Goal: Task Accomplishment & Management: Use online tool/utility

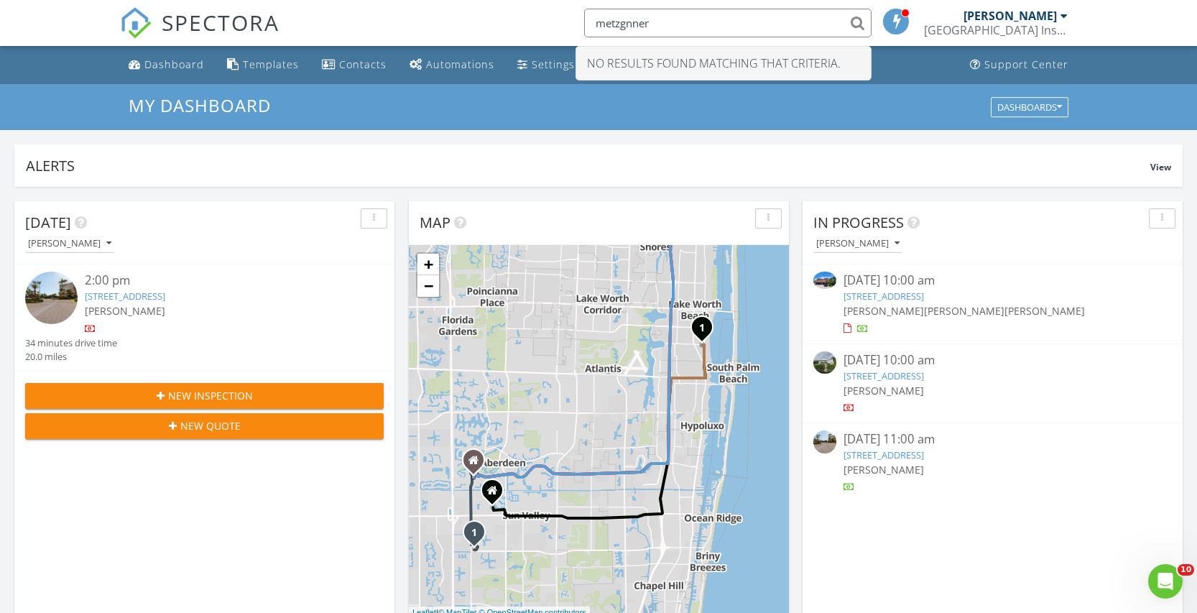
drag, startPoint x: 639, startPoint y: 22, endPoint x: 649, endPoint y: 62, distance: 40.8
click at [642, 37] on input "metzgnner" at bounding box center [727, 23] width 287 height 29
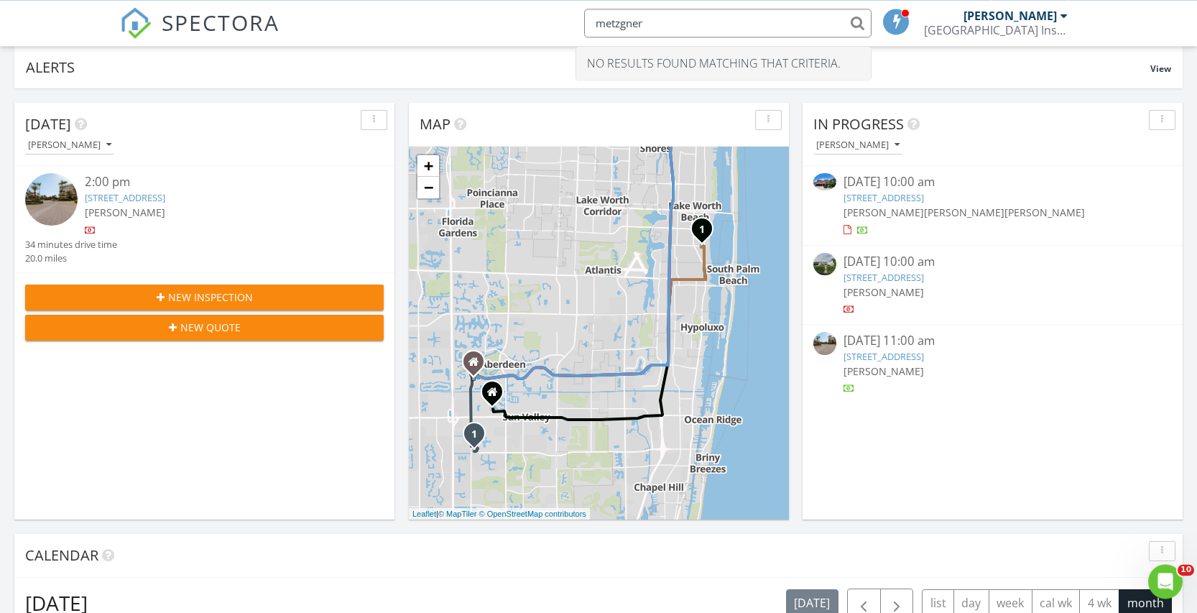
scroll to position [73, 0]
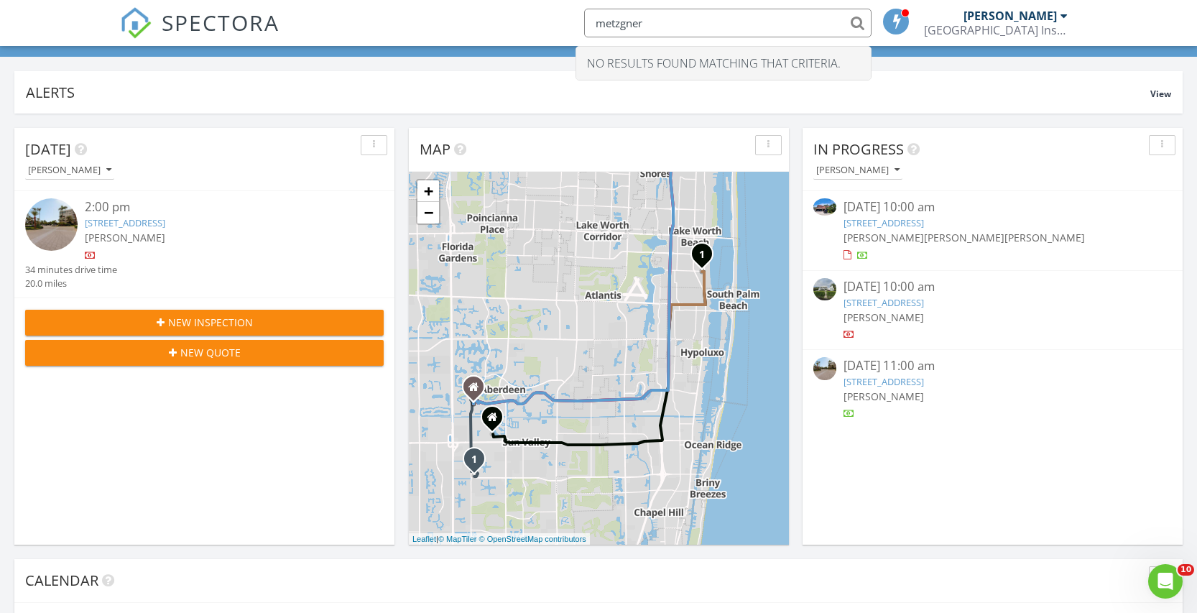
drag, startPoint x: 659, startPoint y: 12, endPoint x: 676, endPoint y: 22, distance: 19.6
click at [665, 17] on input "metzgner" at bounding box center [727, 23] width 287 height 29
drag, startPoint x: 607, startPoint y: 24, endPoint x: 629, endPoint y: 57, distance: 40.1
click at [607, 24] on input "metzgner" at bounding box center [727, 23] width 287 height 29
type input "Metzgner"
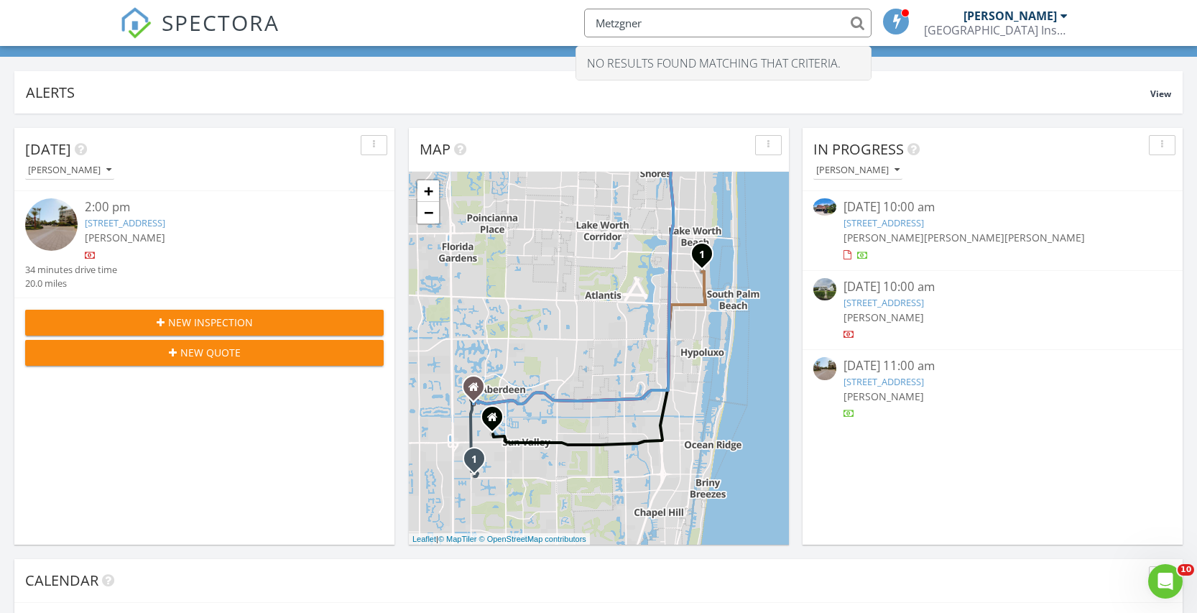
click at [857, 22] on input "Metzgner" at bounding box center [727, 23] width 287 height 29
click at [677, 22] on input "Metzgner" at bounding box center [727, 23] width 287 height 29
click at [858, 17] on input "Metzgner" at bounding box center [727, 23] width 287 height 29
click at [682, 17] on input "Metzgner" at bounding box center [727, 23] width 287 height 29
drag, startPoint x: 666, startPoint y: 26, endPoint x: 557, endPoint y: 17, distance: 109.6
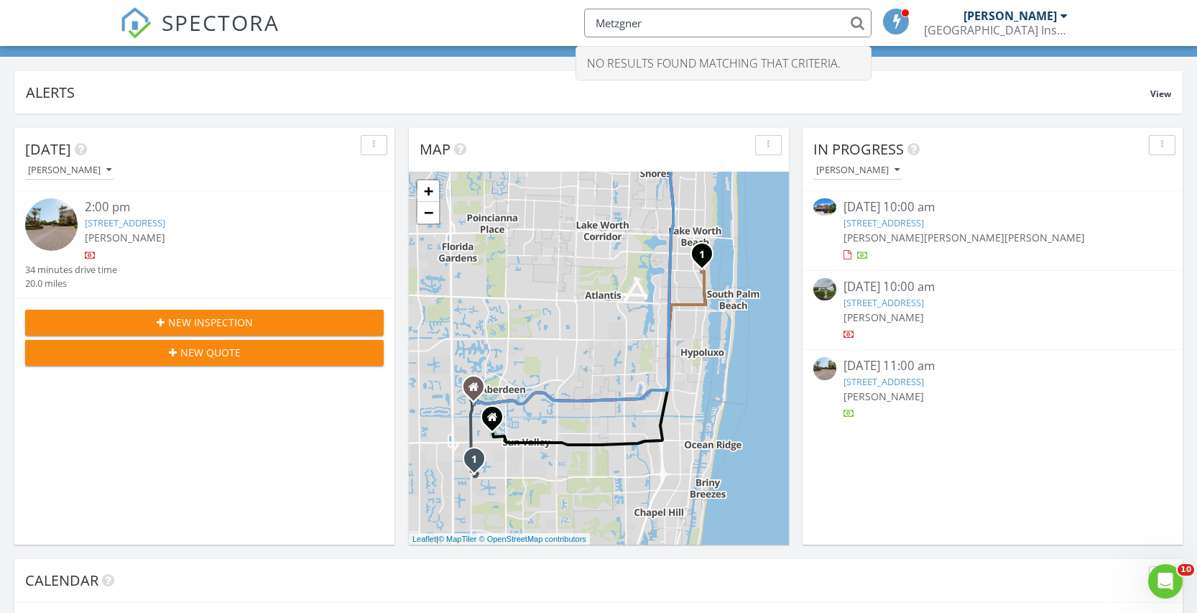
click at [584, 17] on input "Metzgner" at bounding box center [727, 23] width 287 height 29
click at [856, 20] on input "Metzgner" at bounding box center [727, 23] width 287 height 29
drag, startPoint x: 856, startPoint y: 20, endPoint x: 746, endPoint y: 19, distance: 110.6
click at [856, 20] on input "Metzgner" at bounding box center [727, 23] width 287 height 29
click at [746, 18] on input "Metzgner" at bounding box center [727, 23] width 287 height 29
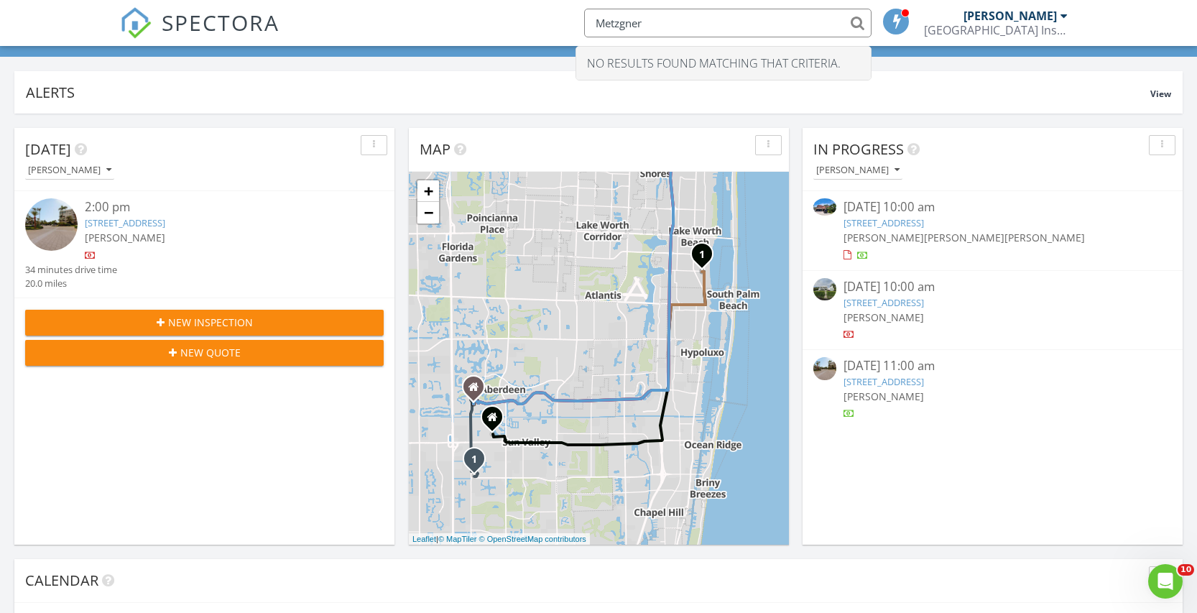
drag, startPoint x: 649, startPoint y: 25, endPoint x: 564, endPoint y: 21, distance: 84.9
click at [584, 21] on input "Metzgner" at bounding box center [727, 23] width 287 height 29
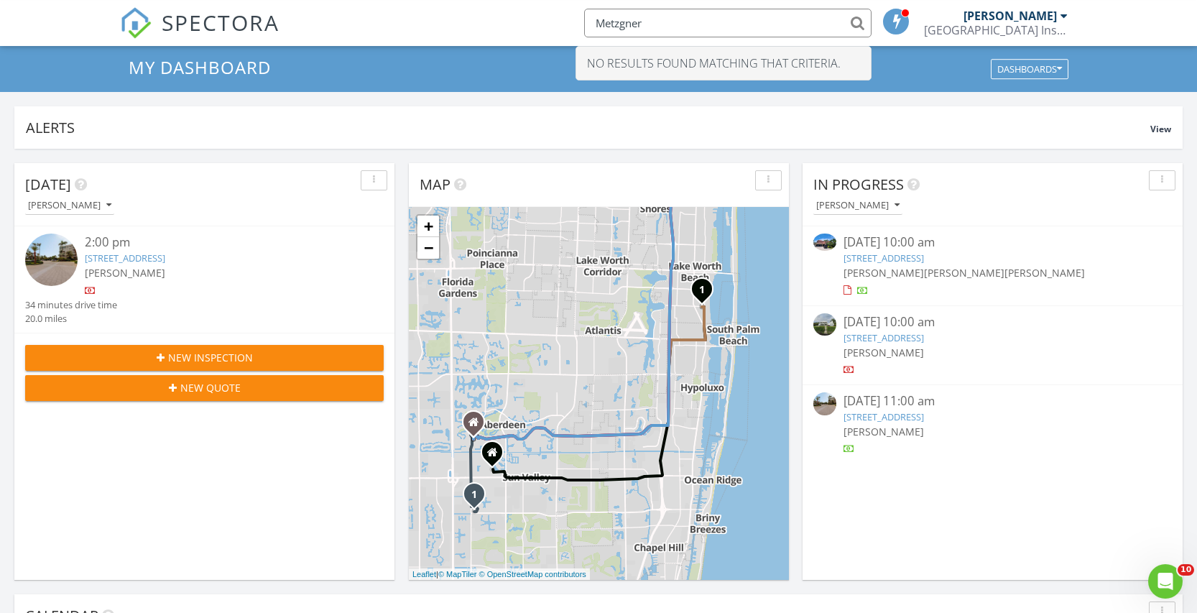
scroll to position [0, 0]
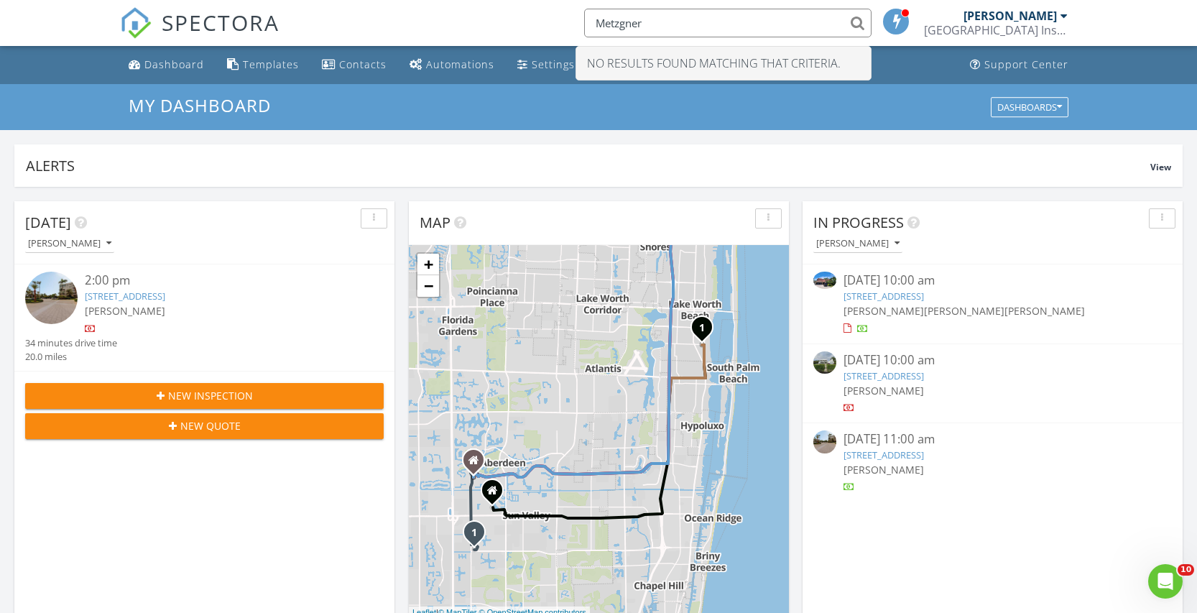
drag, startPoint x: 598, startPoint y: 23, endPoint x: 601, endPoint y: 41, distance: 18.3
click at [599, 31] on input "Metzgner" at bounding box center [727, 23] width 287 height 29
type input "Metzgner"
drag, startPoint x: 660, startPoint y: 4, endPoint x: 675, endPoint y: 26, distance: 26.3
click at [671, 19] on li "Metzgner No results found matching that criteria." at bounding box center [723, 23] width 307 height 46
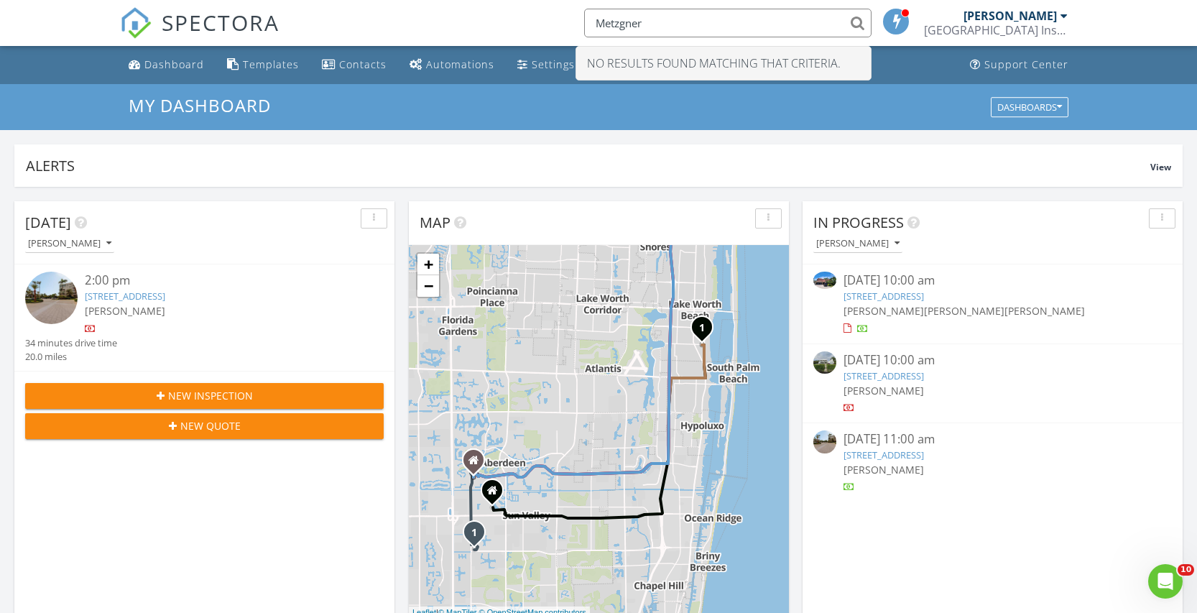
click at [672, 24] on input "Metzgner" at bounding box center [727, 23] width 287 height 29
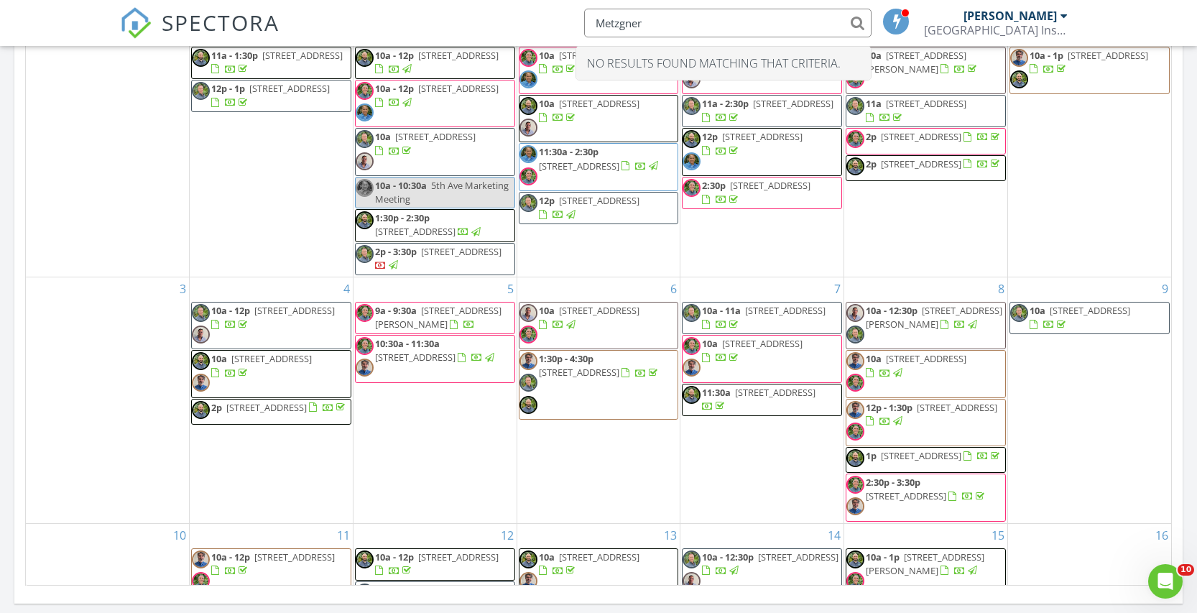
click at [857, 22] on input "Metzgner" at bounding box center [727, 23] width 287 height 29
click at [689, 24] on input "Metzgner" at bounding box center [727, 23] width 287 height 29
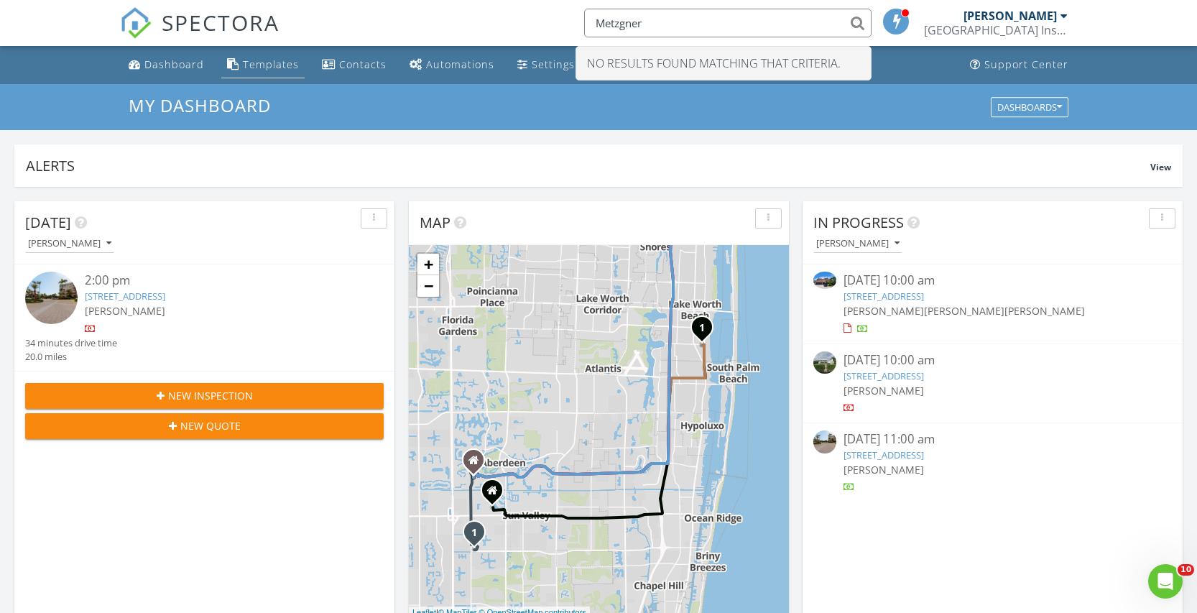
click at [267, 60] on div "Templates" at bounding box center [271, 64] width 56 height 14
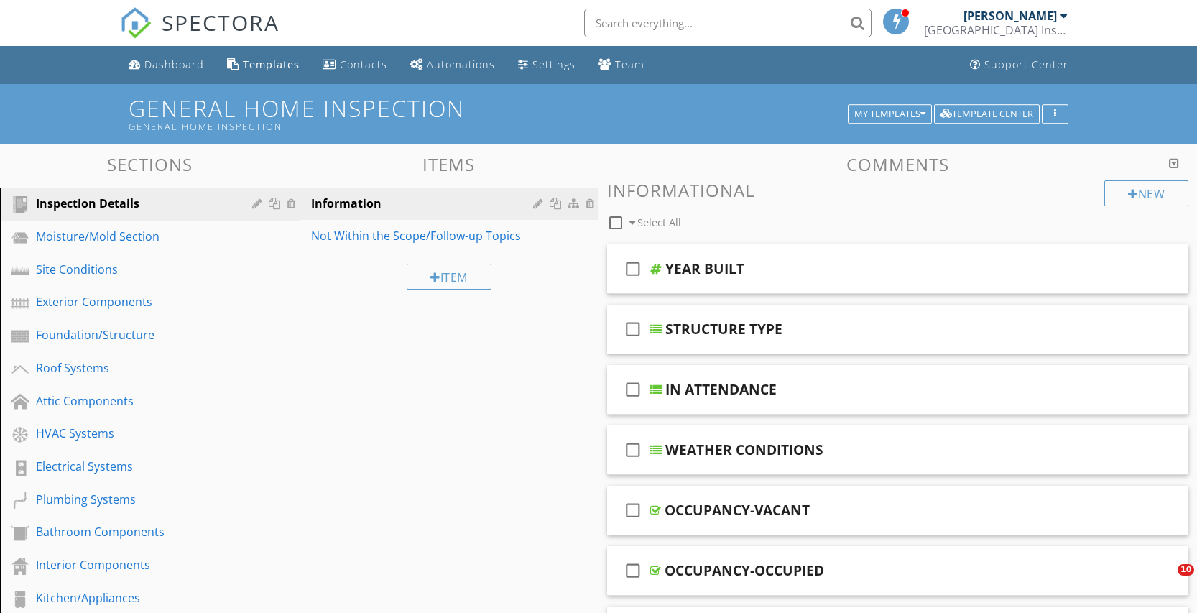
click at [624, 11] on input "text" at bounding box center [727, 23] width 287 height 29
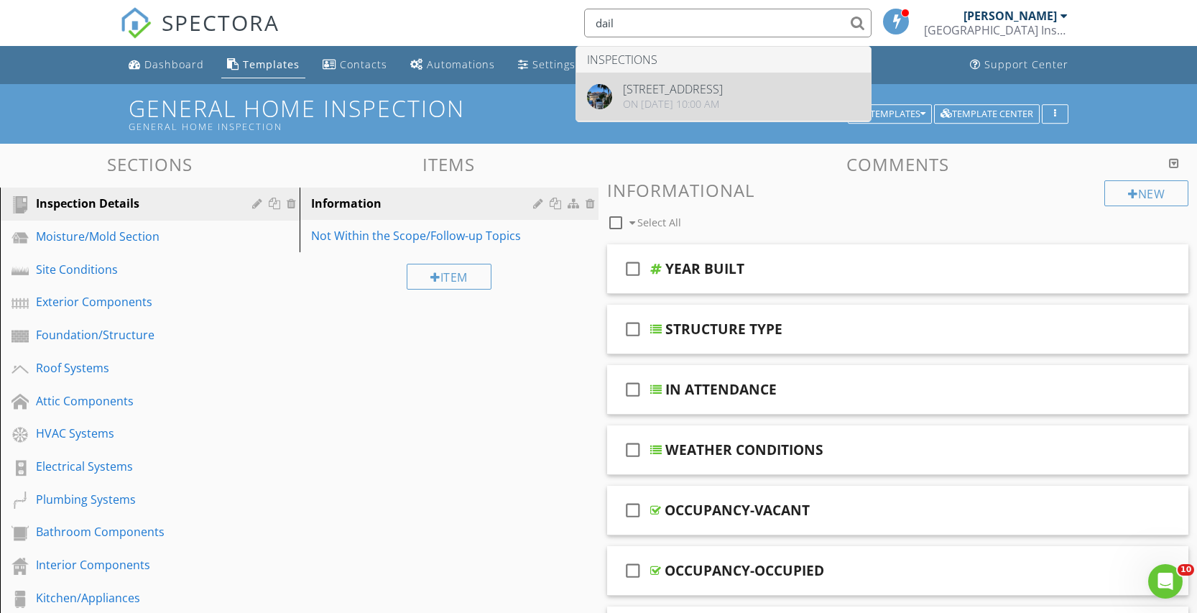
type input "dail"
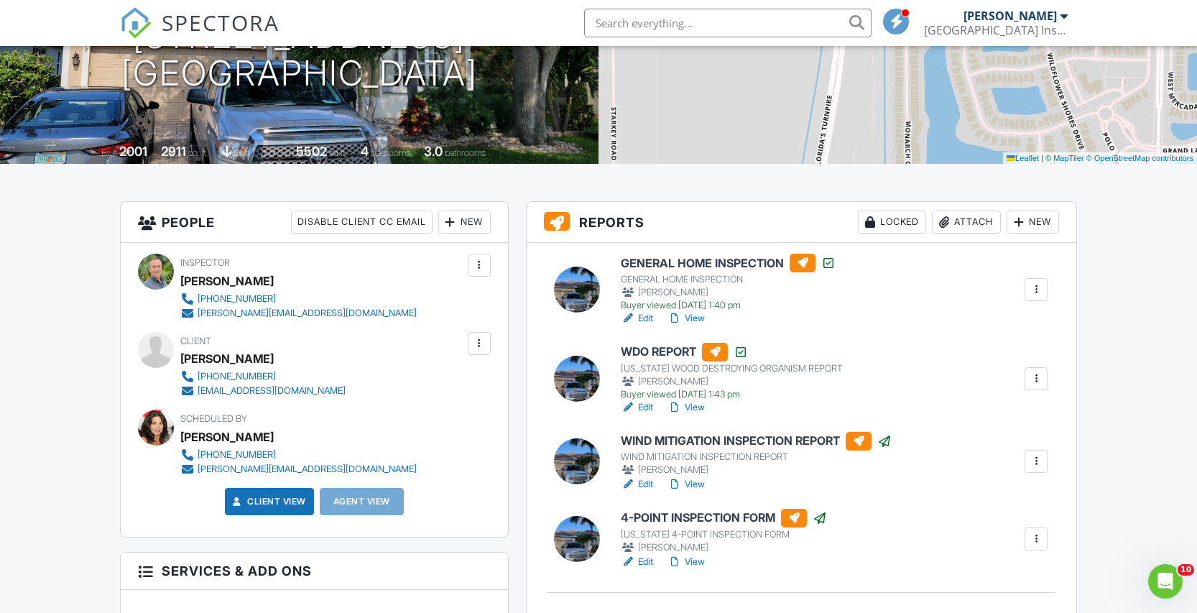
click at [695, 561] on link "View" at bounding box center [685, 562] width 37 height 14
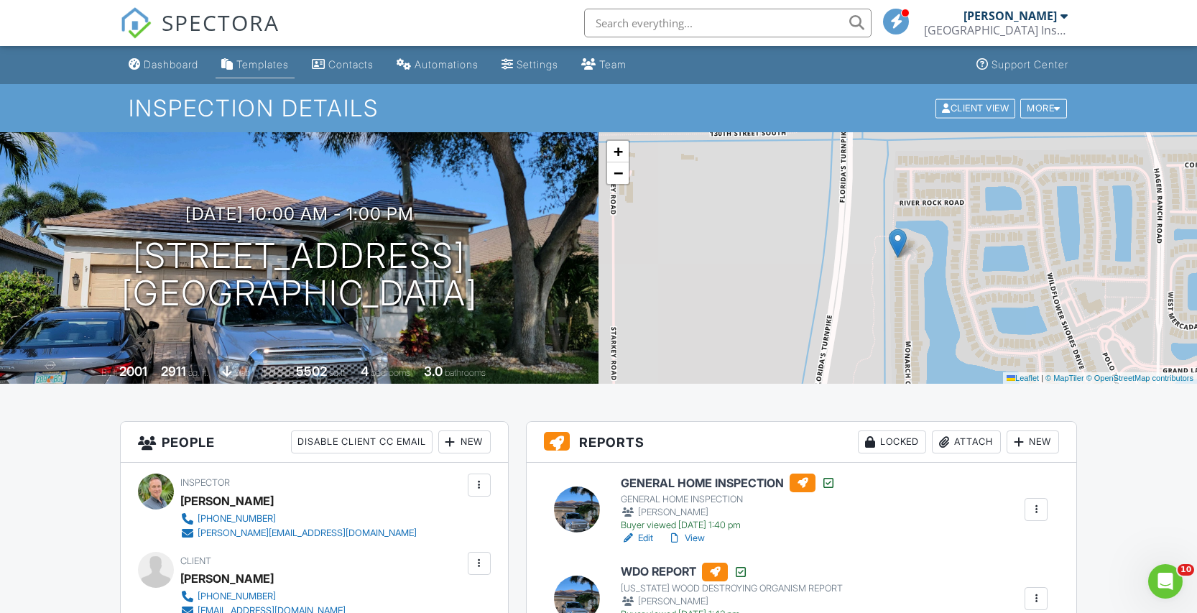
click at [254, 60] on div "Templates" at bounding box center [262, 64] width 52 height 12
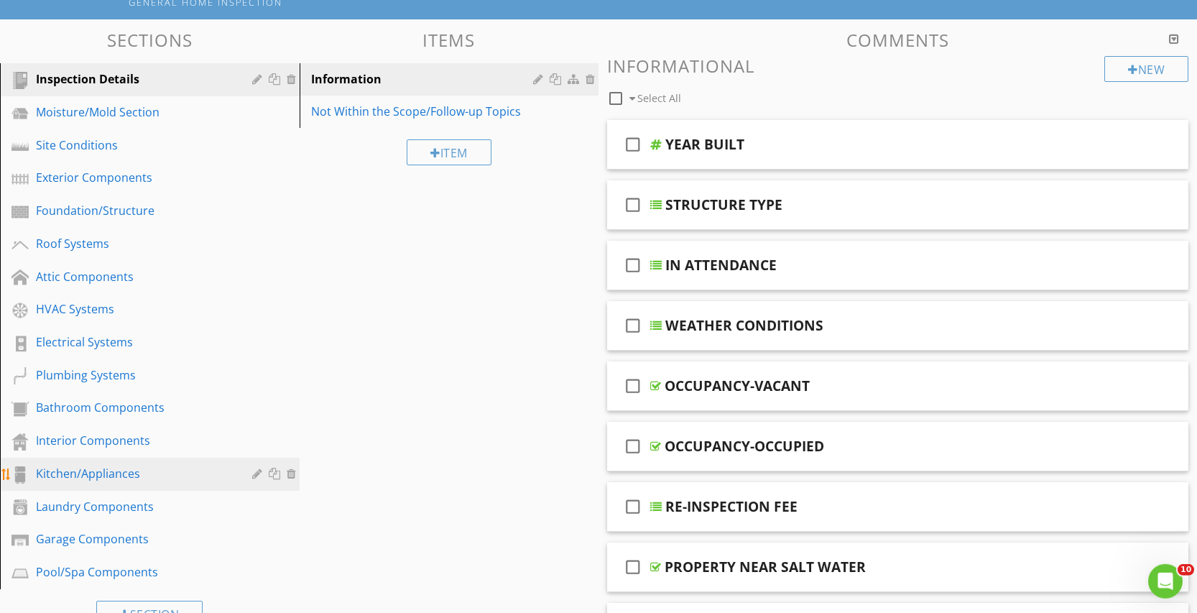
scroll to position [220, 0]
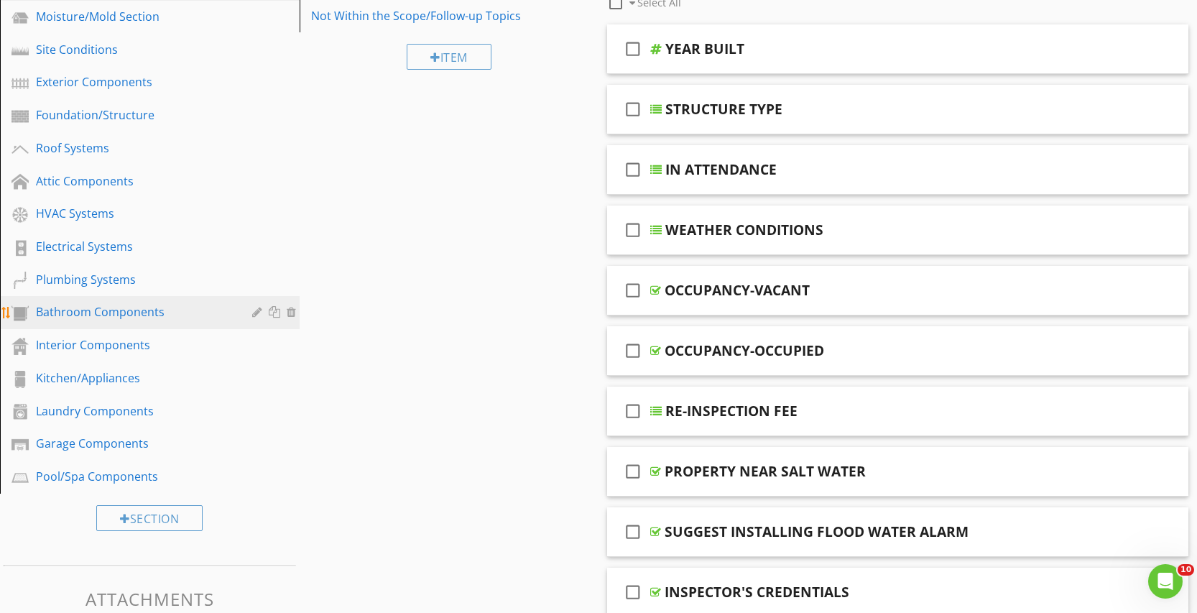
click at [89, 313] on div "Bathroom Components" at bounding box center [133, 311] width 195 height 17
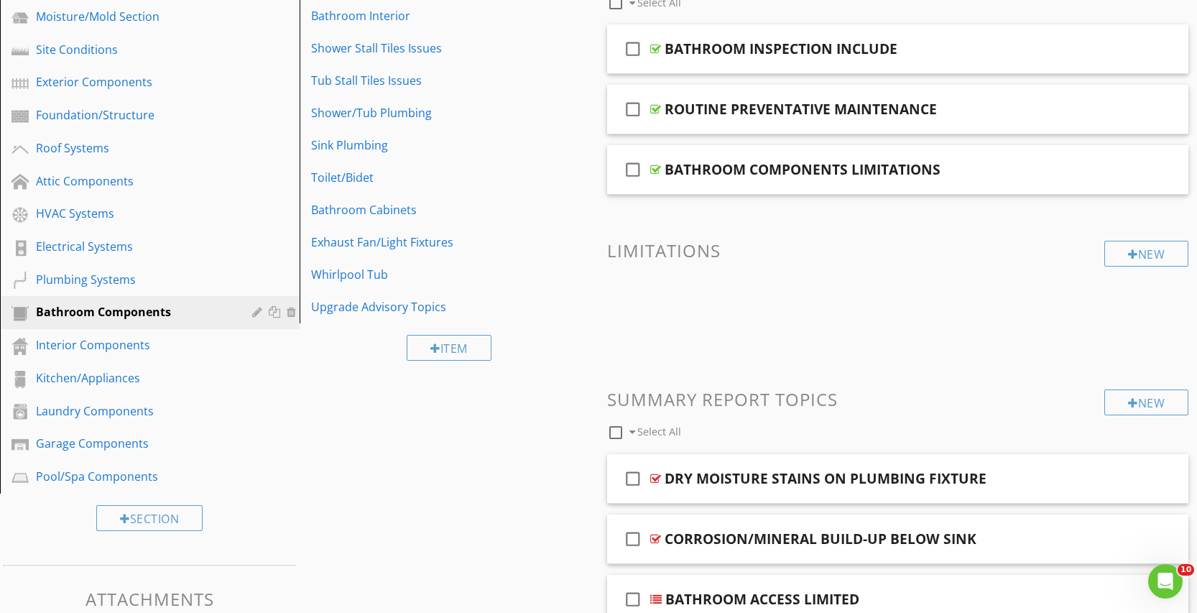
scroll to position [0, 0]
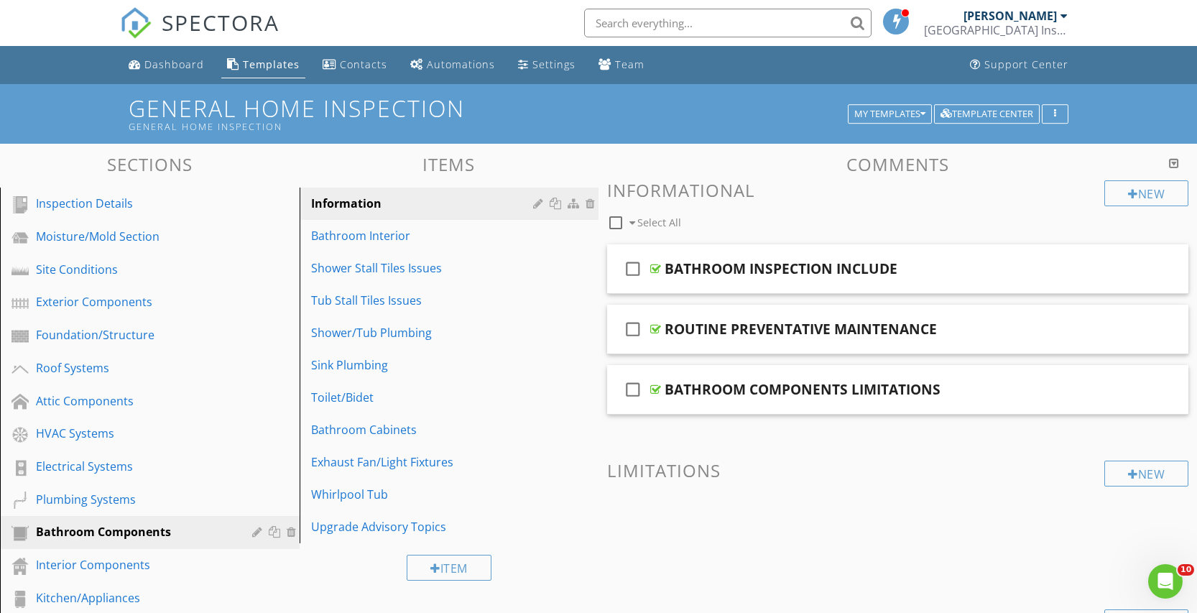
click at [1170, 161] on div at bounding box center [1174, 162] width 10 height 11
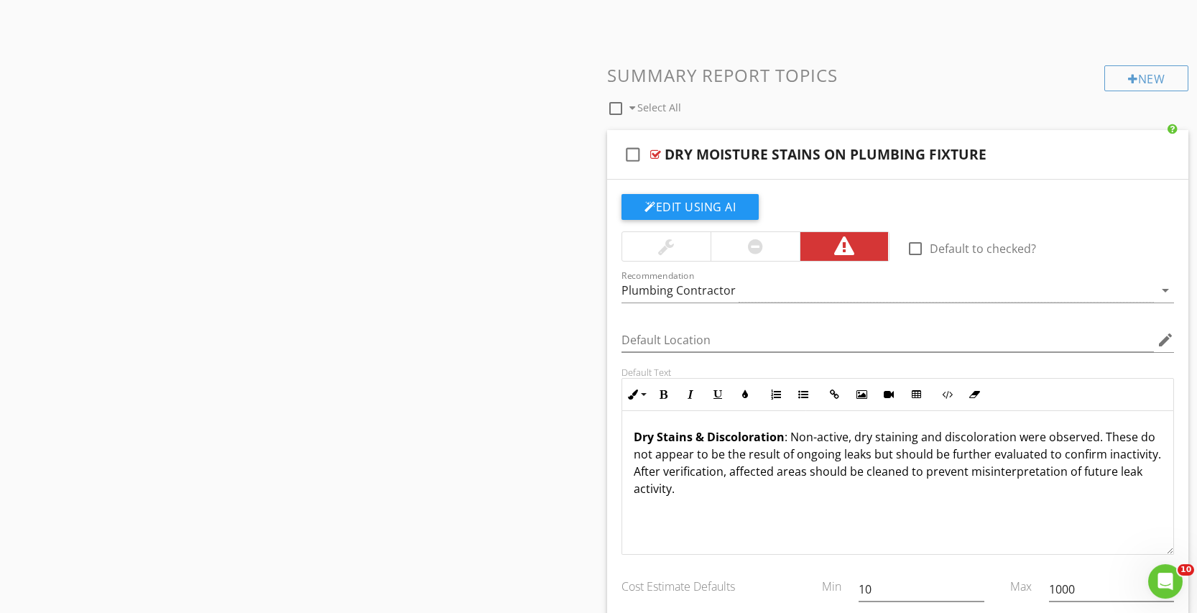
scroll to position [1832, 0]
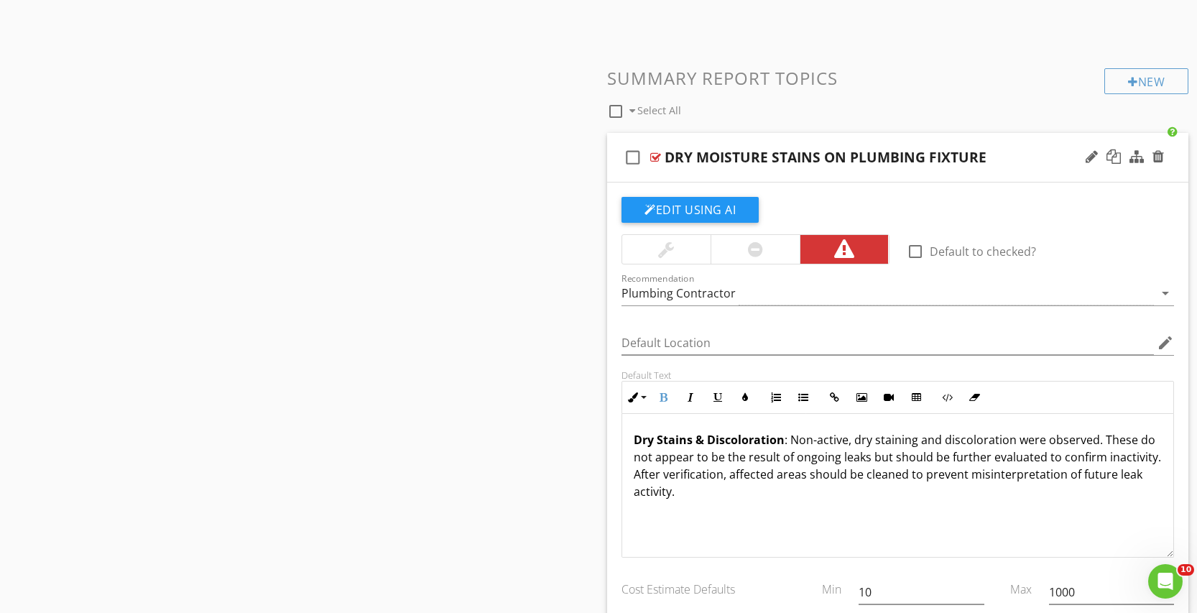
click at [636, 438] on strong "Dry Stains & Discoloration" at bounding box center [709, 440] width 151 height 16
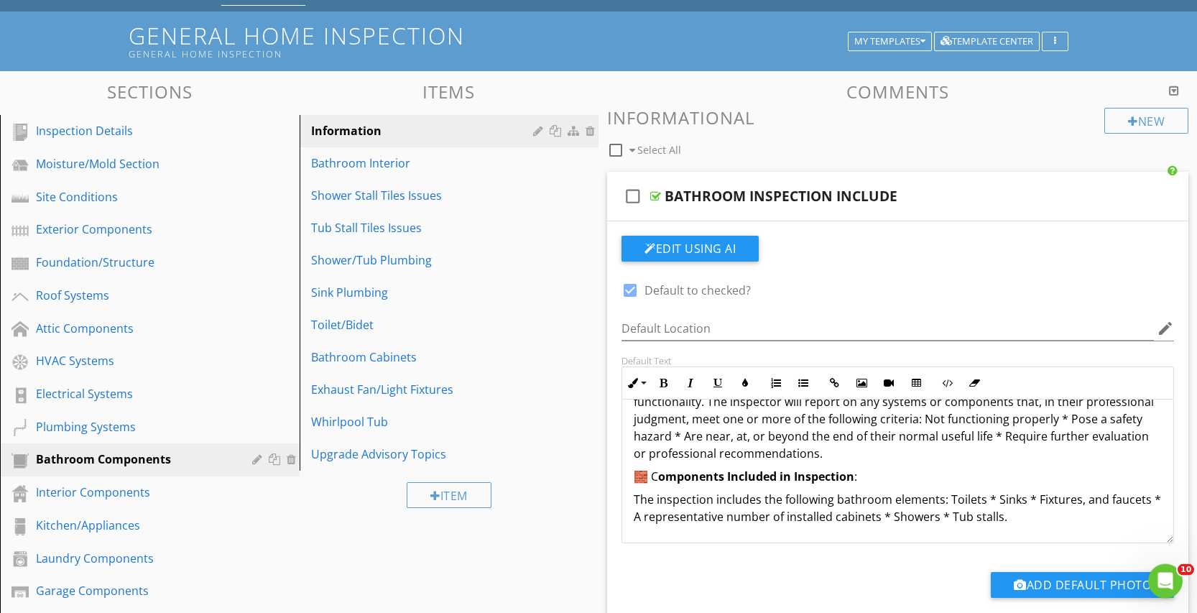
scroll to position [0, 0]
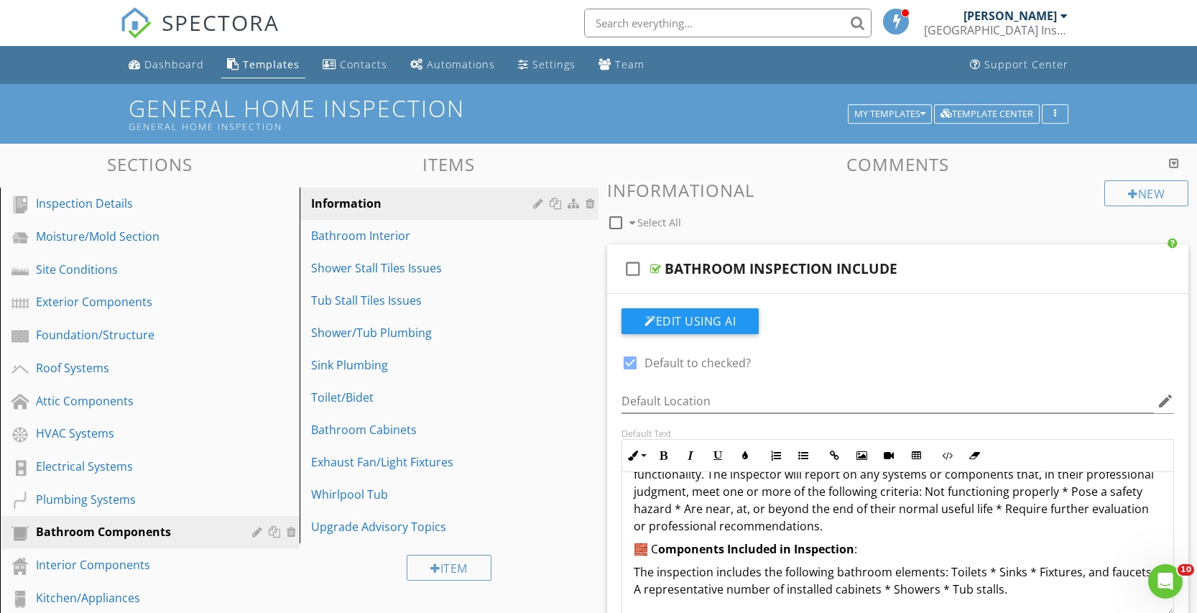
click at [1178, 159] on div at bounding box center [1174, 162] width 10 height 11
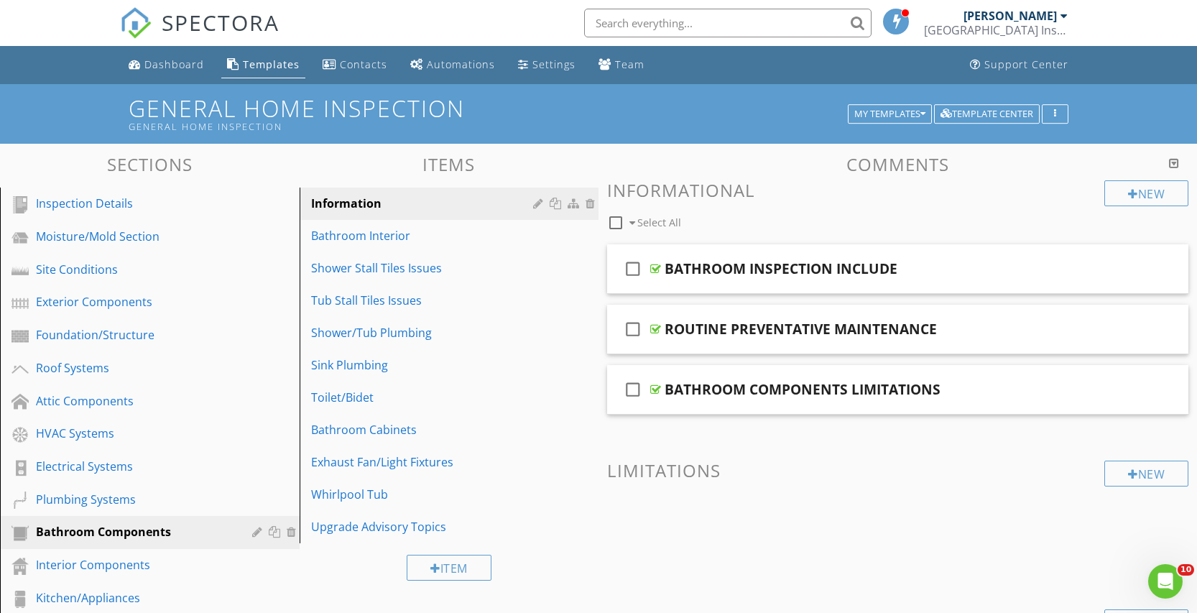
click at [1175, 159] on div at bounding box center [1174, 162] width 10 height 11
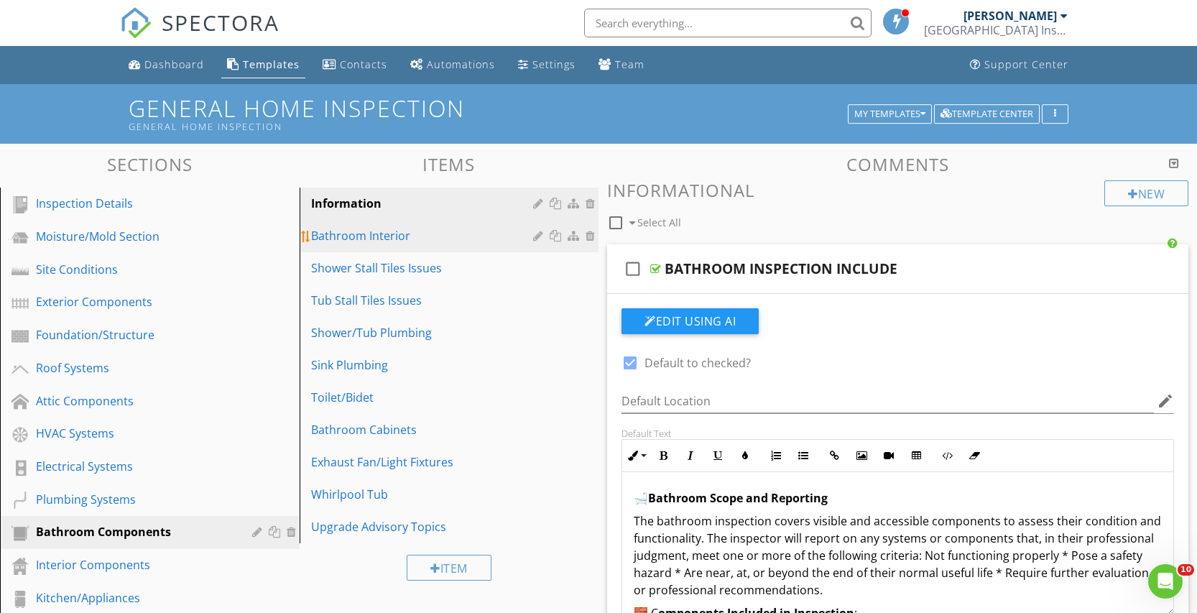
click at [345, 237] on div "Bathroom Interior" at bounding box center [424, 235] width 227 height 17
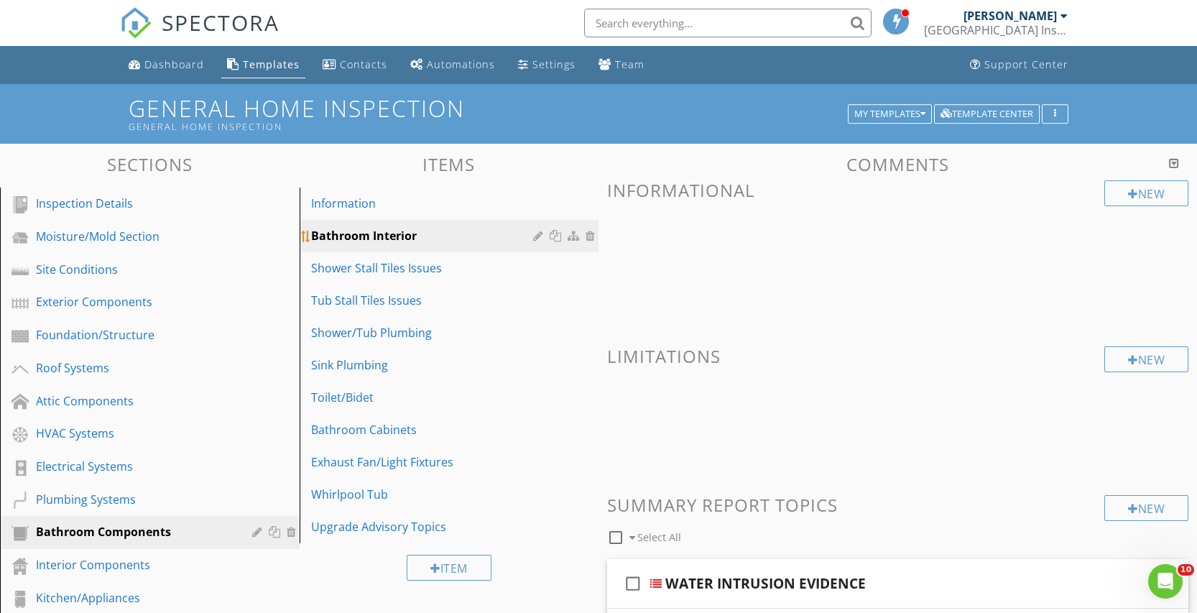
click at [372, 234] on div "Bathroom Interior" at bounding box center [424, 235] width 227 height 17
click at [383, 233] on div "Bathroom Interior" at bounding box center [424, 235] width 227 height 17
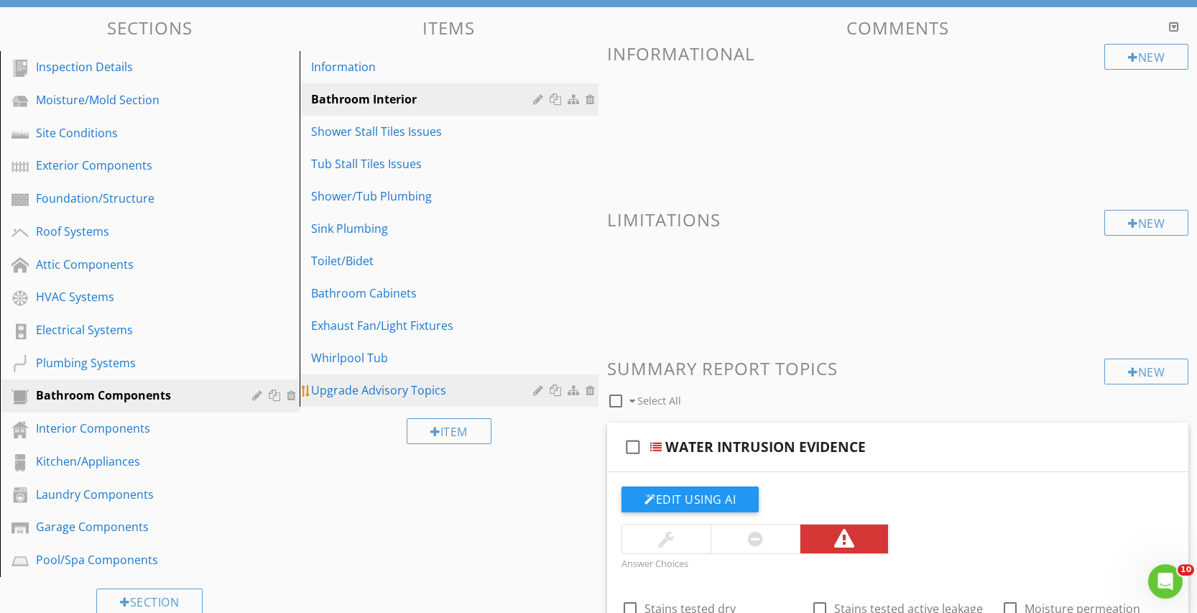
scroll to position [147, 0]
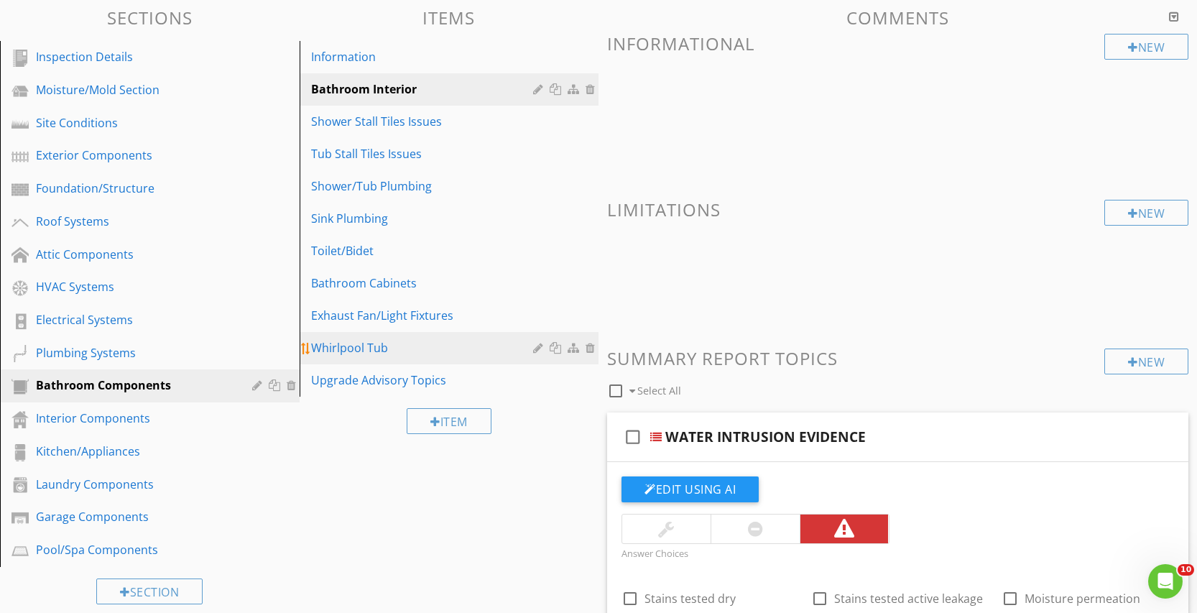
click at [358, 346] on div "Whirlpool Tub" at bounding box center [424, 347] width 227 height 17
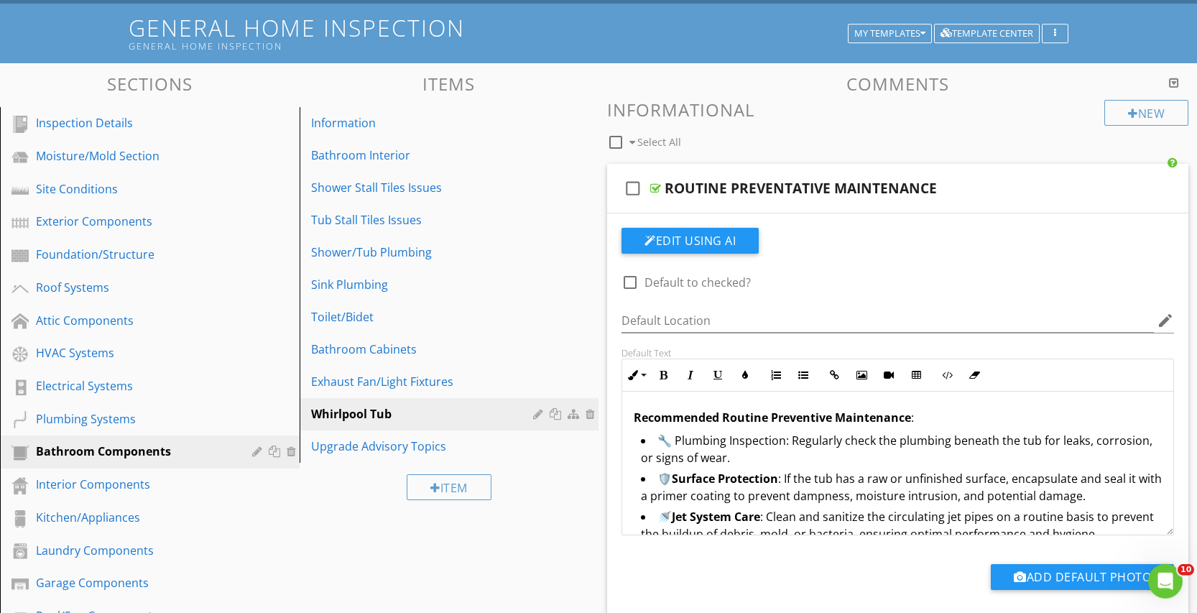
scroll to position [73, 0]
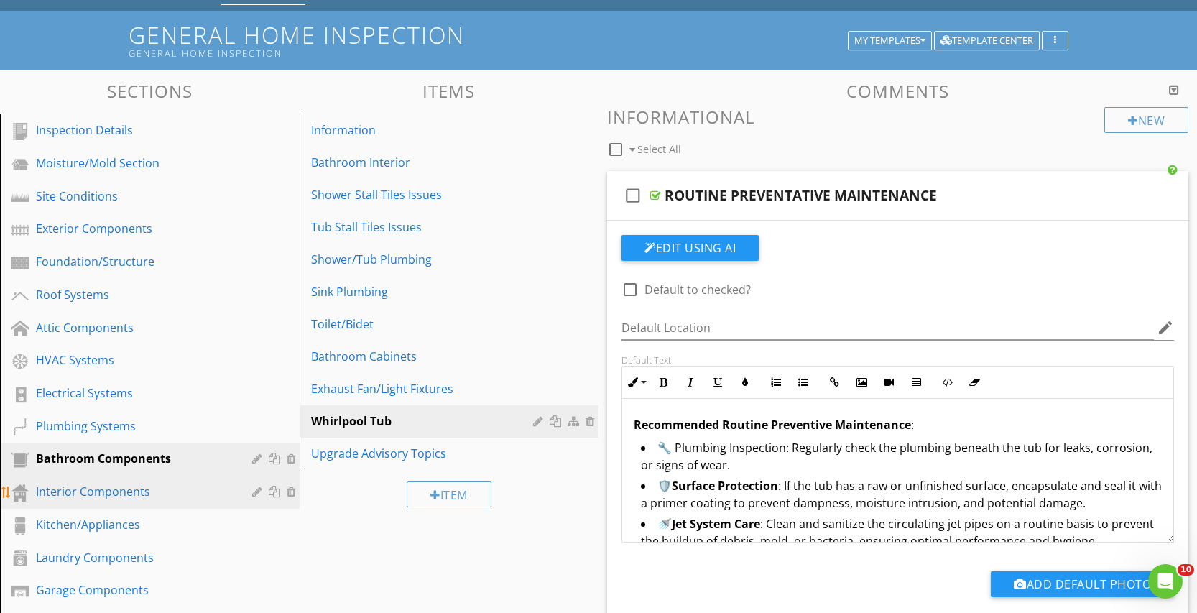
click at [103, 489] on div "Interior Components" at bounding box center [133, 491] width 195 height 17
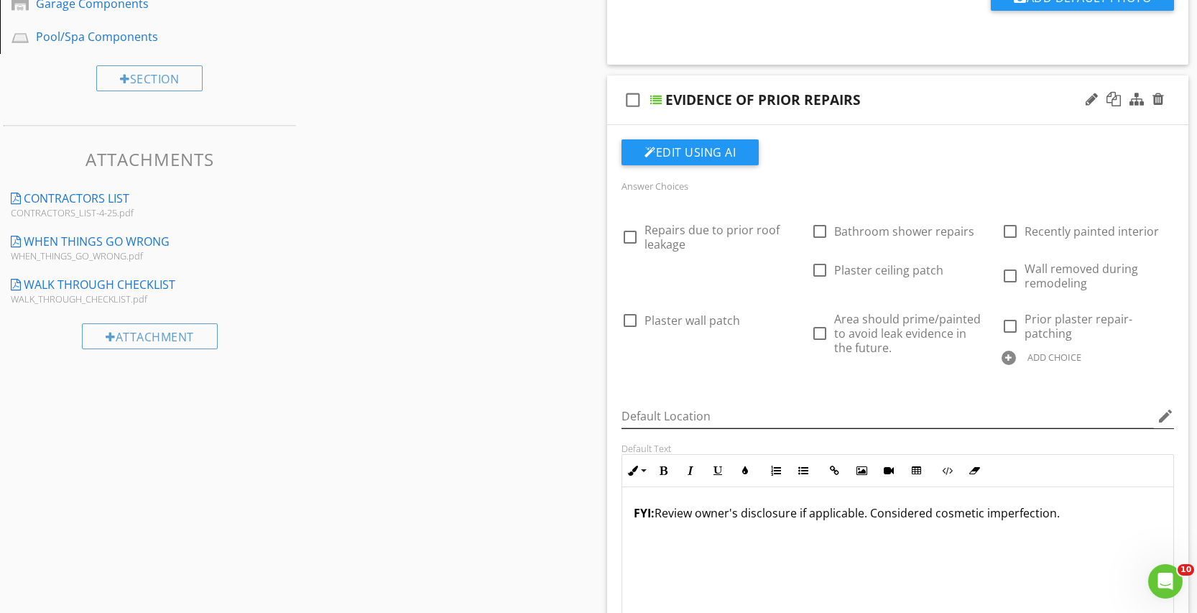
scroll to position [806, 0]
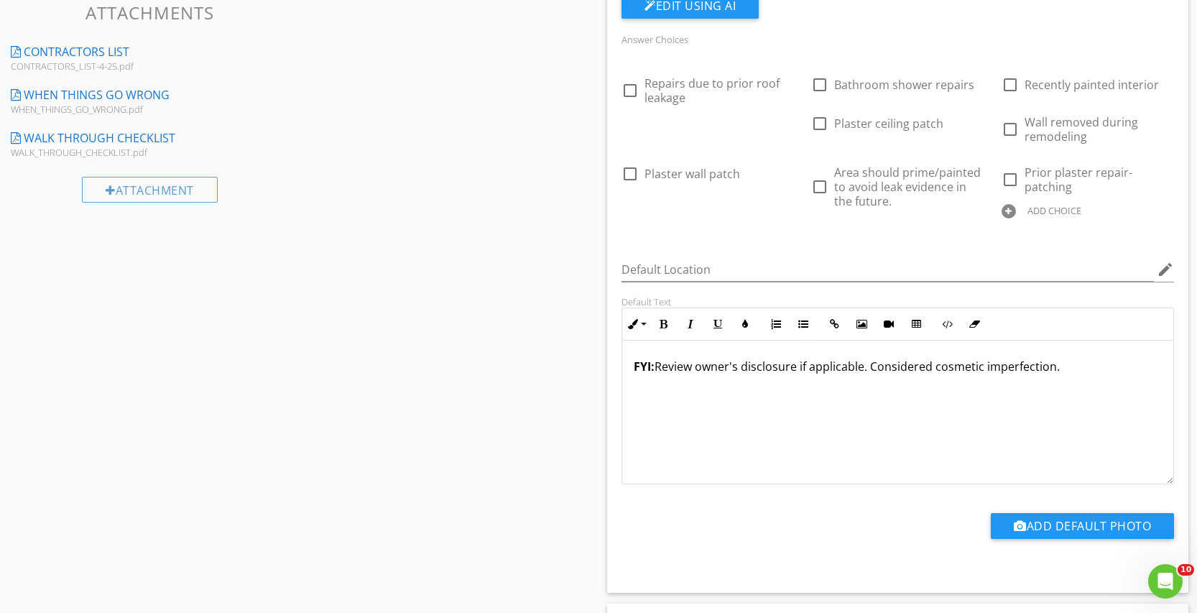
drag, startPoint x: 634, startPoint y: 374, endPoint x: 637, endPoint y: 382, distance: 8.4
click at [635, 376] on div "FYI: Review owner's disclosure if applicable. Considered cosmetic imperfection." at bounding box center [897, 413] width 551 height 144
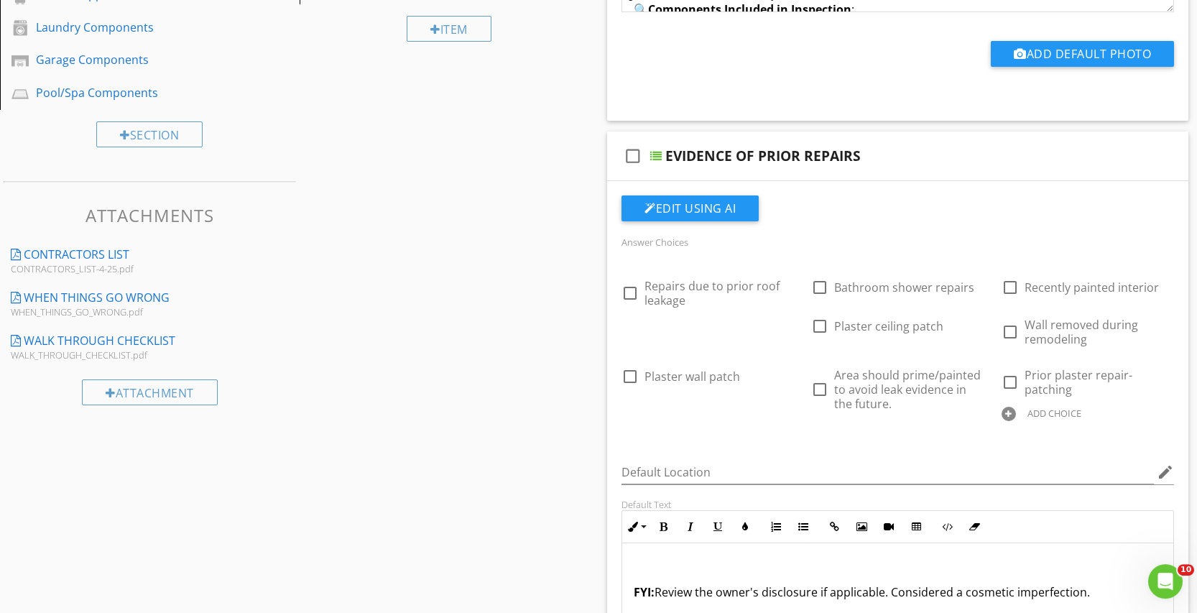
scroll to position [660, 0]
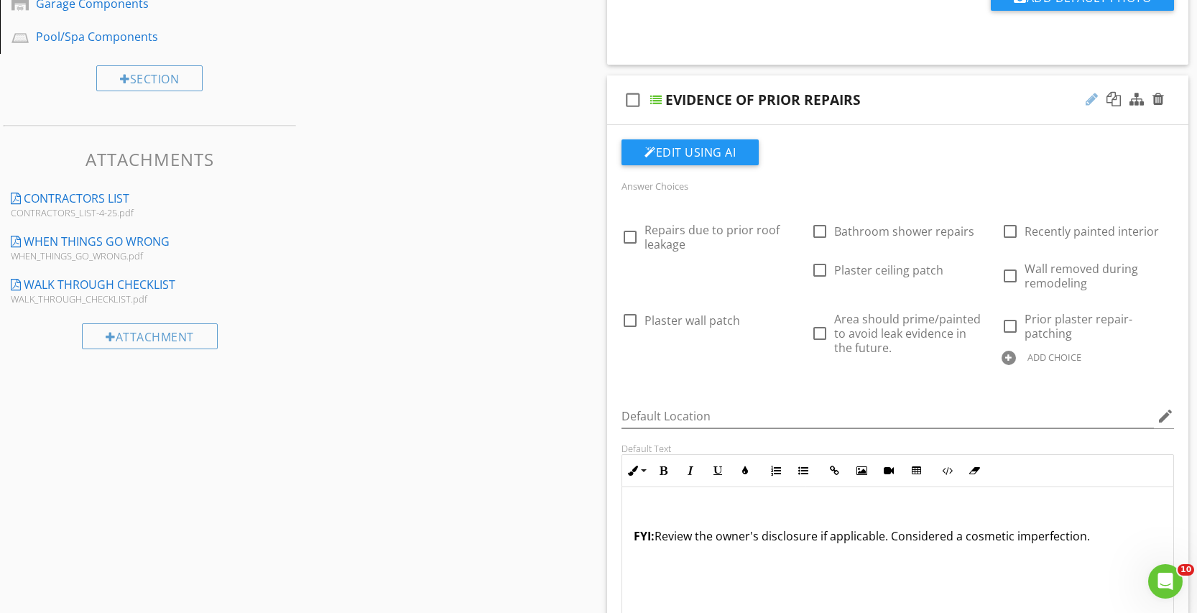
click at [1086, 94] on div at bounding box center [1092, 99] width 12 height 14
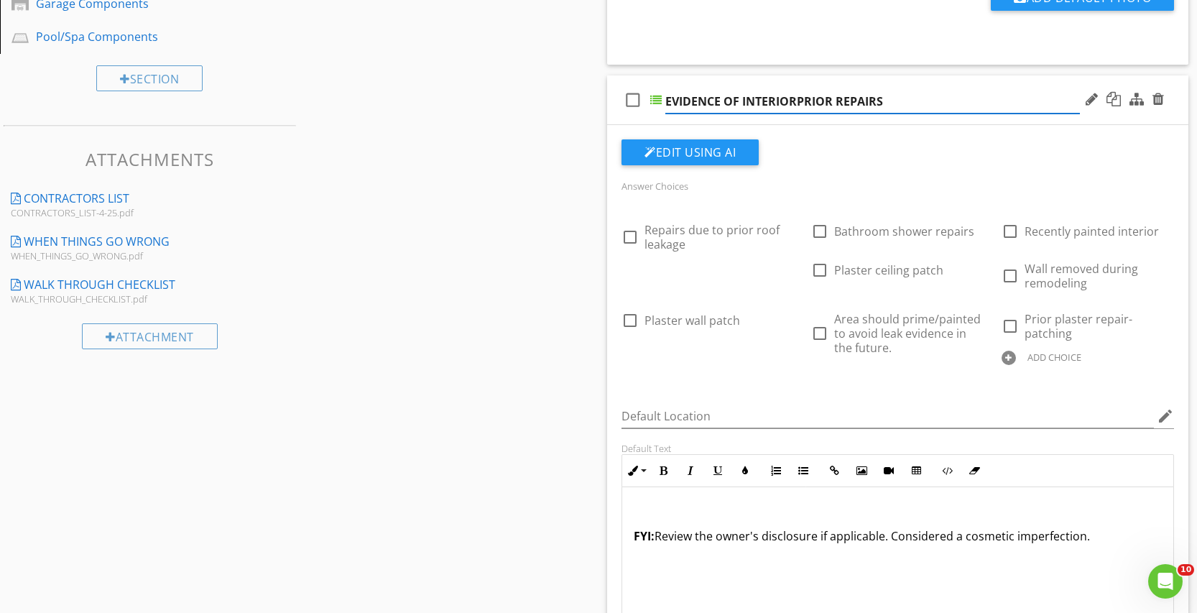
type input "EVIDENCE OF INTERIOR PRIOR REPAIRS"
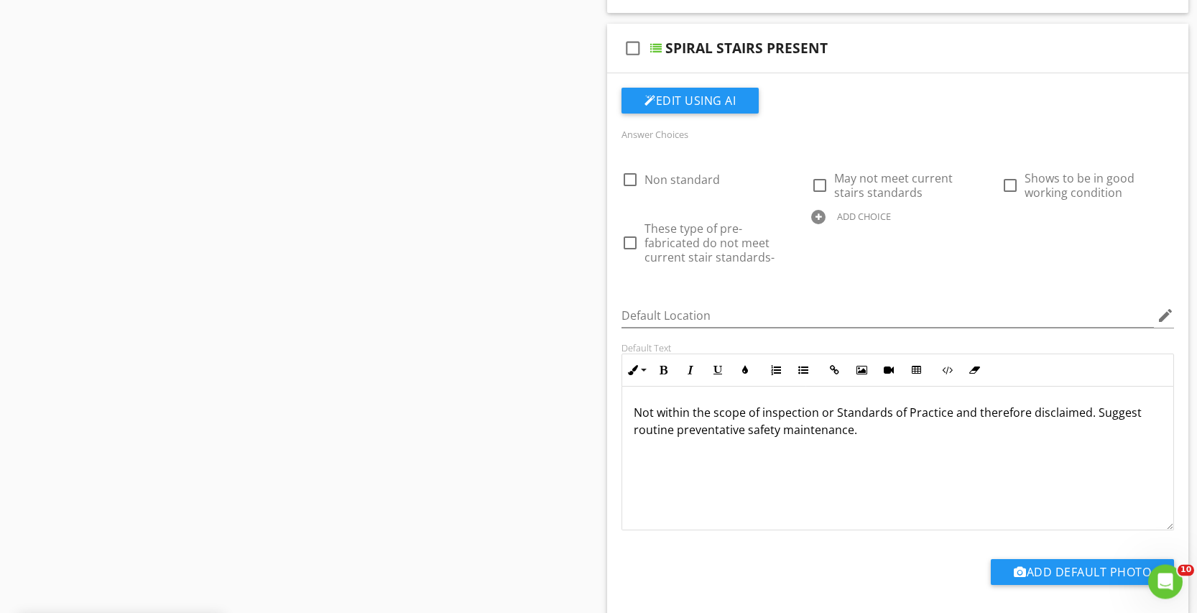
scroll to position [1392, 0]
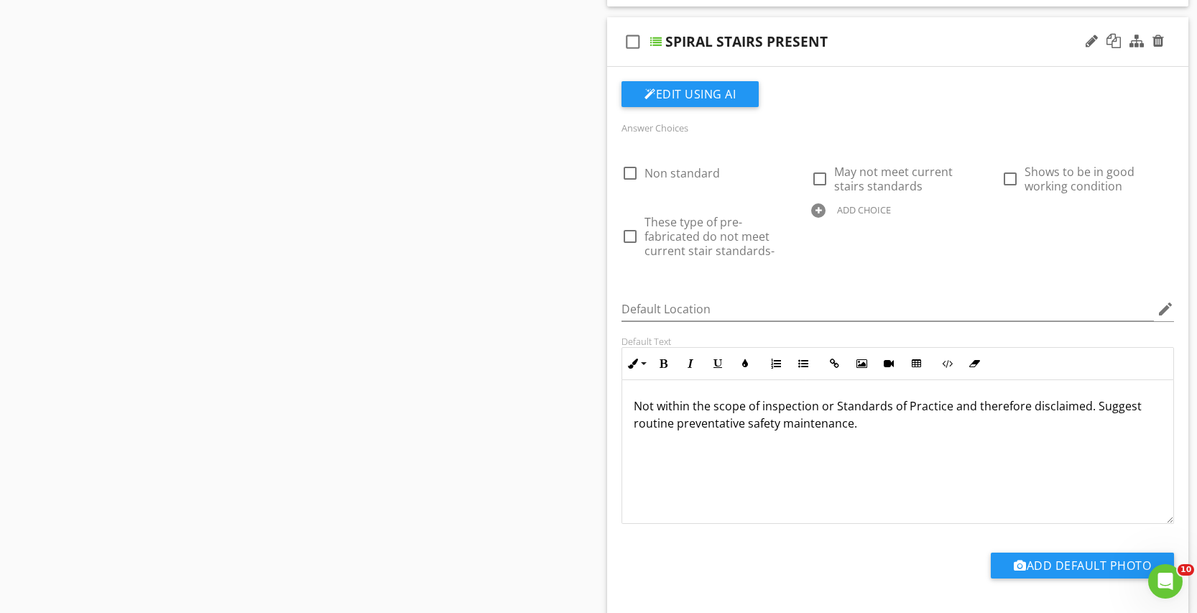
click at [634, 405] on p "Not within the scope of inspection or Standards of Practice and therefore discl…" at bounding box center [898, 414] width 528 height 34
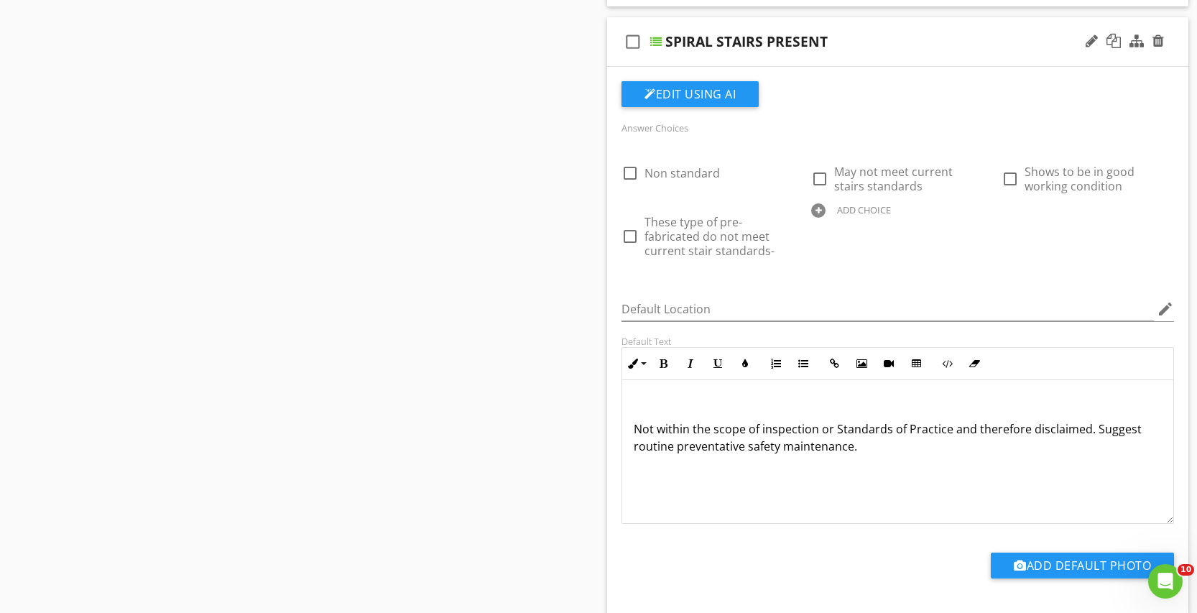
click at [922, 443] on p "Not within the scope of inspection or Standards of Practice and therefore discl…" at bounding box center [898, 437] width 528 height 34
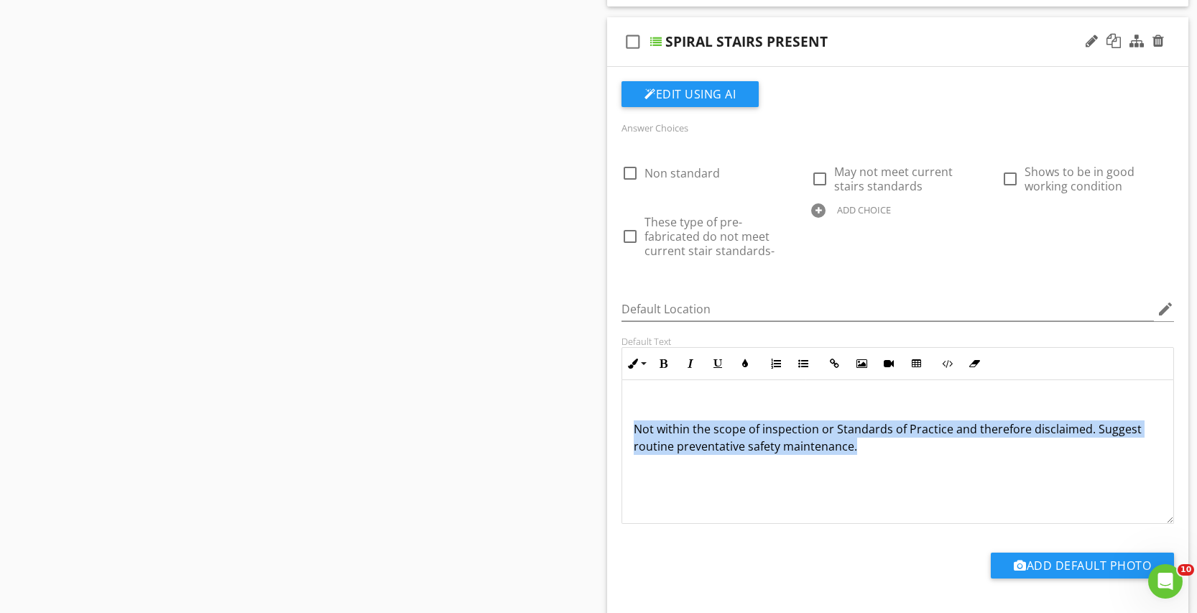
drag, startPoint x: 884, startPoint y: 451, endPoint x: 588, endPoint y: 425, distance: 297.2
click at [622, 425] on div "Not within the scope of inspection or Standards of Practice and therefore discl…" at bounding box center [897, 452] width 551 height 144
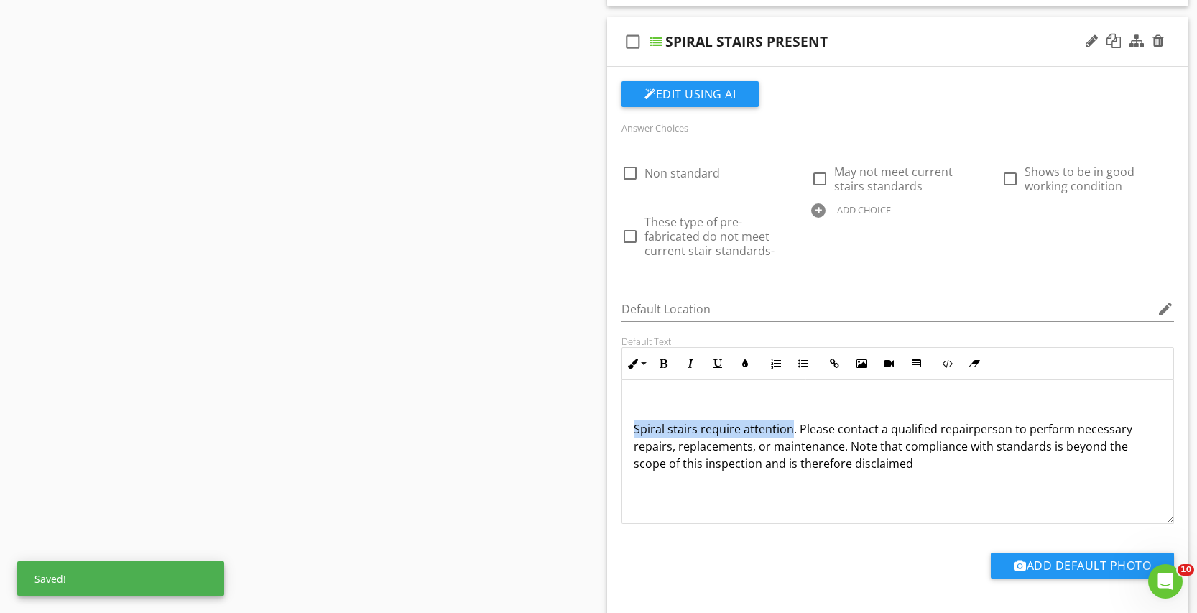
drag, startPoint x: 791, startPoint y: 432, endPoint x: 629, endPoint y: 446, distance: 163.0
click at [622, 439] on div "Spiral stairs require attention. Please contact a qualified repairperson to per…" at bounding box center [897, 452] width 551 height 144
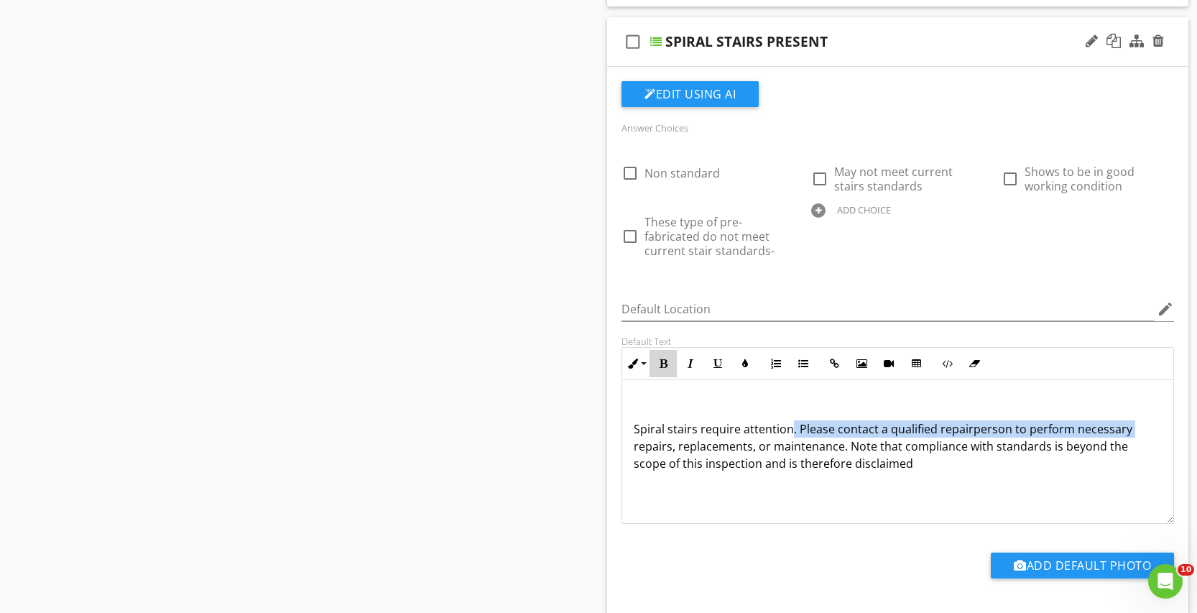
click at [662, 358] on button "Bold" at bounding box center [662, 363] width 27 height 27
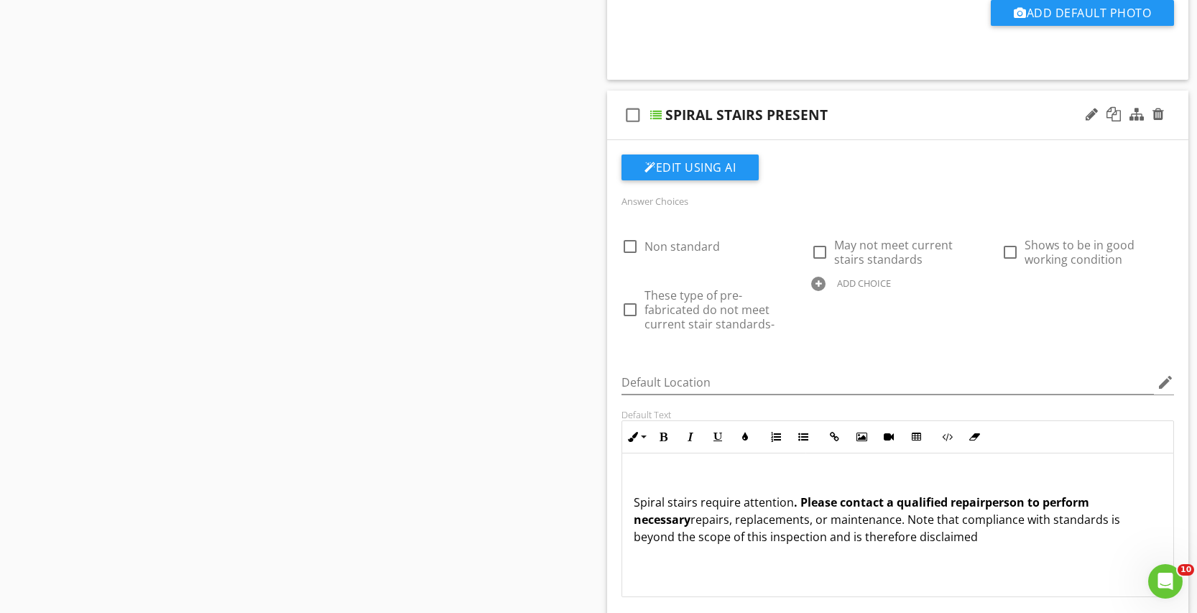
click at [1007, 488] on p at bounding box center [898, 479] width 528 height 17
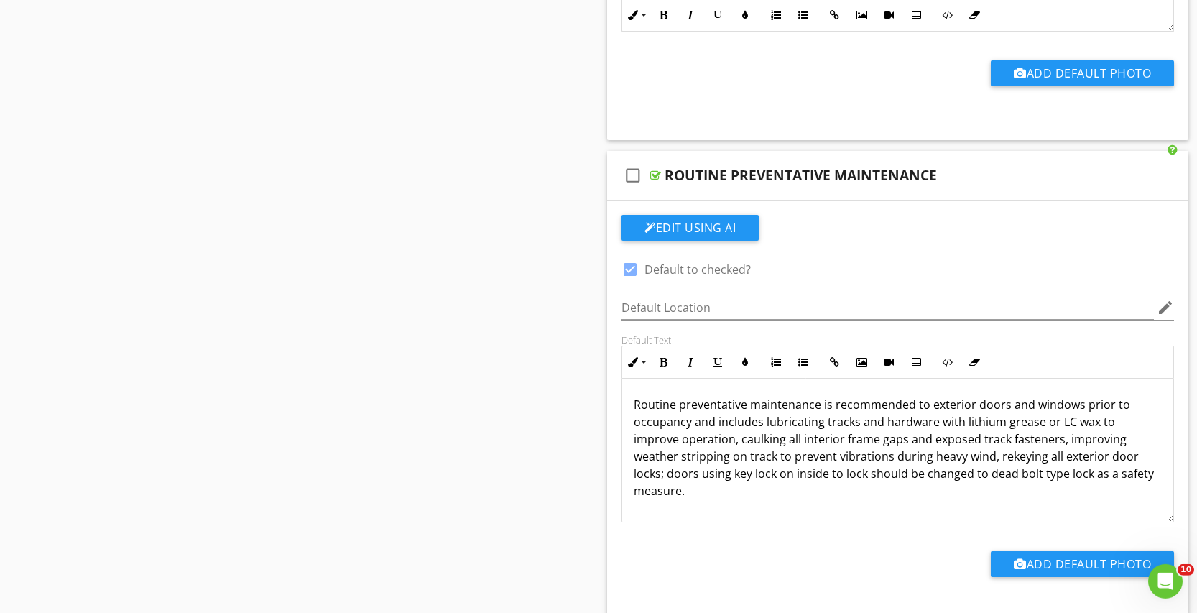
scroll to position [1979, 0]
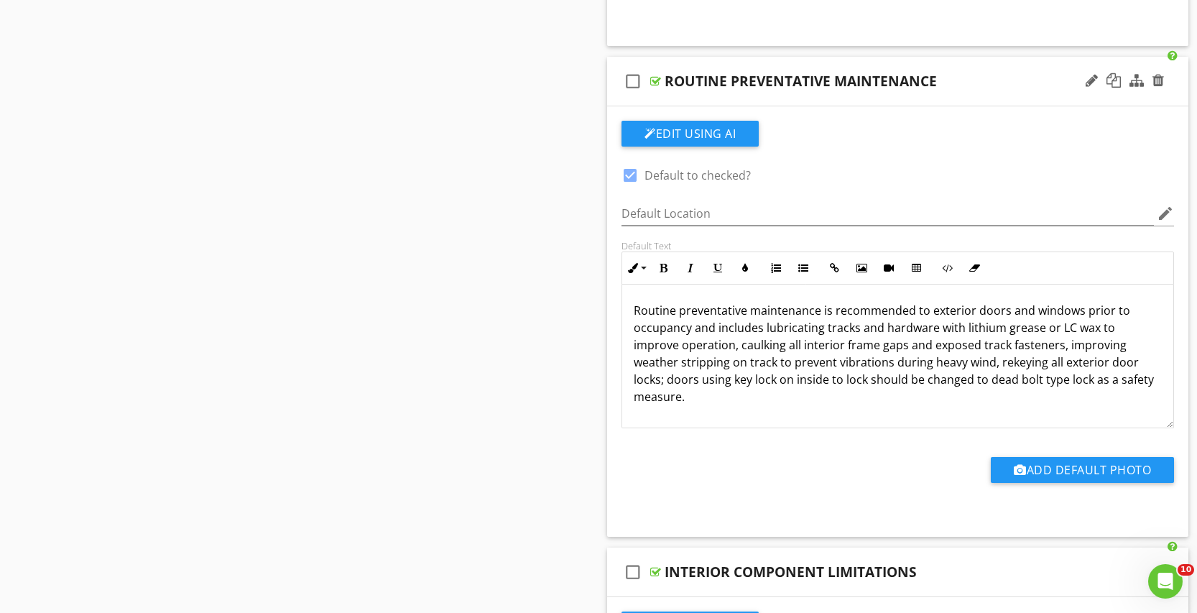
click at [962, 366] on p "Routine preventative maintenance is recommended to exterior doors and windows p…" at bounding box center [898, 353] width 528 height 103
click at [948, 425] on div "Routine preventative maintenance is recommended to exterior doors and windows p…" at bounding box center [897, 356] width 551 height 144
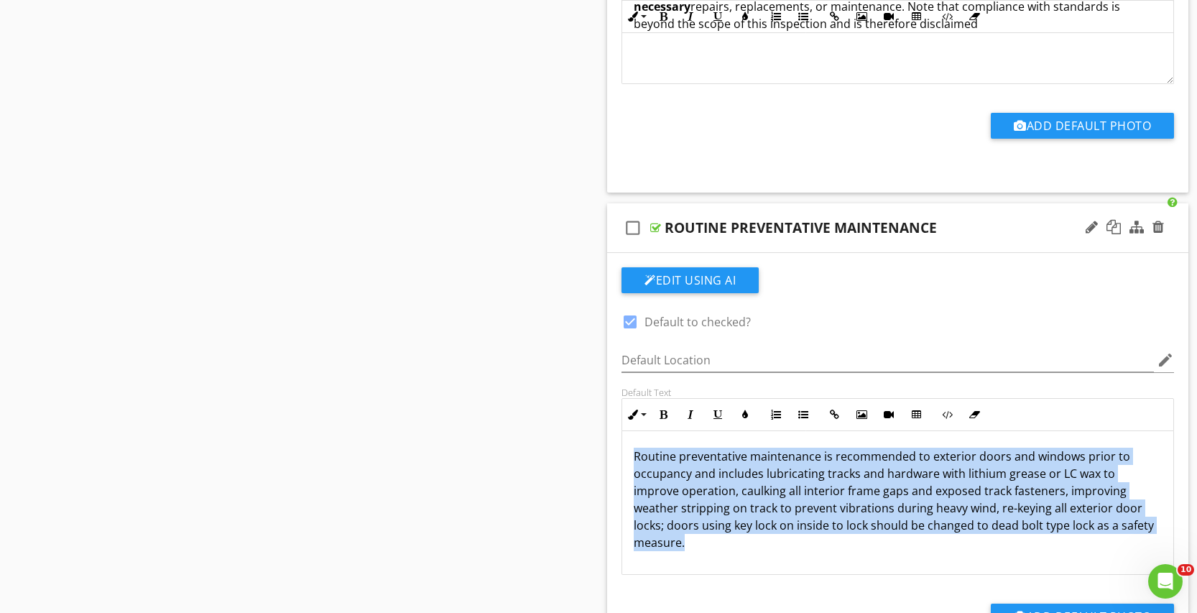
scroll to position [0, 0]
drag, startPoint x: 1143, startPoint y: 532, endPoint x: 514, endPoint y: 427, distance: 638.0
click at [622, 431] on div "Routine preventative maintenance is recommended to exterior doors and windows p…" at bounding box center [897, 503] width 551 height 144
copy p "Routine preventative maintenance is recommended to exterior doors and windows p…"
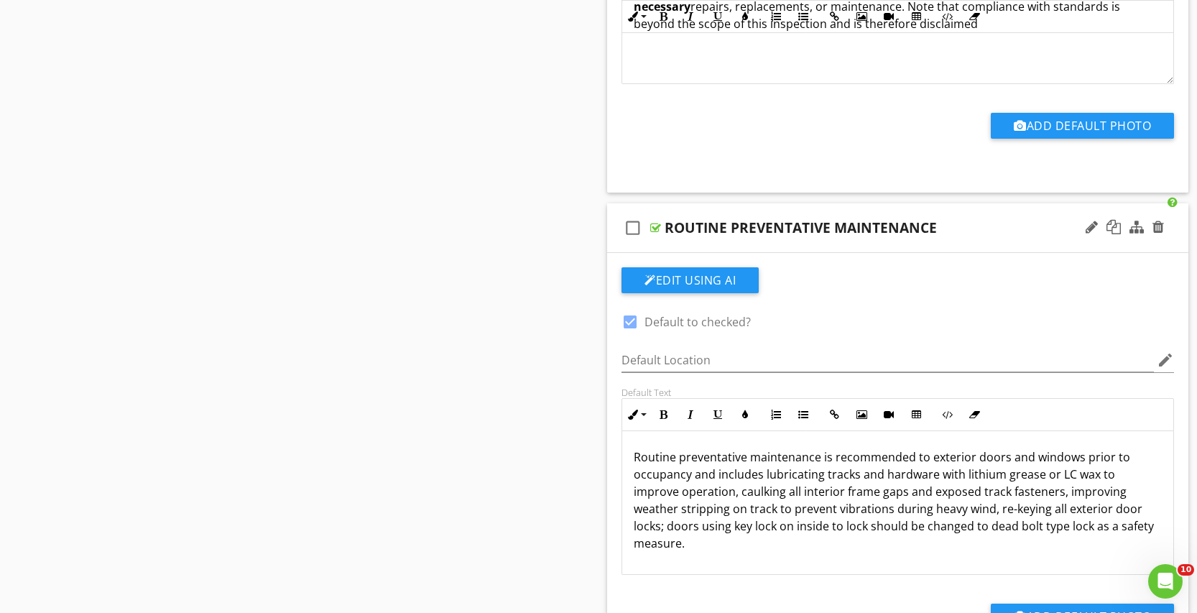
click at [940, 494] on p "Routine preventative maintenance is recommended to exterior doors and windows p…" at bounding box center [898, 499] width 528 height 103
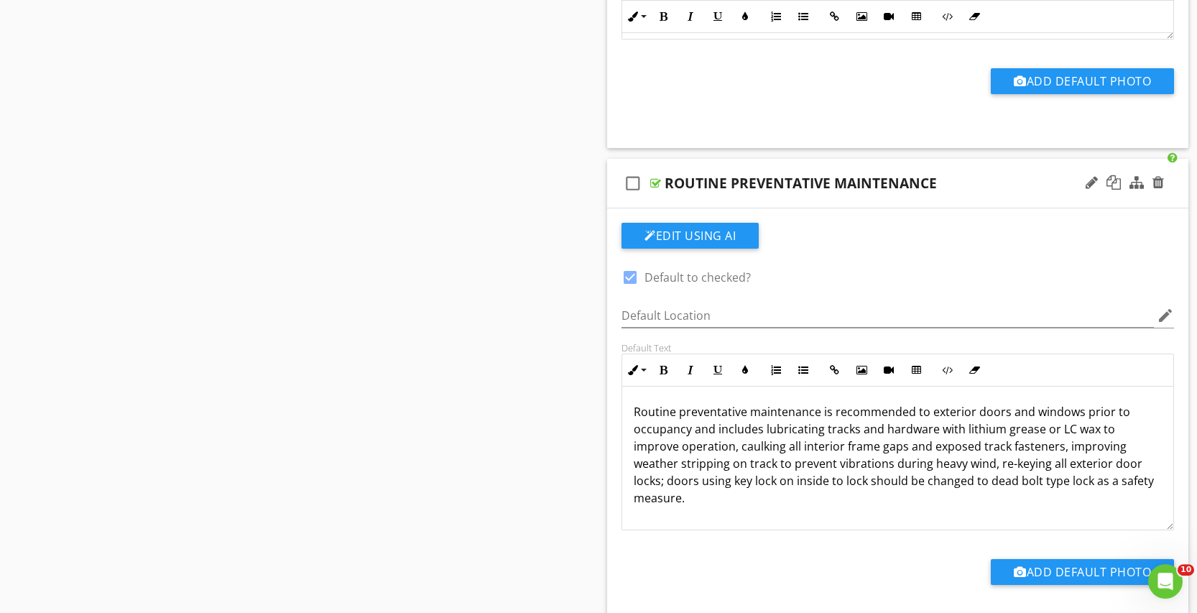
scroll to position [1905, 0]
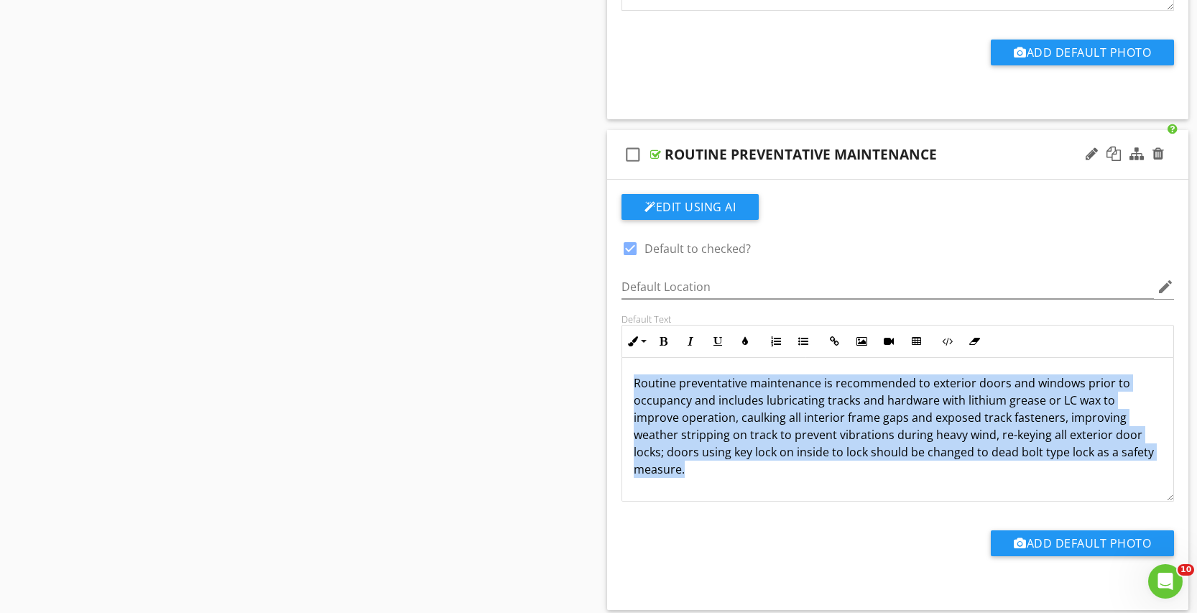
drag, startPoint x: 1143, startPoint y: 459, endPoint x: 573, endPoint y: 384, distance: 575.4
click at [622, 384] on div "Routine preventative maintenance is recommended to exterior doors and windows p…" at bounding box center [897, 429] width 551 height 144
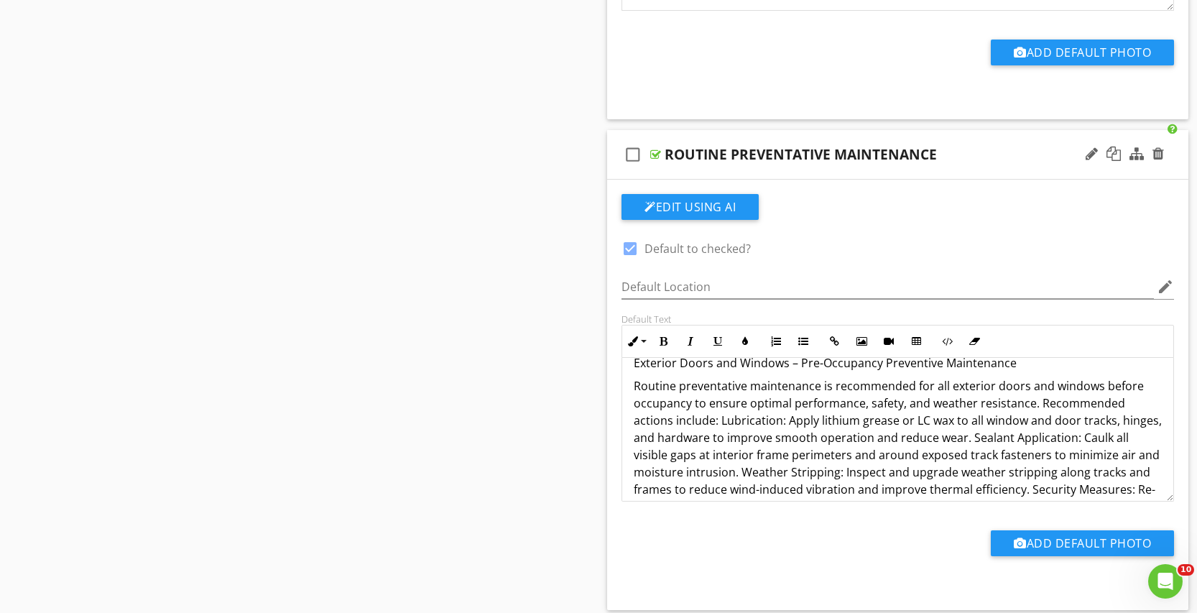
scroll to position [0, 0]
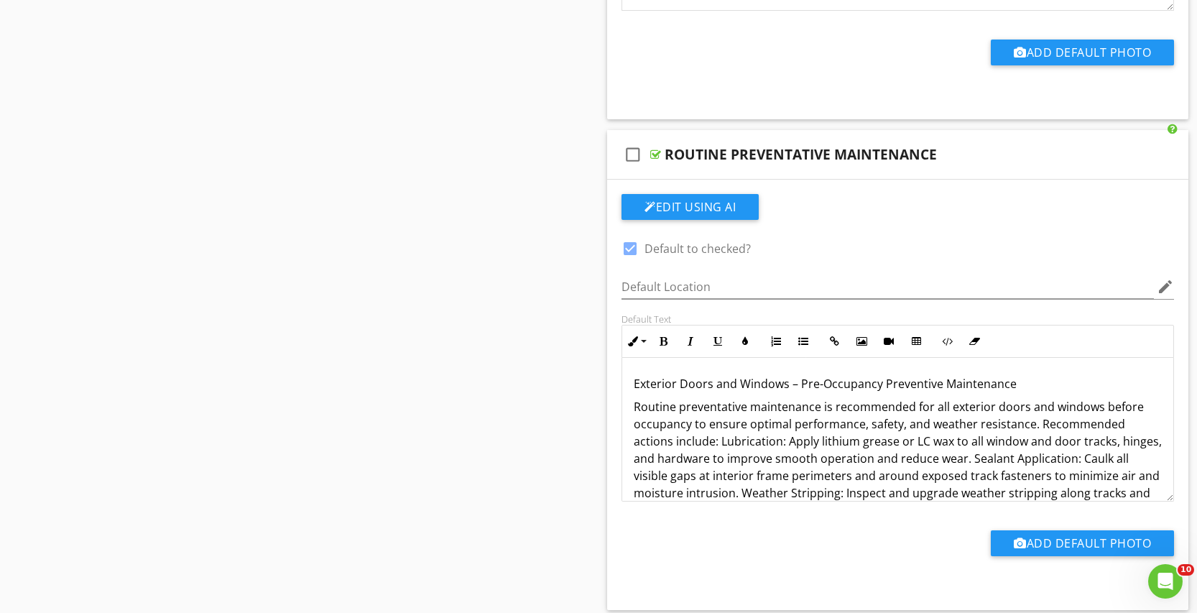
drag, startPoint x: 818, startPoint y: 386, endPoint x: 830, endPoint y: 397, distance: 16.3
click at [824, 393] on div "Exterior Doors and Windows – Pre-Occupancy Preventive Maintenance Routine preve…" at bounding box center [897, 473] width 551 height 230
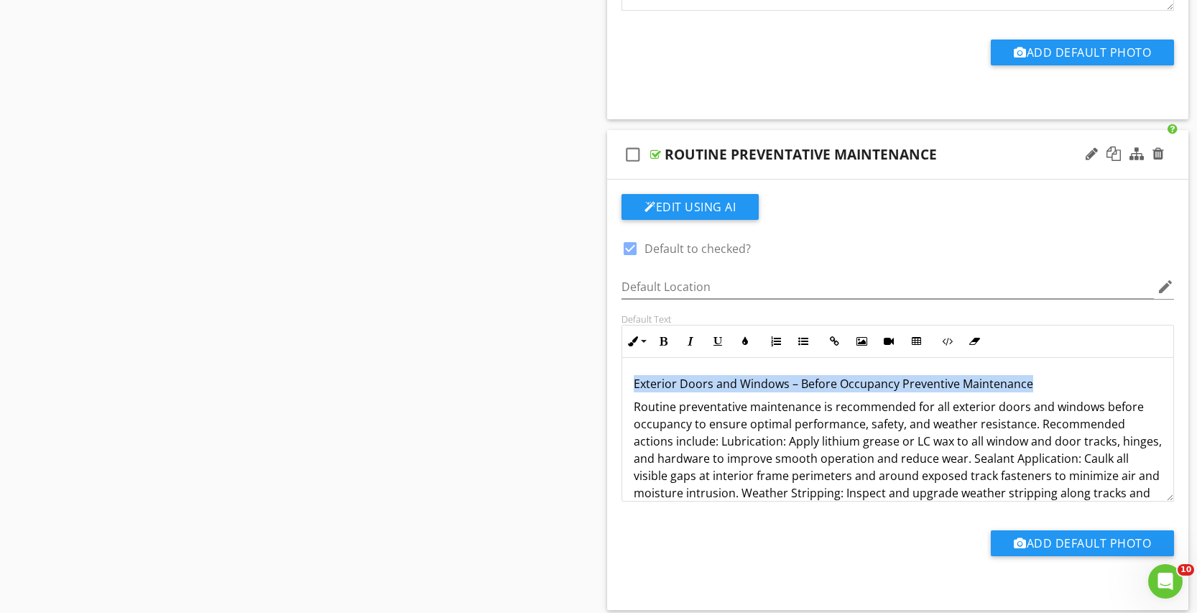
drag, startPoint x: 1027, startPoint y: 381, endPoint x: 610, endPoint y: 363, distance: 417.8
click at [622, 363] on div "Exterior Doors and Windows – Before Occupancy Preventive Maintenance Routine pr…" at bounding box center [897, 473] width 551 height 230
click at [662, 340] on icon "button" at bounding box center [663, 341] width 10 height 10
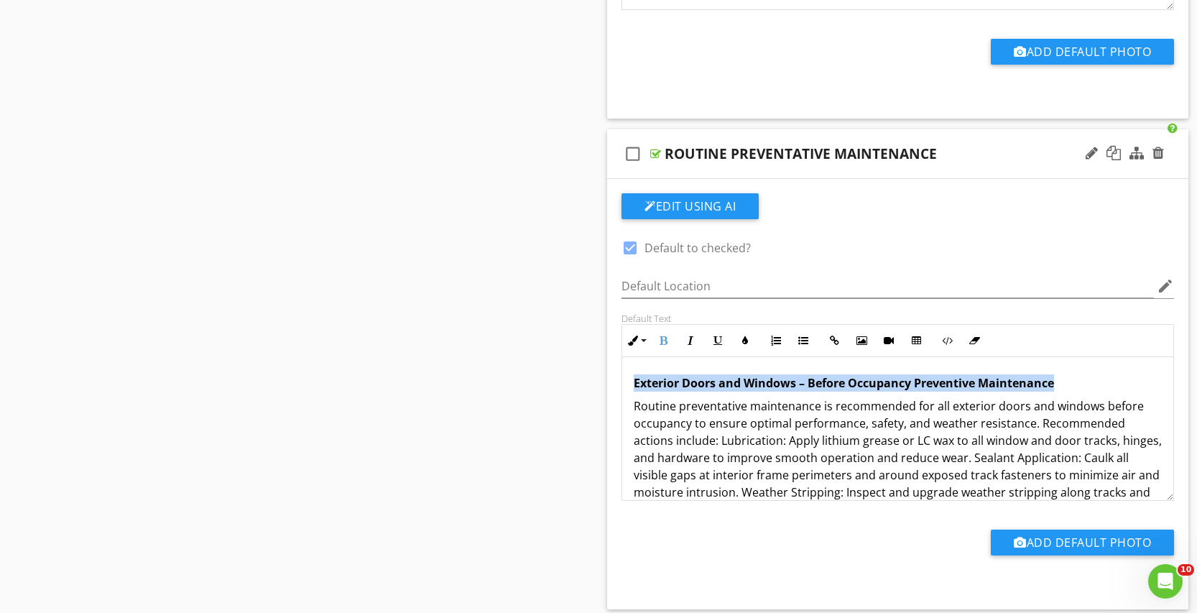
scroll to position [1905, 0]
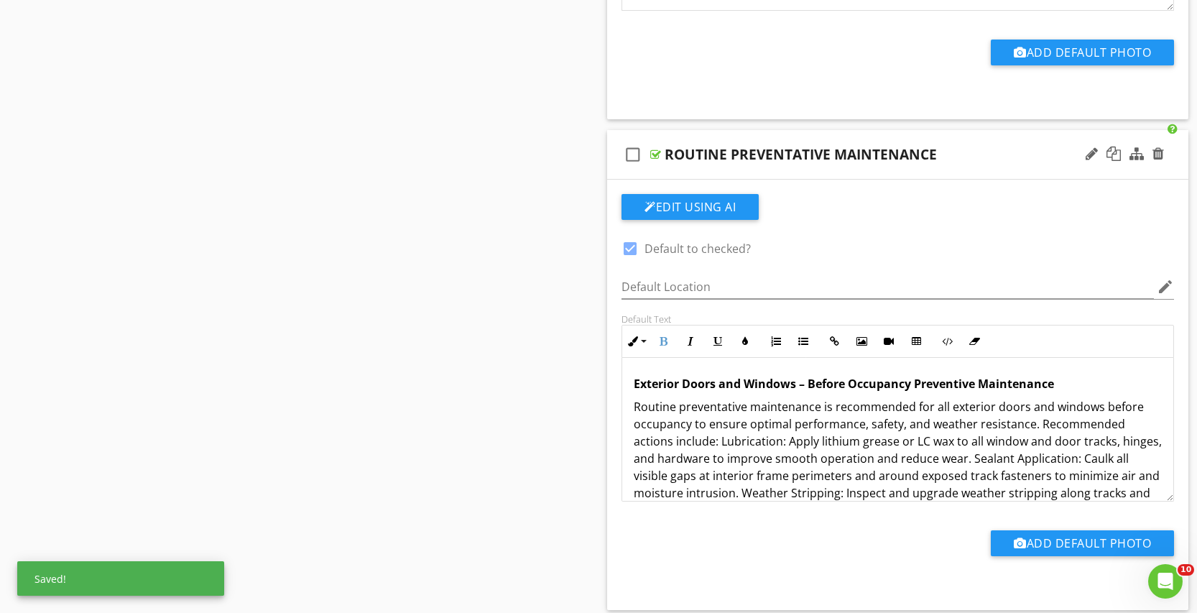
click at [895, 428] on p "Routine preventative maintenance is recommended for all exterior doors and wind…" at bounding box center [898, 484] width 528 height 172
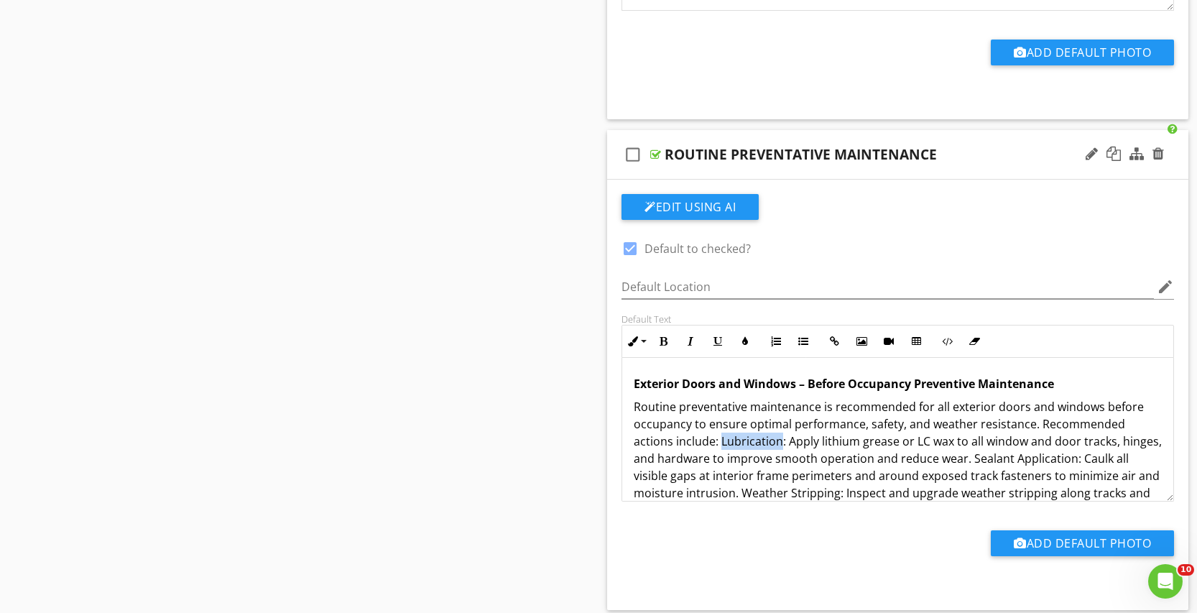
drag, startPoint x: 737, startPoint y: 445, endPoint x: 680, endPoint y: 446, distance: 56.8
click at [680, 446] on p "Routine preventative maintenance is recommended for all exterior doors and wind…" at bounding box center [898, 484] width 528 height 172
click at [665, 336] on button "Bold" at bounding box center [662, 341] width 27 height 27
drag, startPoint x: 1045, startPoint y: 461, endPoint x: 944, endPoint y: 462, distance: 100.6
click at [944, 462] on p "Routine preventative maintenance is recommended for all exterior doors and wind…" at bounding box center [898, 484] width 528 height 172
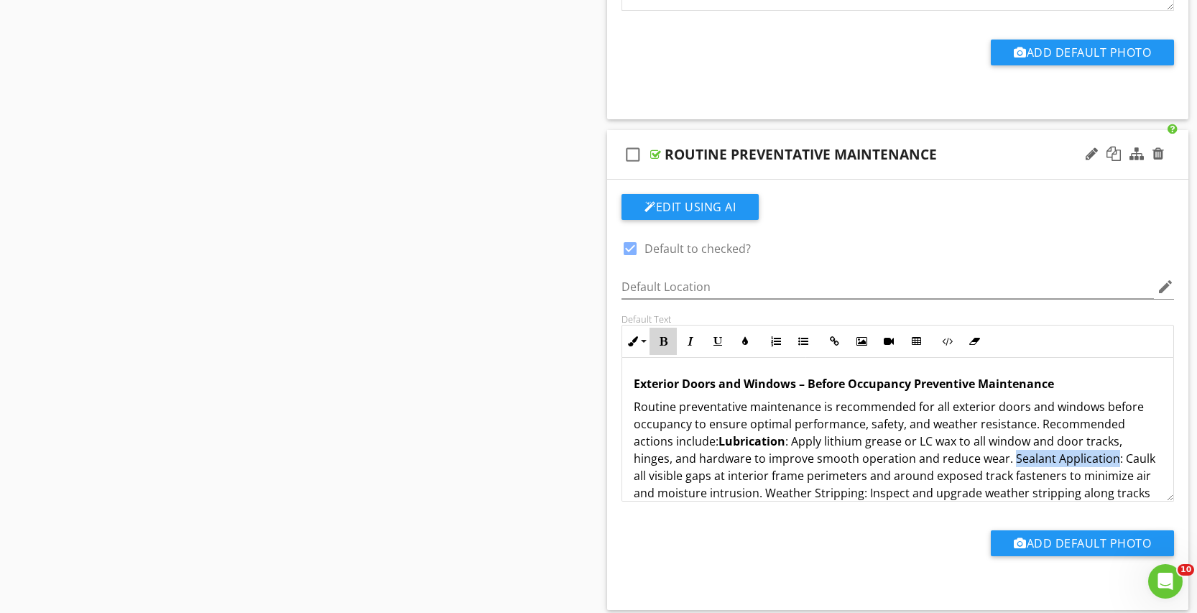
click at [667, 335] on button "Bold" at bounding box center [662, 341] width 27 height 27
drag, startPoint x: 836, startPoint y: 489, endPoint x: 744, endPoint y: 493, distance: 92.7
click at [743, 493] on p "Routine preventative maintenance is recommended for all exterior doors and wind…" at bounding box center [898, 484] width 528 height 172
click at [663, 342] on icon "button" at bounding box center [663, 341] width 10 height 10
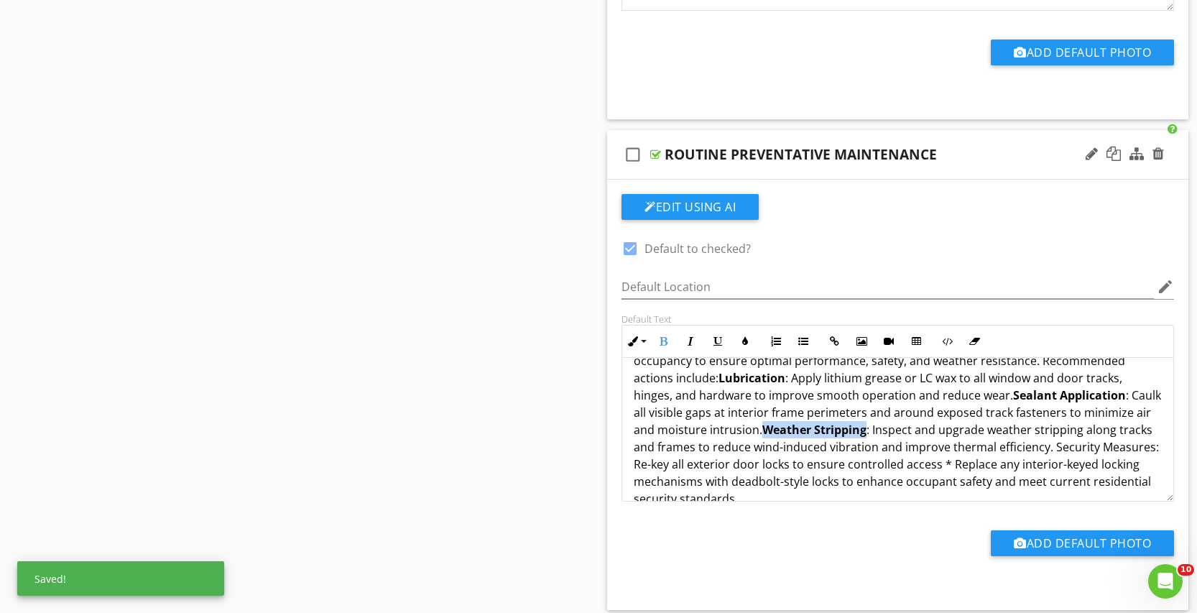
scroll to position [87, 0]
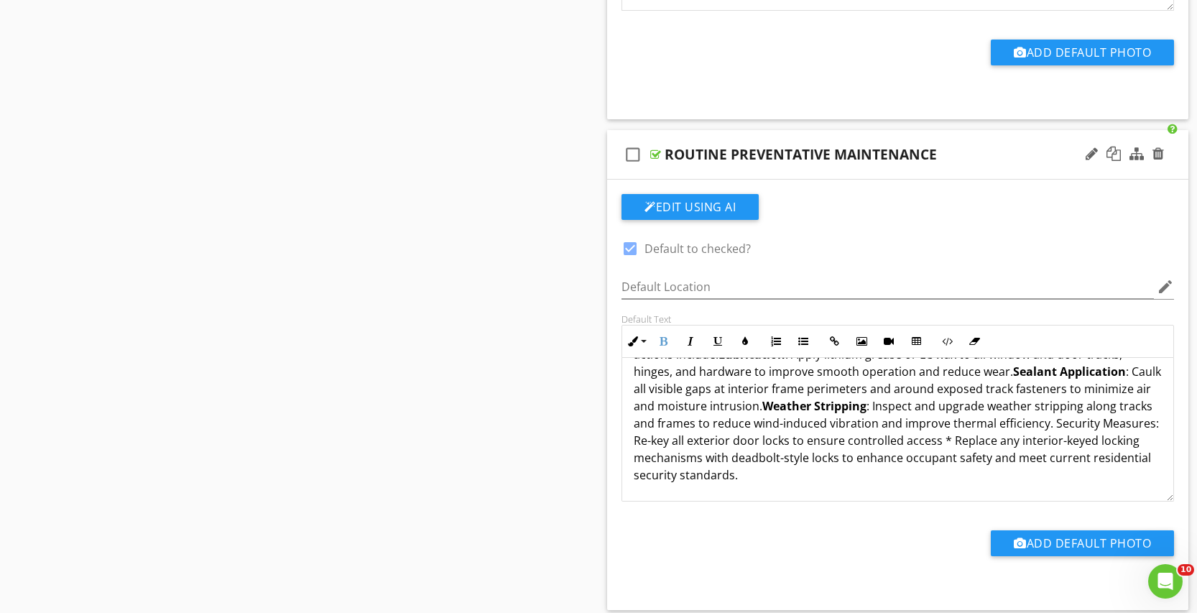
click at [1121, 425] on p "Routine preventative maintenance is recommended for all exterior doors and wind…" at bounding box center [898, 397] width 528 height 172
drag, startPoint x: 1124, startPoint y: 424, endPoint x: 1029, endPoint y: 427, distance: 94.9
click at [1029, 427] on p "Routine preventative maintenance is recommended for all exterior doors and wind…" at bounding box center [898, 397] width 528 height 172
click at [671, 335] on button "Bold" at bounding box center [662, 341] width 27 height 27
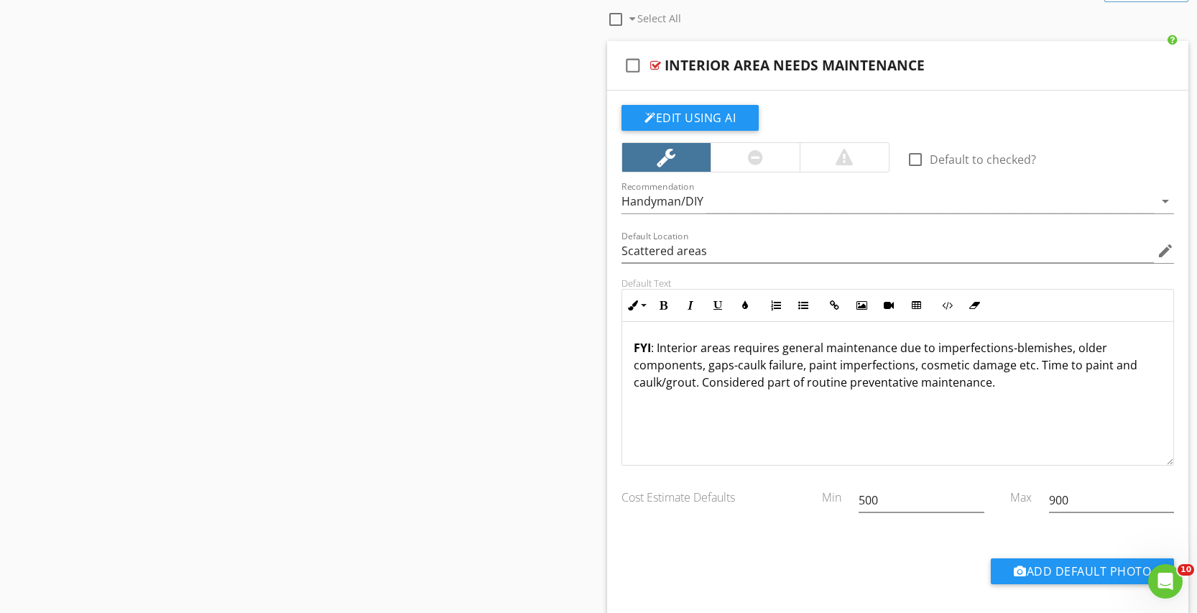
scroll to position [3151, 0]
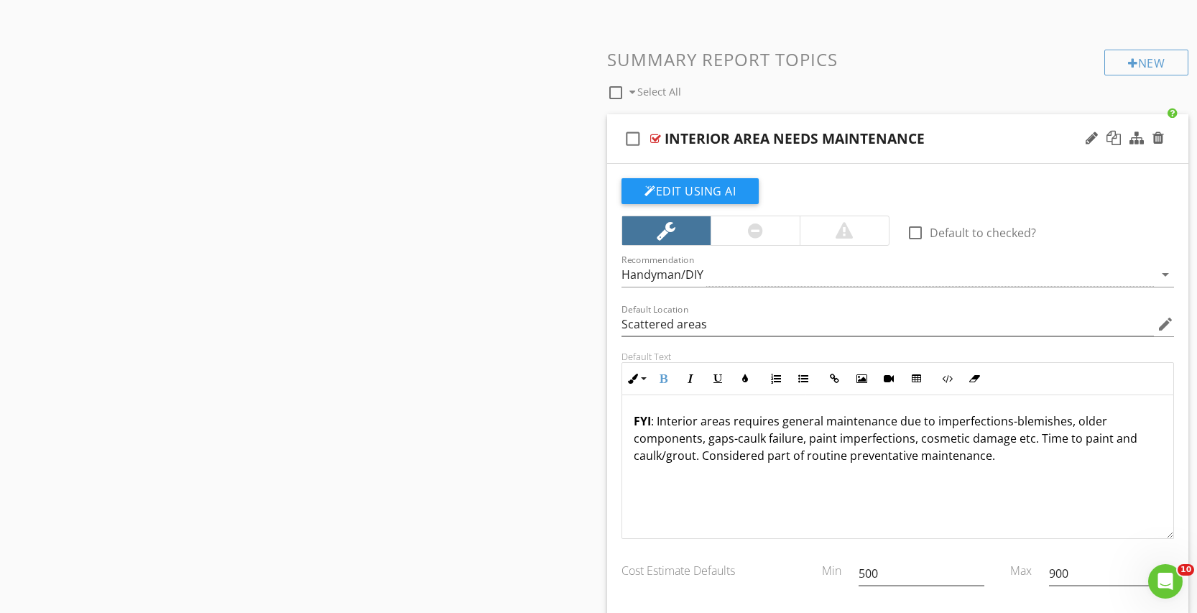
click at [636, 420] on strong "FYI" at bounding box center [642, 421] width 17 height 16
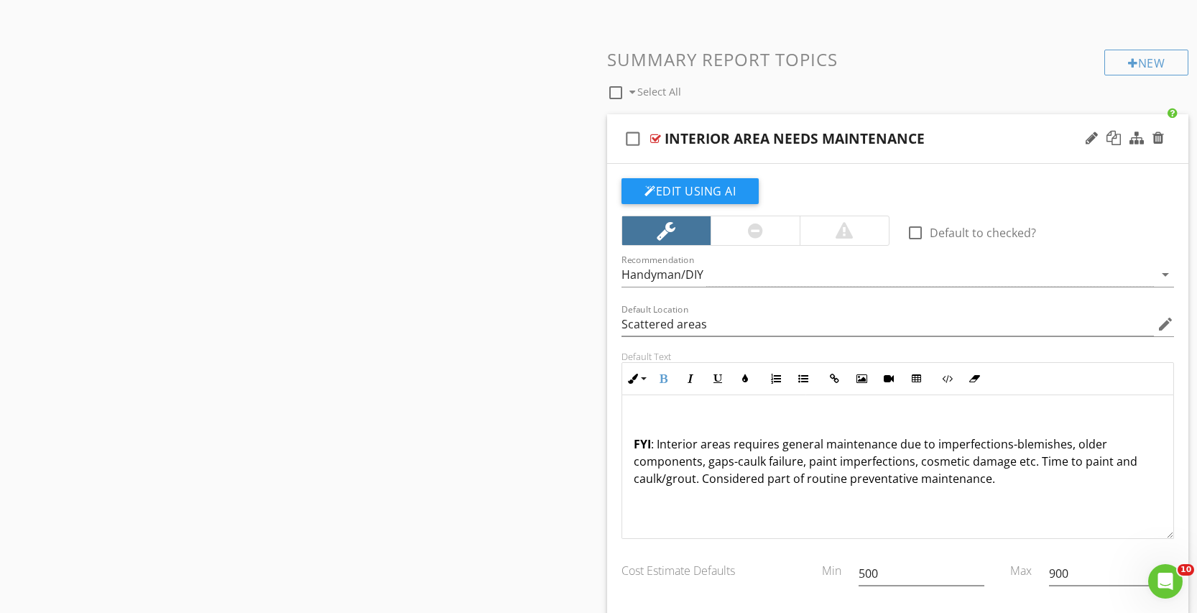
scroll to position [1, 0]
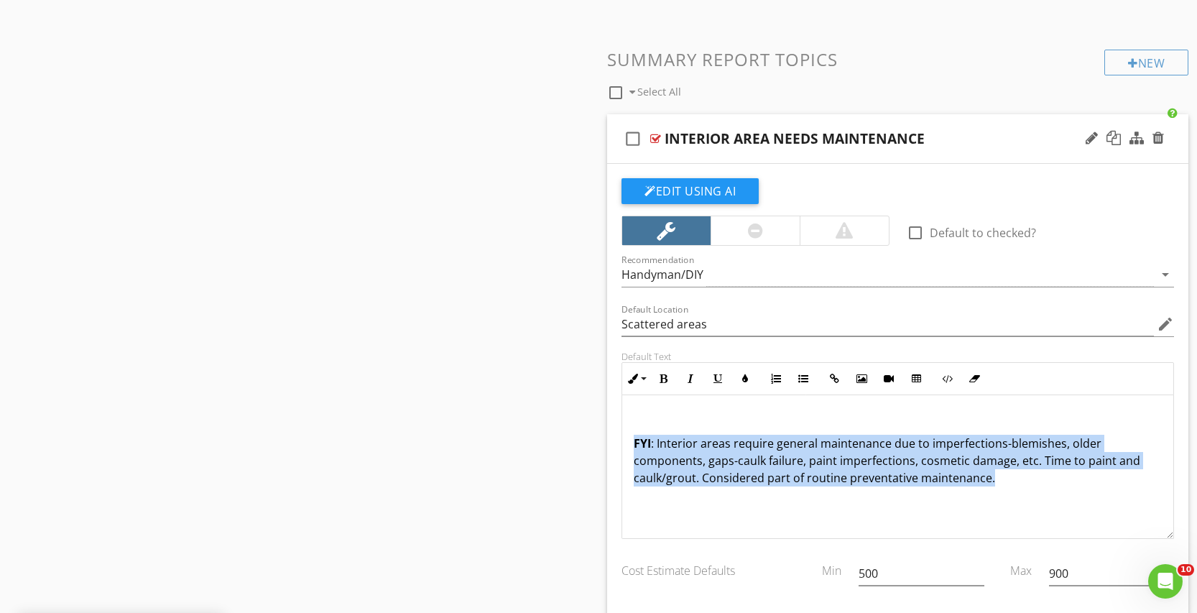
drag, startPoint x: 1029, startPoint y: 491, endPoint x: 550, endPoint y: 432, distance: 482.8
click at [622, 432] on div "FYI : Interior areas require general maintenance due to imperfections-blemishes…" at bounding box center [897, 466] width 551 height 144
copy p "FYI : Interior areas require general maintenance due to imperfections-blemishes…"
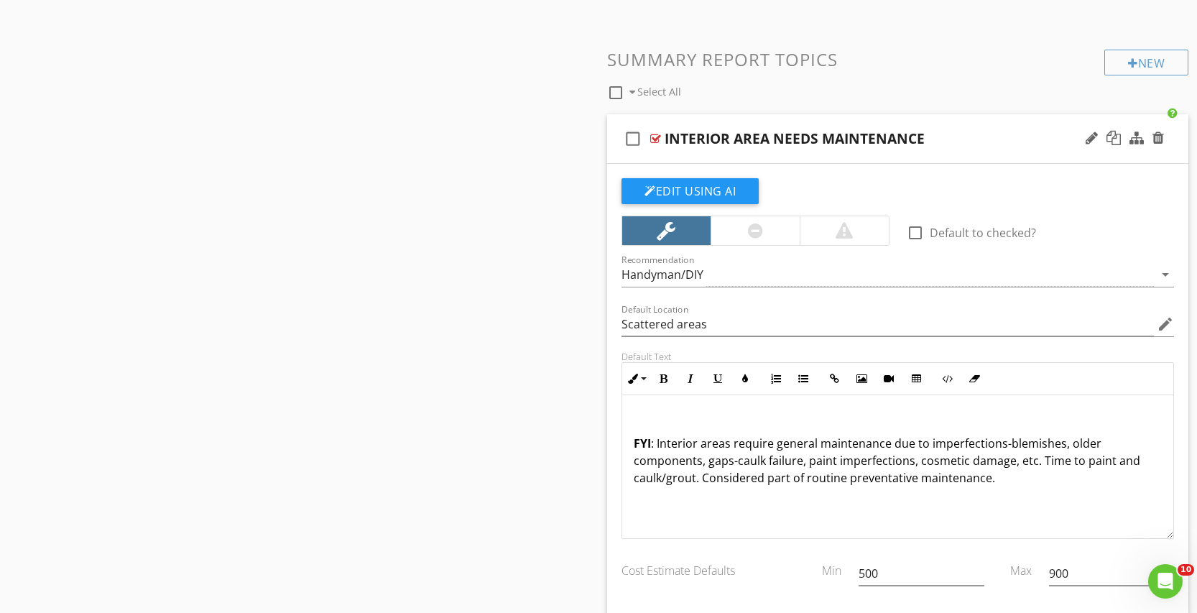
drag, startPoint x: 969, startPoint y: 503, endPoint x: 987, endPoint y: 505, distance: 18.1
click at [970, 500] on div "FYI : Interior areas require general maintenance due to imperfections-blemishes…" at bounding box center [897, 466] width 551 height 144
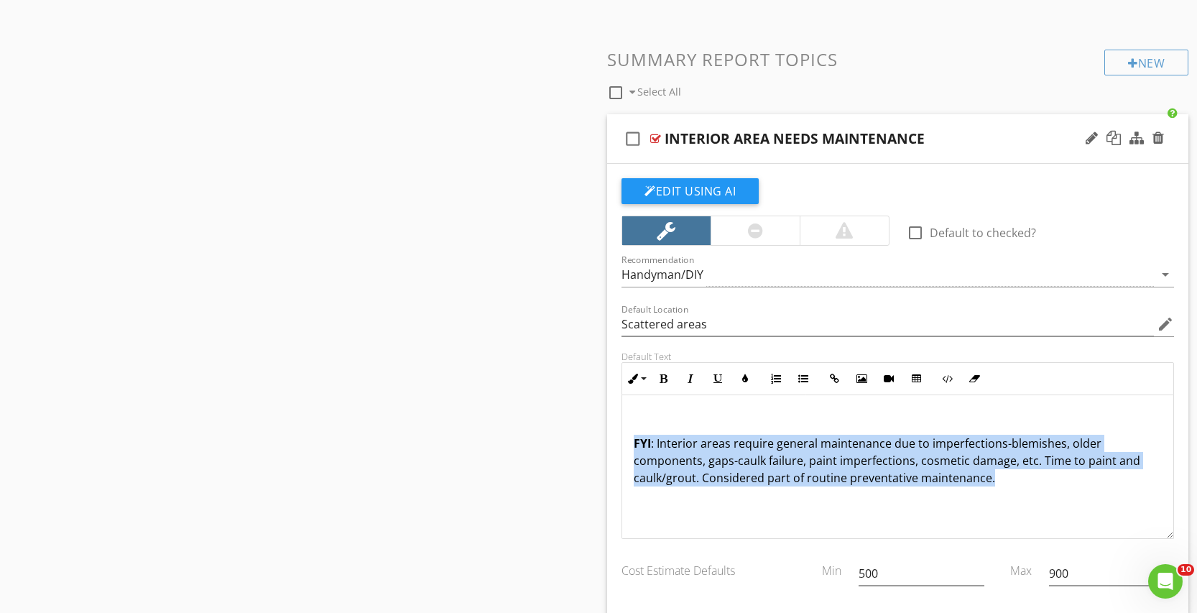
drag, startPoint x: 1040, startPoint y: 479, endPoint x: 600, endPoint y: 450, distance: 440.6
click at [622, 450] on div "FYI : Interior areas require general maintenance due to imperfections-blemishes…" at bounding box center [897, 466] width 551 height 144
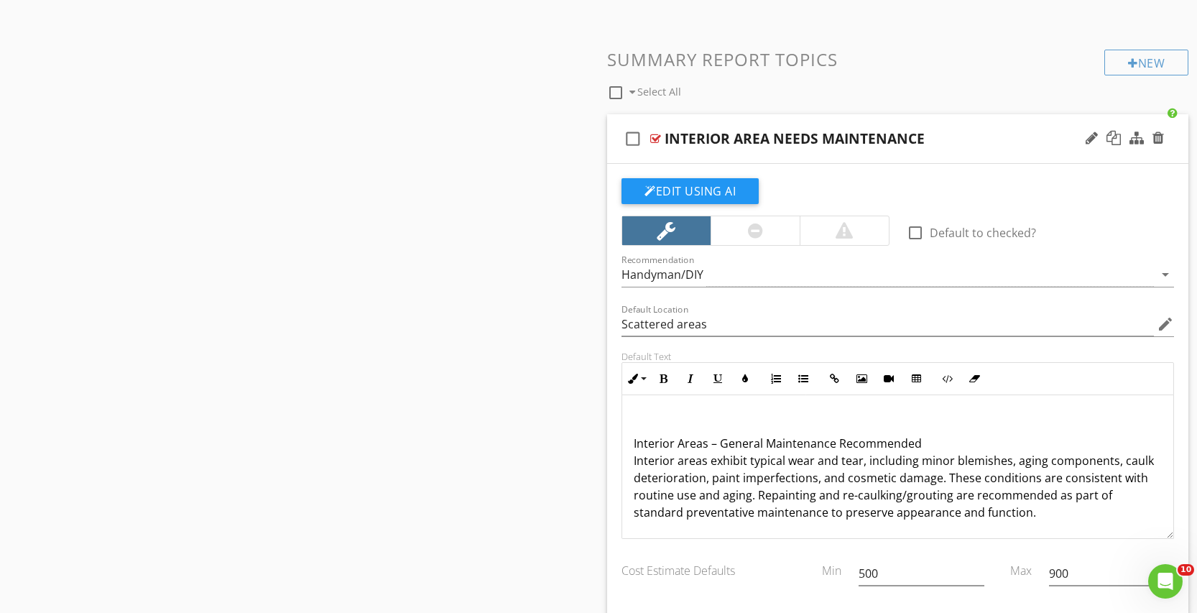
click at [626, 442] on div "Interior Areas – General Maintenance Recommended Interior areas exhibit typical…" at bounding box center [897, 466] width 551 height 144
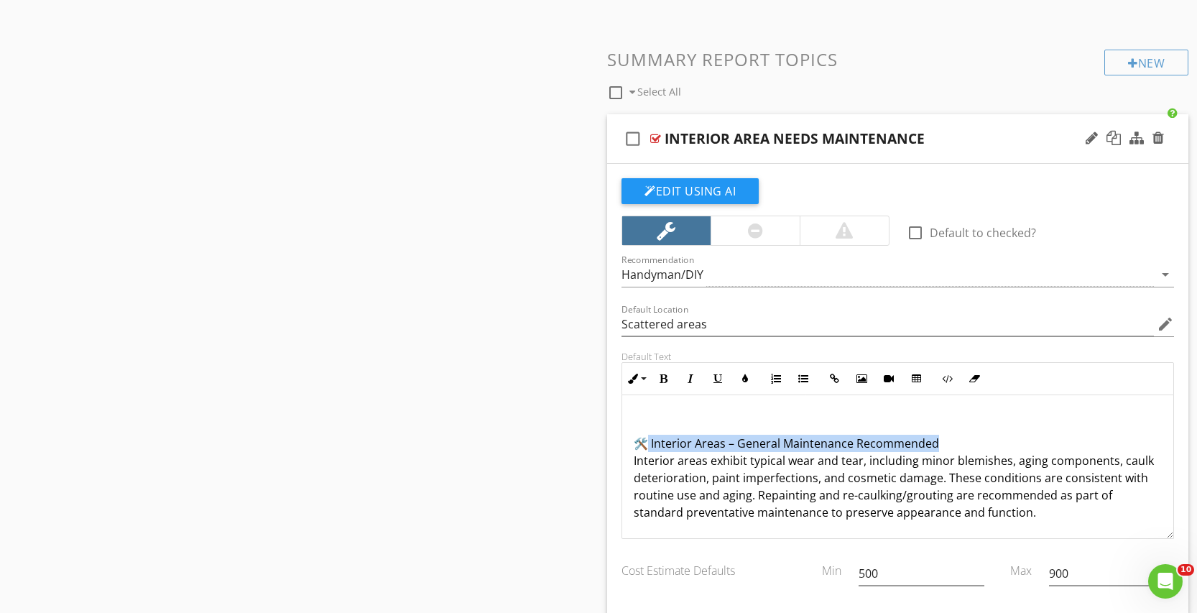
drag, startPoint x: 649, startPoint y: 440, endPoint x: 946, endPoint y: 448, distance: 297.5
click at [946, 448] on p "🛠️ Interior Areas – General Maintenance Recommended Interior areas exhibit typi…" at bounding box center [898, 478] width 528 height 86
click at [661, 371] on button "Bold" at bounding box center [662, 378] width 27 height 27
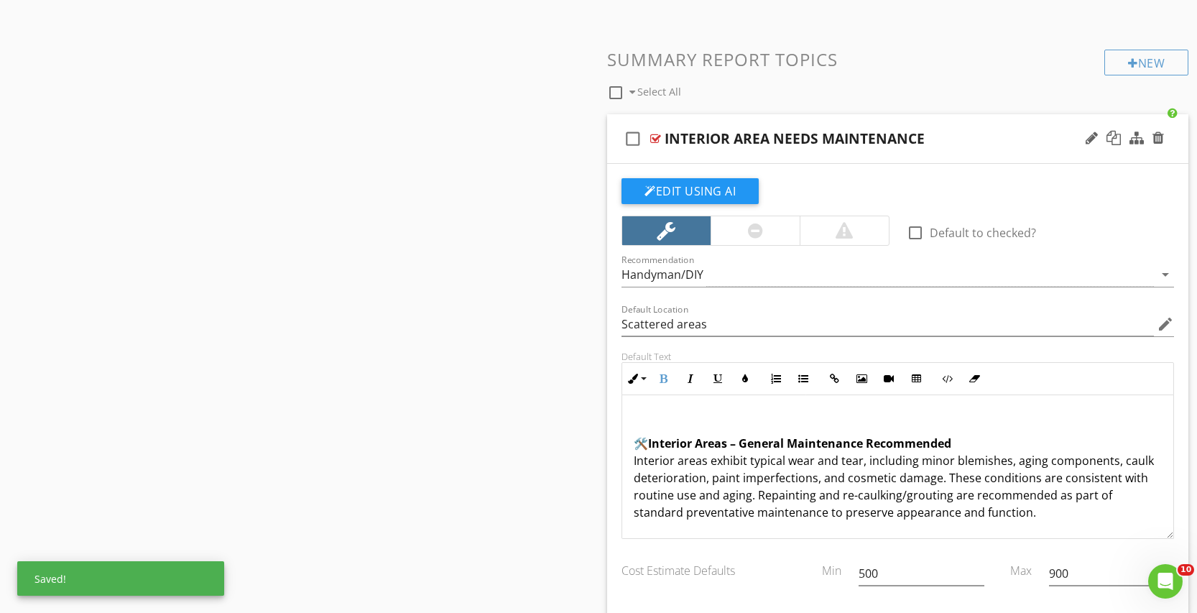
click at [726, 458] on p "🛠️ Interior Areas – General Maintenance Recommended Interior areas exhibit typi…" at bounding box center [898, 478] width 528 height 86
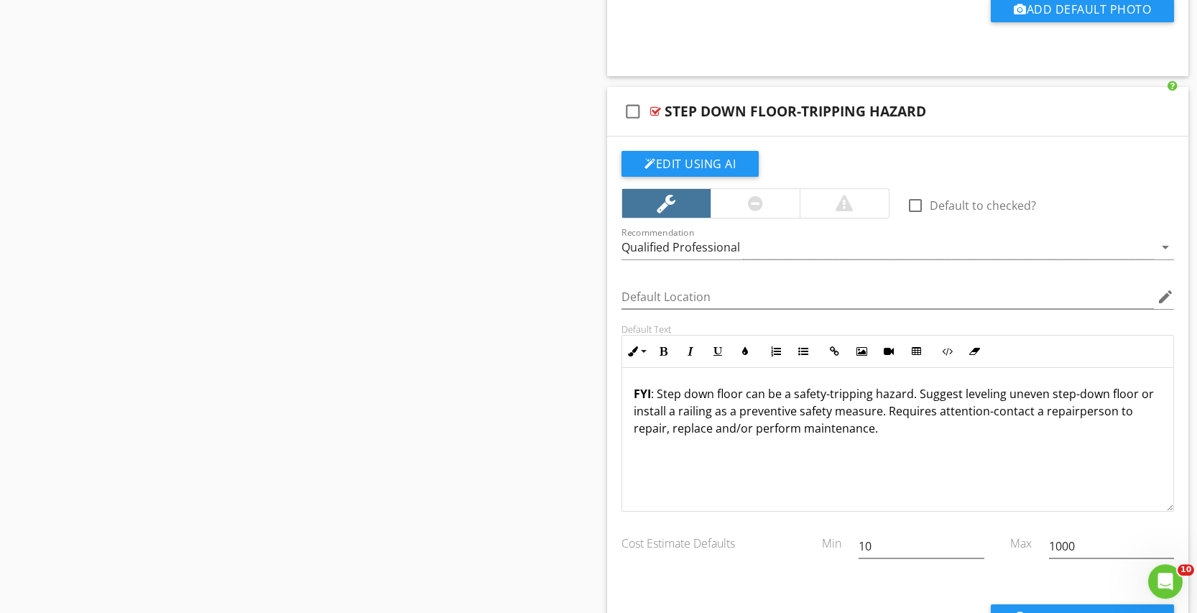
scroll to position [3737, 0]
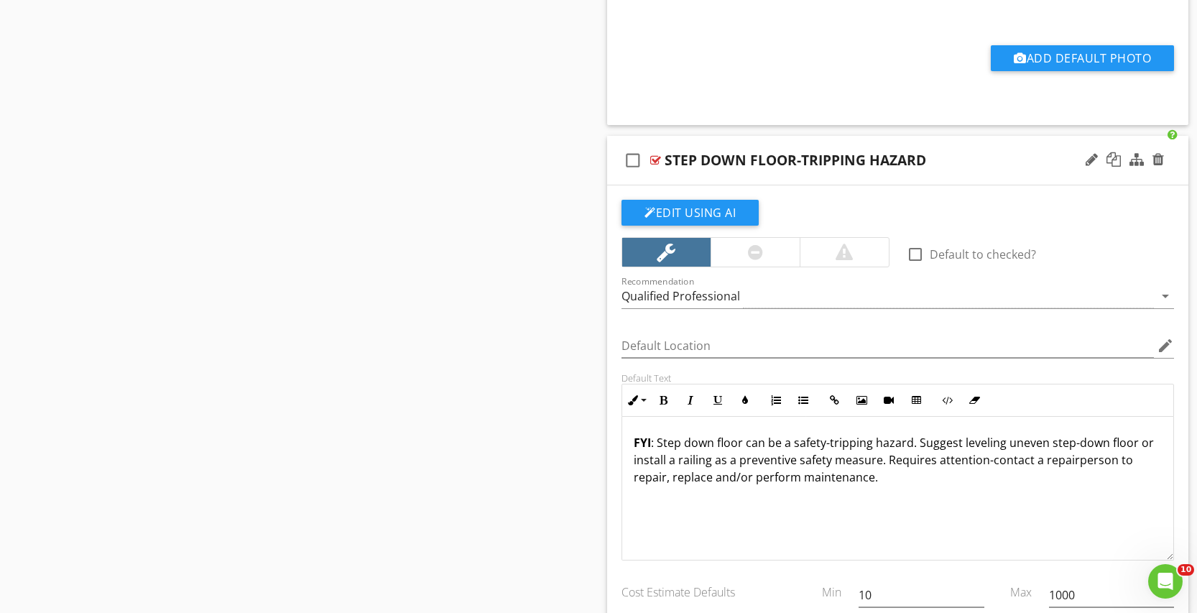
click at [631, 441] on div "FYI : Step down floor can be a safety-tripping hazard. Suggest leveling uneven …" at bounding box center [897, 489] width 551 height 144
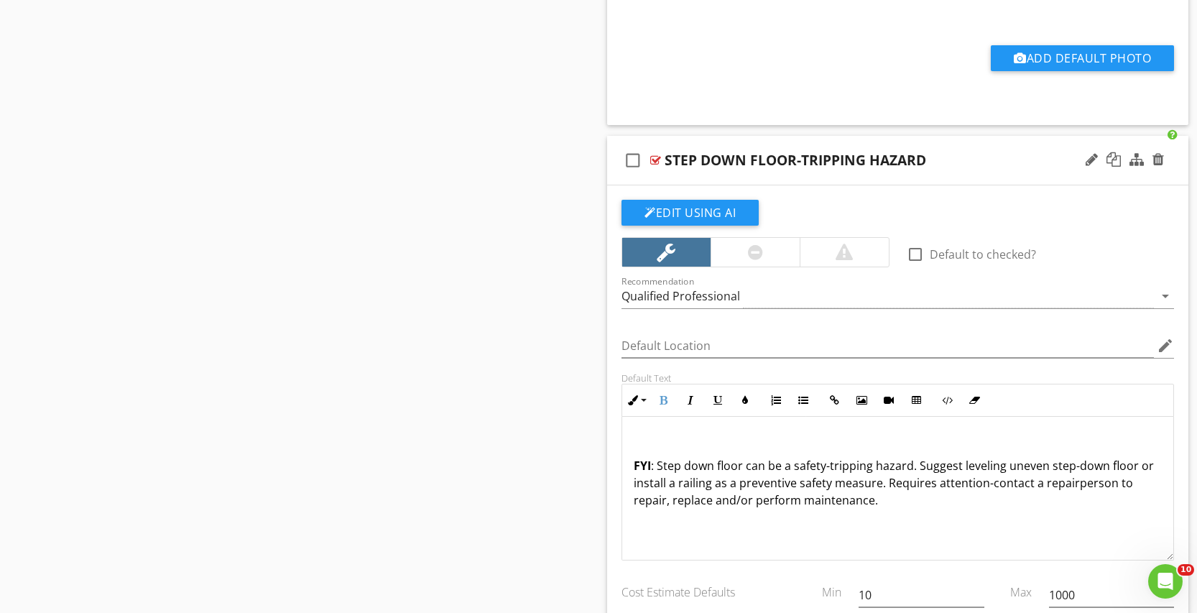
click at [897, 517] on div "FYI : Step down floor can be a safety-tripping hazard. Suggest leveling uneven …" at bounding box center [897, 489] width 551 height 144
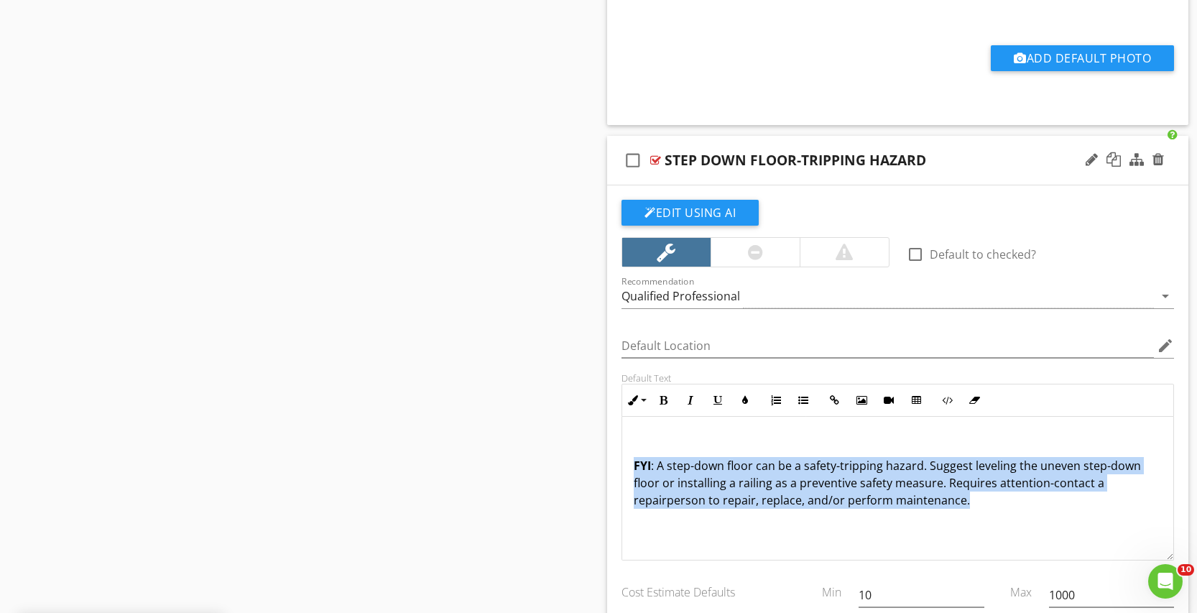
drag, startPoint x: 991, startPoint y: 510, endPoint x: 519, endPoint y: 455, distance: 474.5
click at [622, 455] on div "FYI : A step-down floor can be a safety-tripping hazard. Suggest leveling the u…" at bounding box center [897, 489] width 551 height 144
copy p "FYI : A step-down floor can be a safety-tripping hazard. Suggest leveling the u…"
click at [1079, 494] on p "FYI : A step-down floor can be a safety-tripping hazard. Suggest leveling the u…" at bounding box center [898, 483] width 528 height 52
drag, startPoint x: 907, startPoint y: 497, endPoint x: 619, endPoint y: 466, distance: 289.7
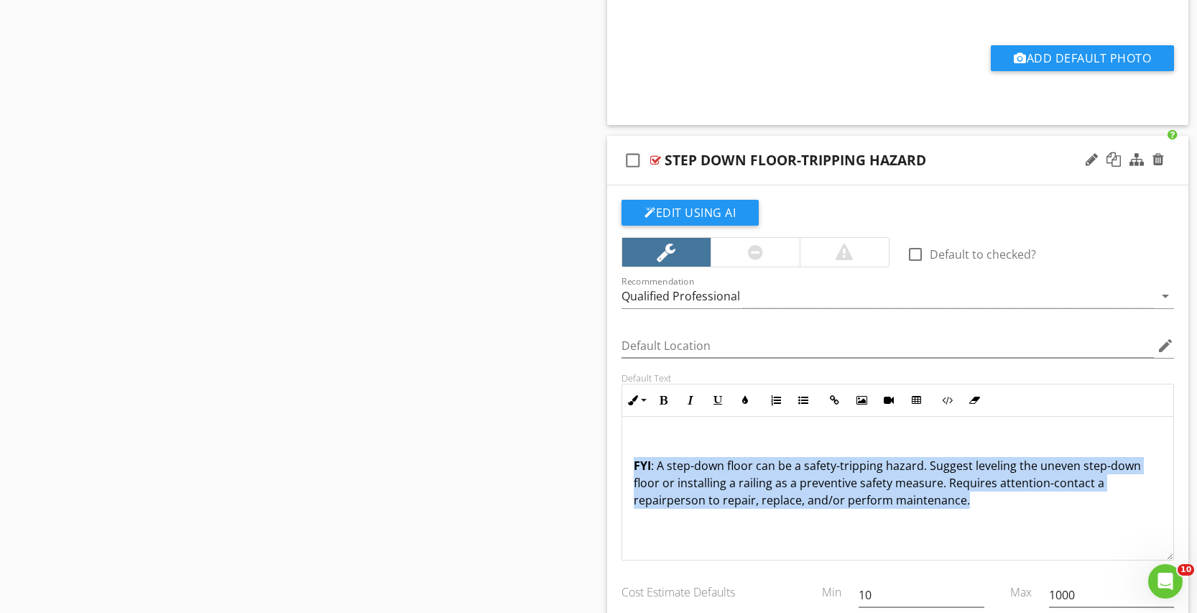
click at [622, 466] on div "FYI : A step-down floor can be a safety-tripping hazard. Suggest leveling the u…" at bounding box center [897, 489] width 551 height 144
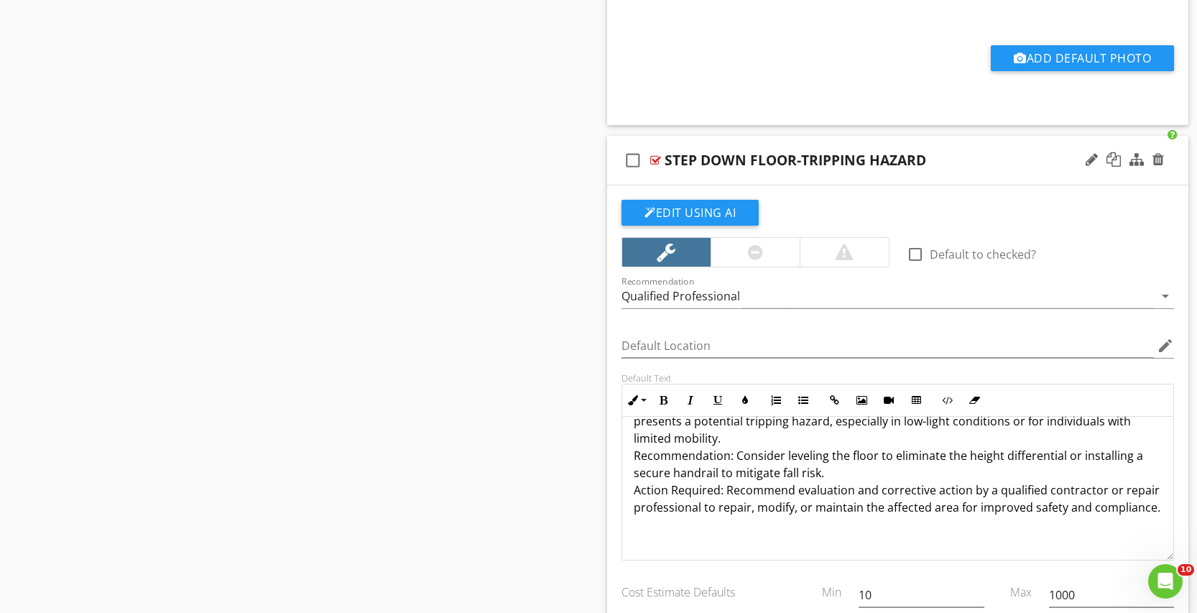
scroll to position [0, 0]
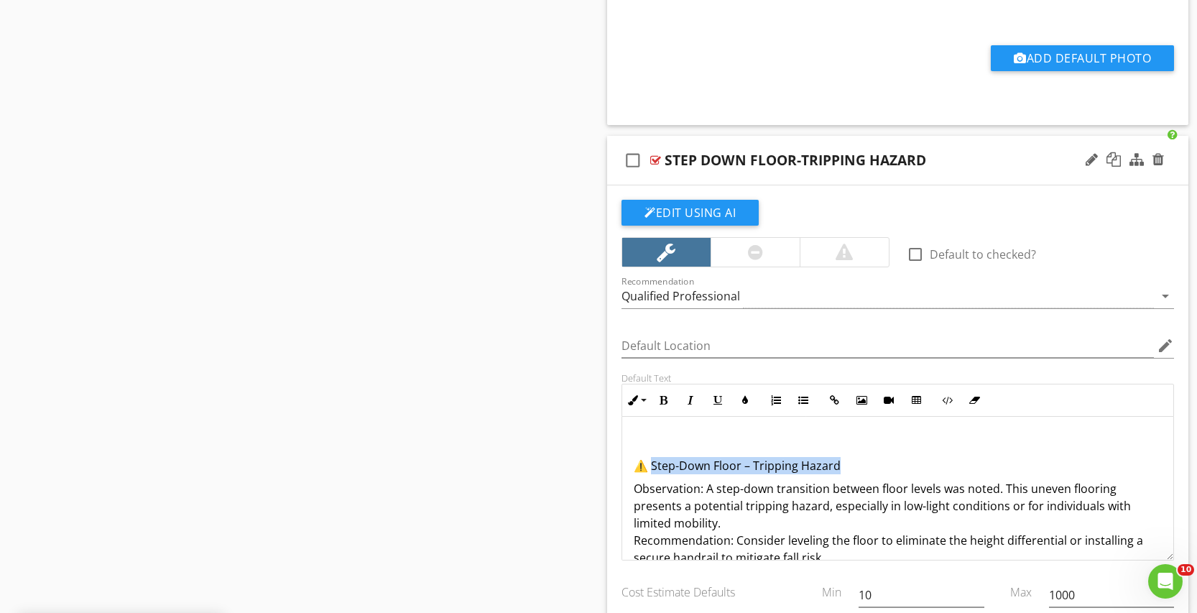
drag, startPoint x: 851, startPoint y: 468, endPoint x: 654, endPoint y: 466, distance: 196.9
click at [654, 466] on p "⚠️ Step-Down Floor – Tripping Hazard" at bounding box center [898, 465] width 528 height 17
click at [667, 399] on icon "button" at bounding box center [663, 400] width 10 height 10
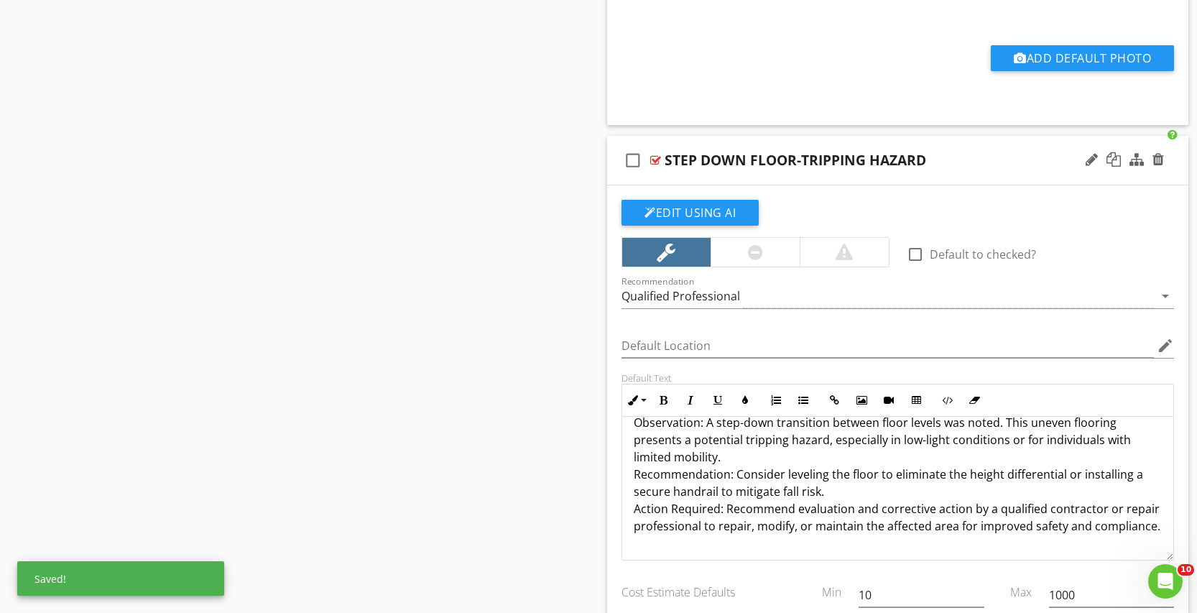
scroll to position [104, 0]
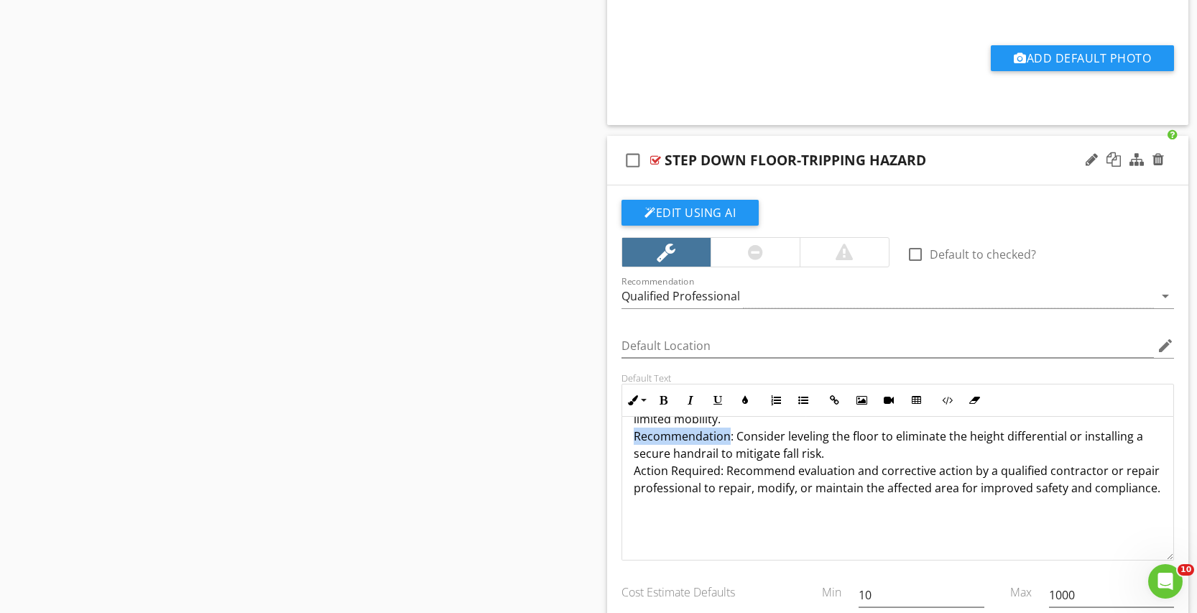
drag, startPoint x: 729, startPoint y: 442, endPoint x: 651, endPoint y: 451, distance: 78.9
click at [633, 441] on div "⚠️ Step-Down Floor – Tripping Hazard Observation: A step-down transition betwee…" at bounding box center [897, 436] width 551 height 247
click at [665, 397] on icon "button" at bounding box center [663, 400] width 10 height 10
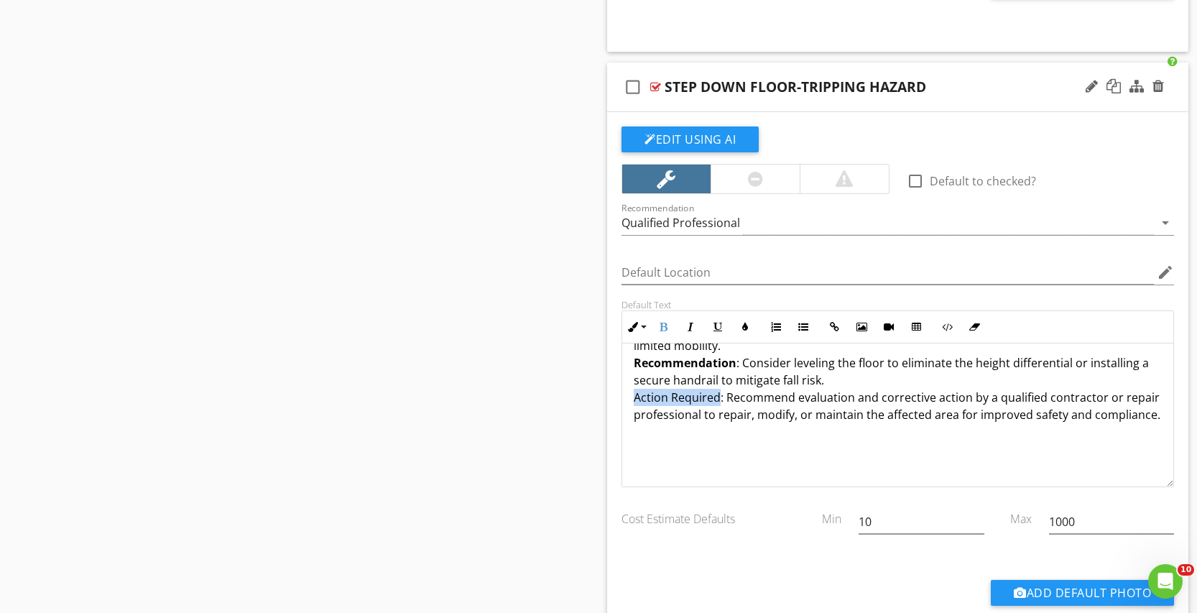
drag, startPoint x: 720, startPoint y: 399, endPoint x: 618, endPoint y: 398, distance: 102.0
click at [622, 398] on div "⚠️ Step-Down Floor – Tripping Hazard Observation: A step-down transition betwee…" at bounding box center [897, 362] width 551 height 247
click at [665, 323] on icon "button" at bounding box center [663, 327] width 10 height 10
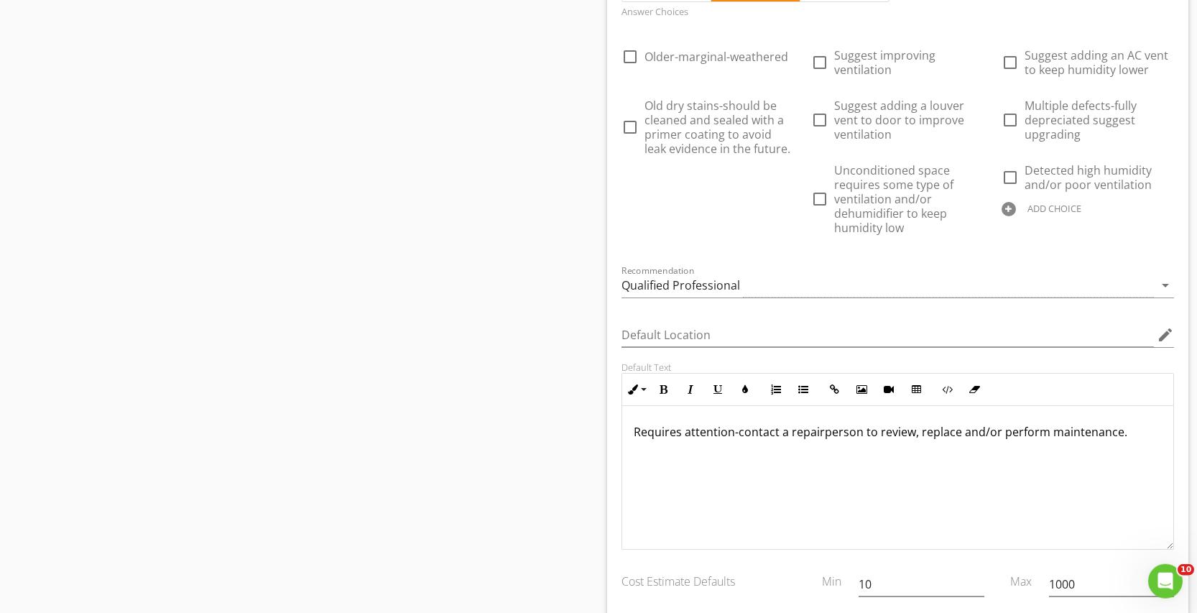
scroll to position [4617, 0]
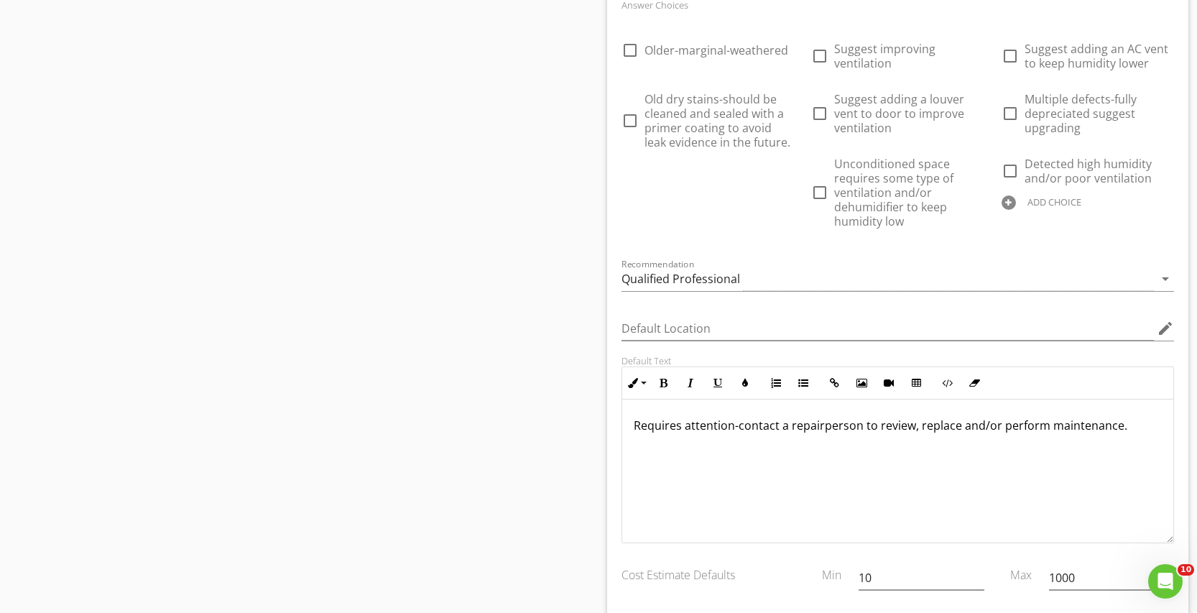
click at [630, 427] on div "Requires attention-contact a repairperson to review, replace and/or perform mai…" at bounding box center [897, 471] width 551 height 144
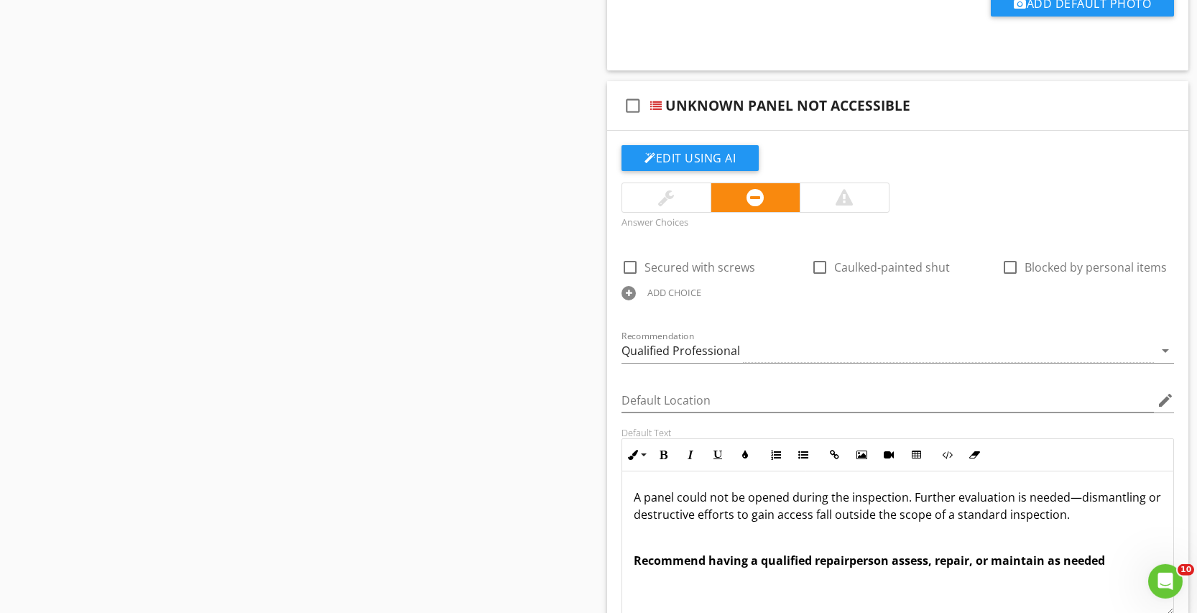
scroll to position [5276, 0]
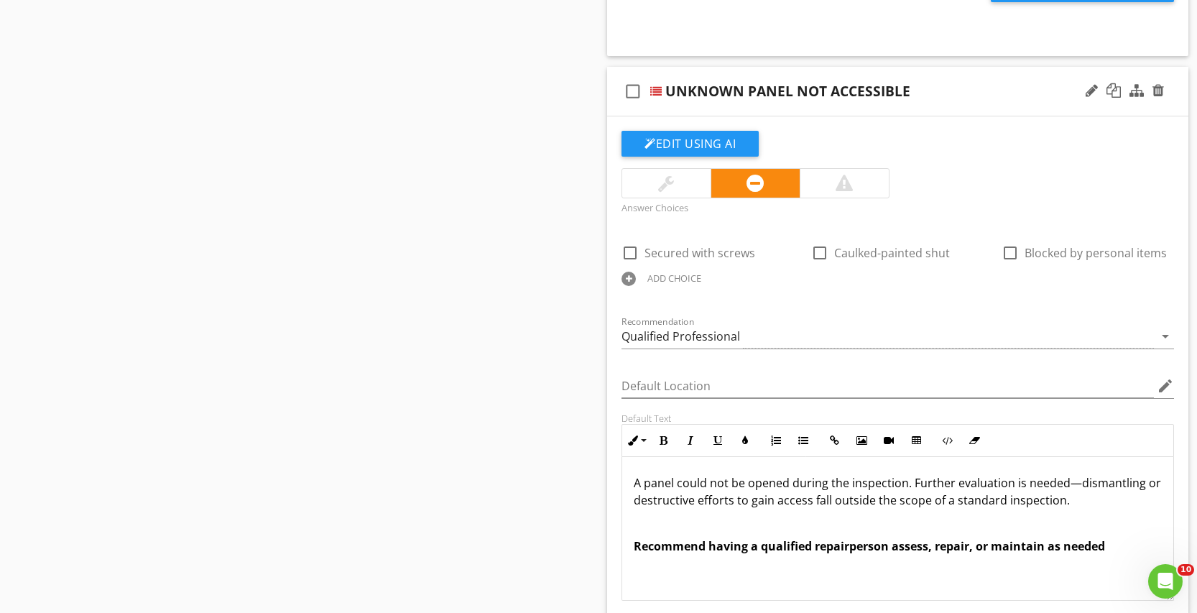
click at [628, 482] on div "A panel could not be opened during the inspection. Further evaluation is needed…" at bounding box center [897, 529] width 551 height 144
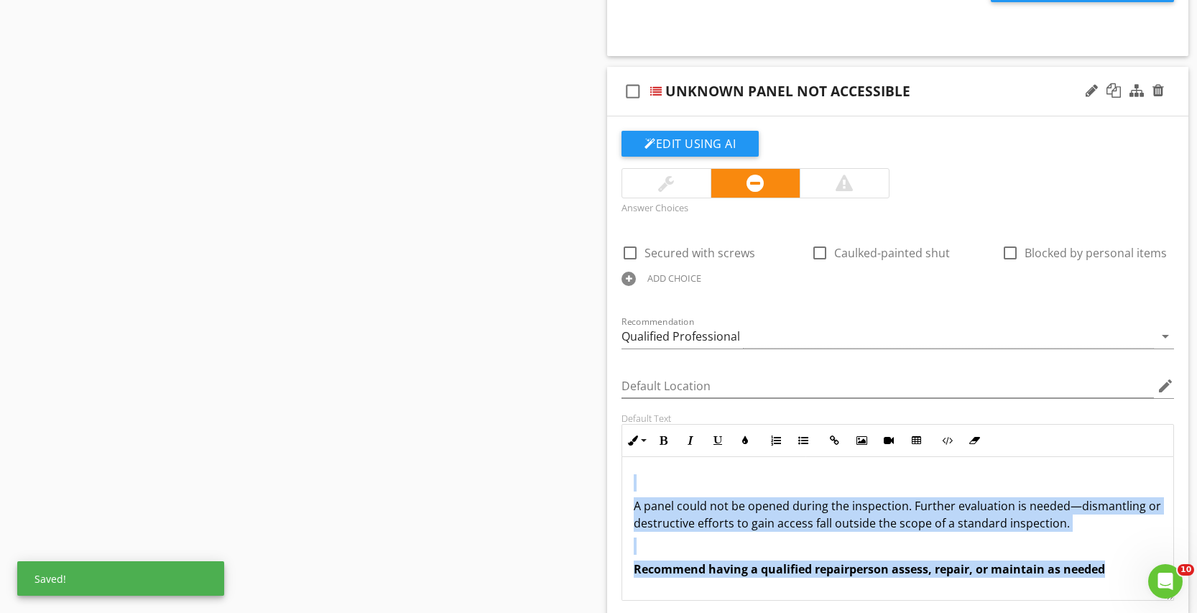
drag, startPoint x: 1104, startPoint y: 572, endPoint x: 615, endPoint y: 491, distance: 495.9
click at [622, 491] on div "A panel could not be opened during the inspection. Further evaluation is needed…" at bounding box center [897, 529] width 551 height 144
copy div "A panel could not be opened during the inspection. Further evaluation is needed…"
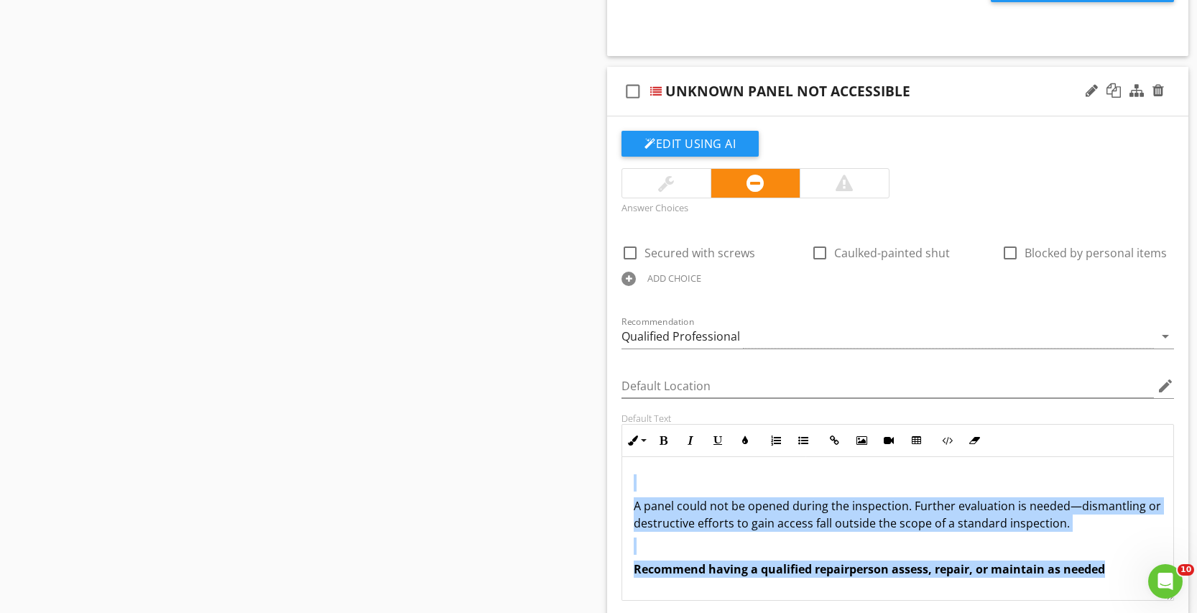
scroll to position [1, 0]
click at [1148, 573] on div "Open Intercom Messenger" at bounding box center [1162, 578] width 47 height 47
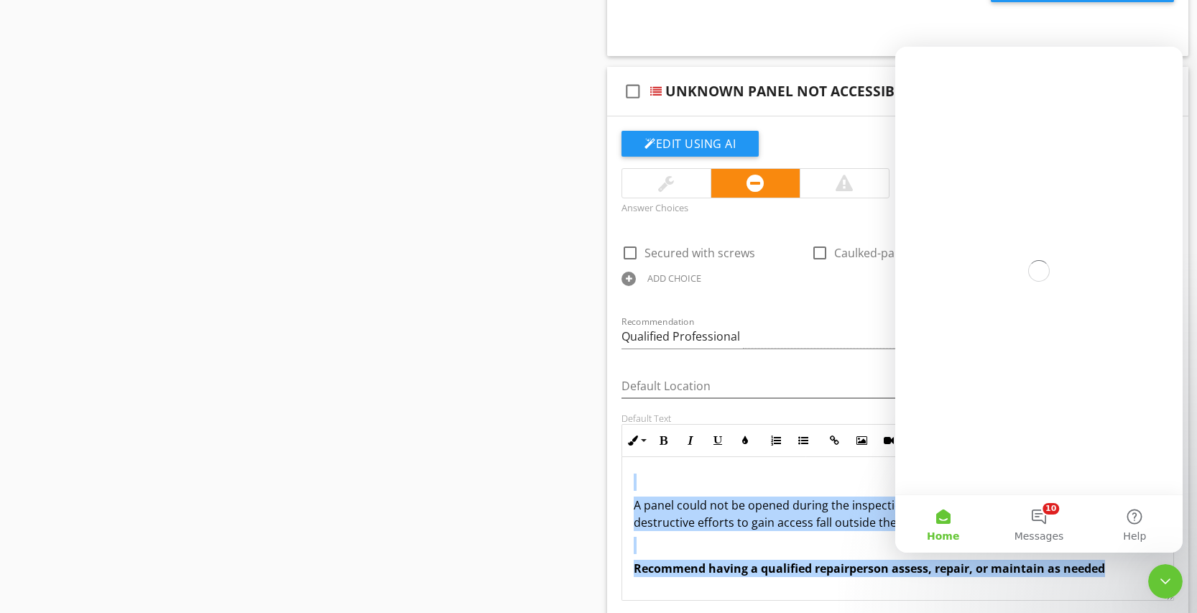
scroll to position [0, 0]
click at [1118, 579] on div "A panel could not be opened during the inspection. Further evaluation is needed…" at bounding box center [897, 528] width 551 height 144
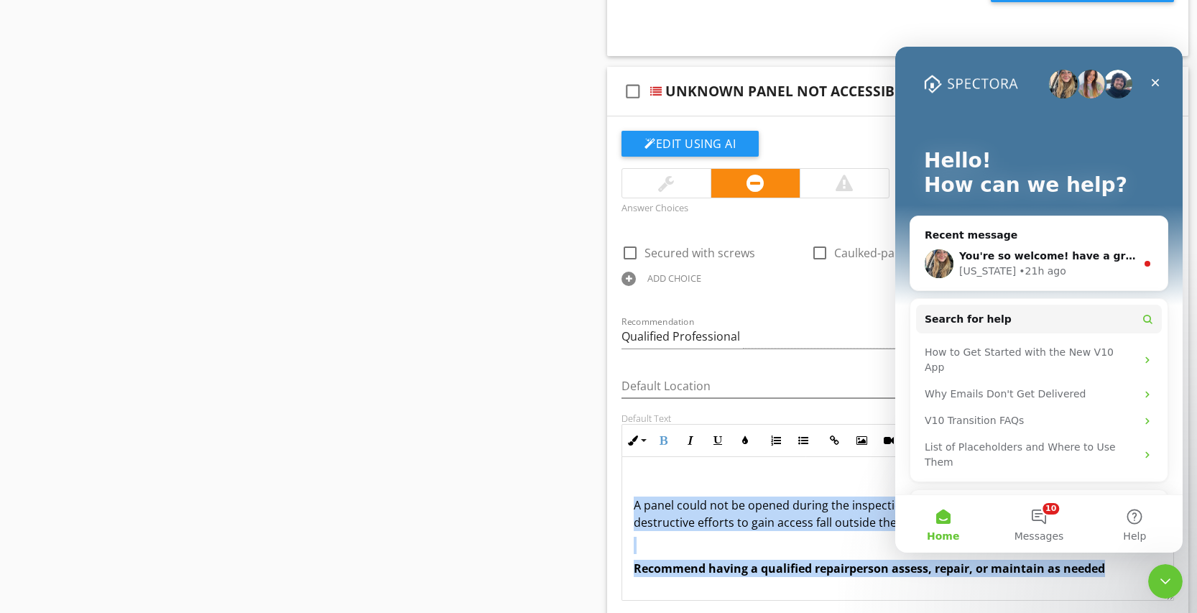
drag, startPoint x: 1114, startPoint y: 572, endPoint x: 623, endPoint y: 502, distance: 496.3
click at [623, 502] on div "A panel could not be opened during the inspection. Further evaluation is needed…" at bounding box center [897, 528] width 551 height 144
click at [1161, 575] on icon "Close Intercom Messenger" at bounding box center [1163, 578] width 17 height 17
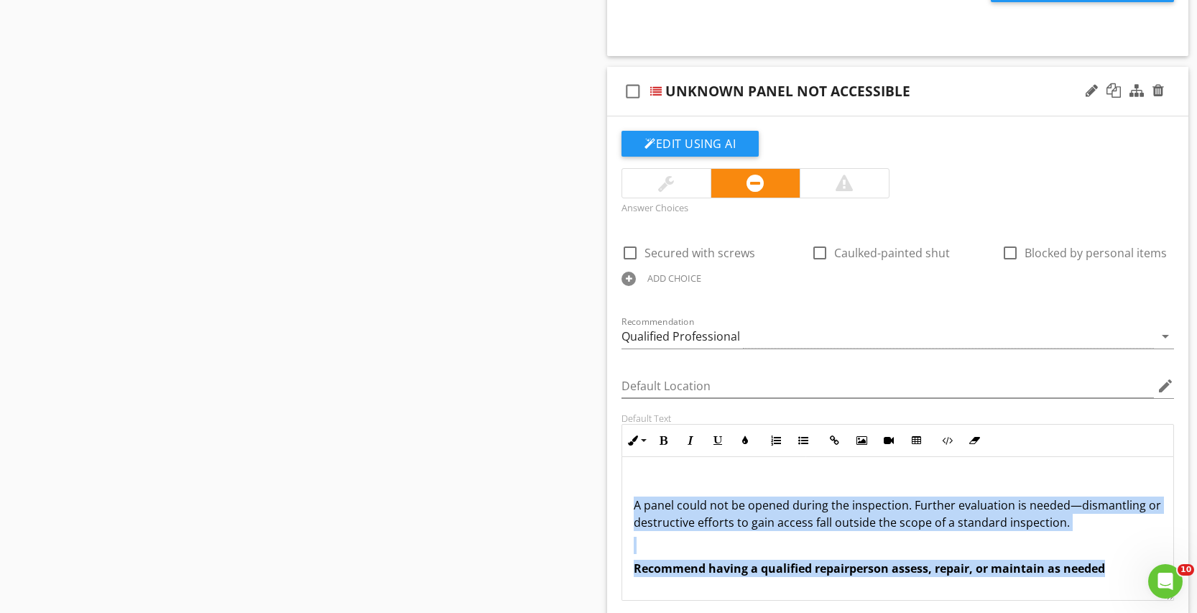
click at [1133, 555] on div "A panel could not be opened during the inspection. Further evaluation is needed…" at bounding box center [897, 528] width 551 height 144
drag, startPoint x: 1125, startPoint y: 576, endPoint x: 577, endPoint y: 499, distance: 553.6
click at [622, 499] on div "A panel could not be opened during the inspection. Further evaluation is needed…" at bounding box center [897, 528] width 551 height 144
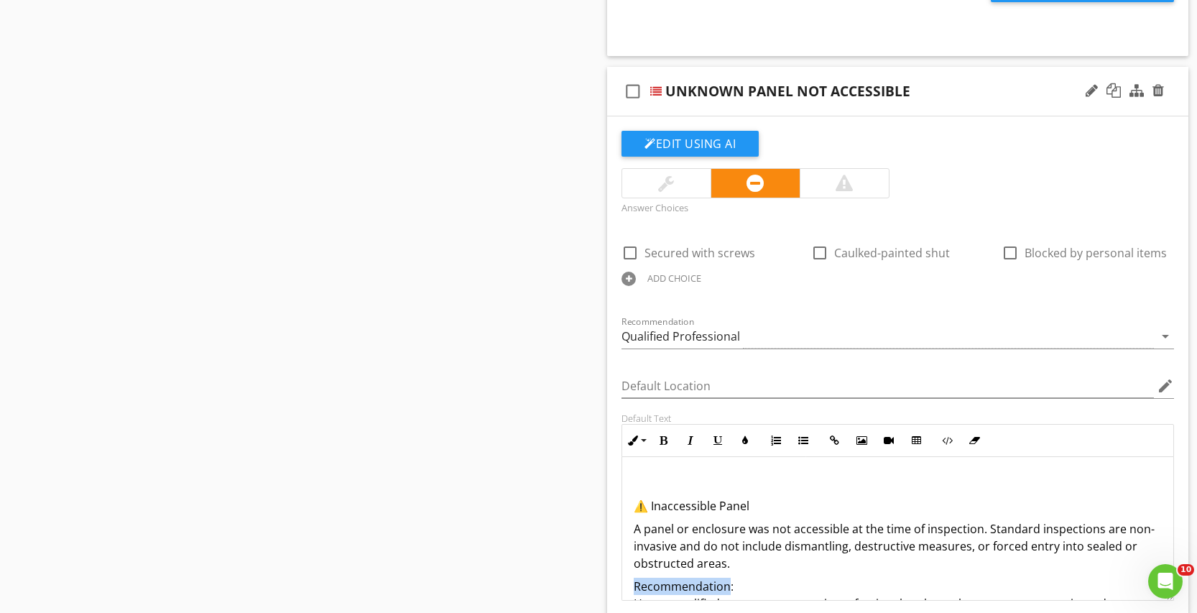
drag, startPoint x: 728, startPoint y: 587, endPoint x: 629, endPoint y: 585, distance: 99.9
click at [629, 585] on div "⚠️ Inaccessible Panel A panel or enclosure was not accessible at the time of in…" at bounding box center [897, 575] width 551 height 236
click at [662, 432] on button "Bold" at bounding box center [662, 440] width 27 height 27
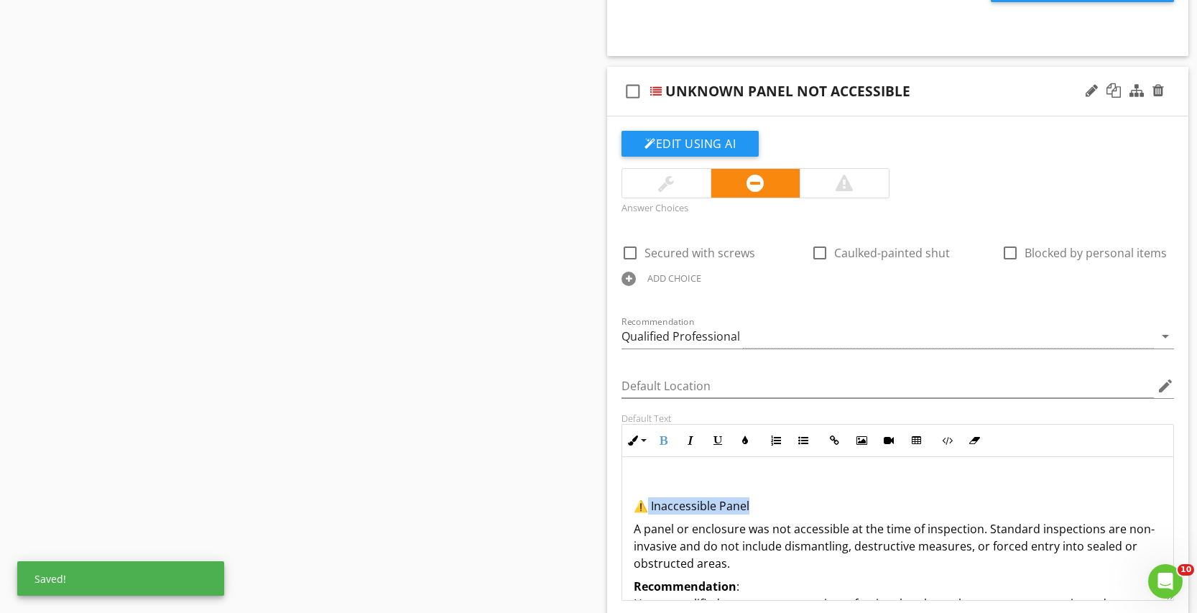
drag, startPoint x: 761, startPoint y: 504, endPoint x: 649, endPoint y: 504, distance: 111.4
click at [649, 504] on p "⚠️ Inaccessible Panel" at bounding box center [898, 505] width 528 height 17
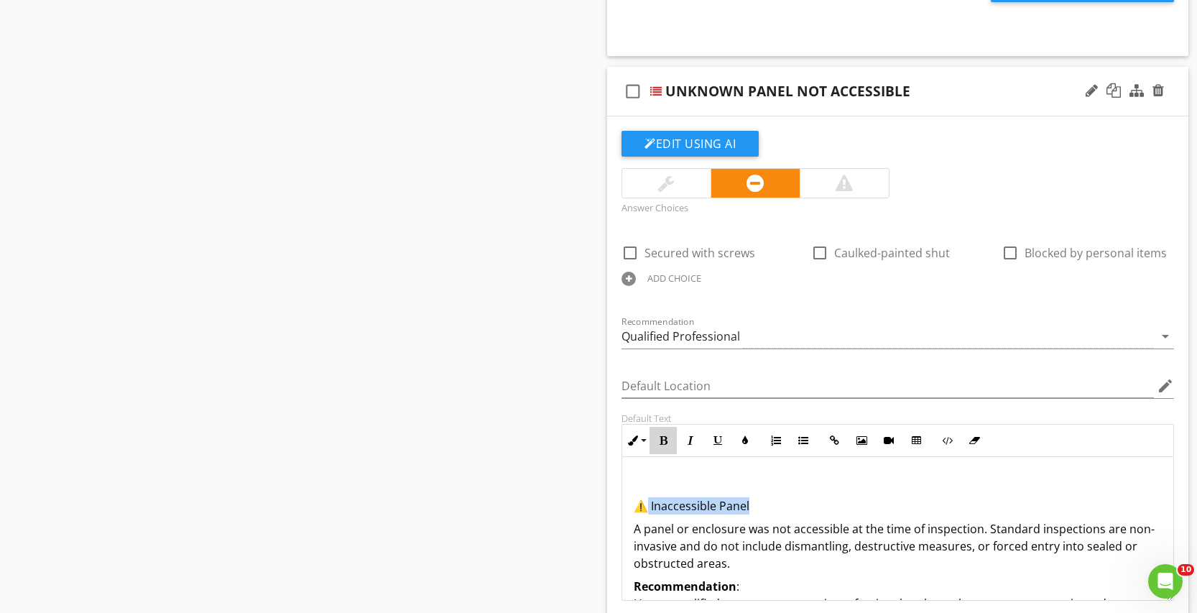
click at [667, 440] on icon "button" at bounding box center [663, 440] width 10 height 10
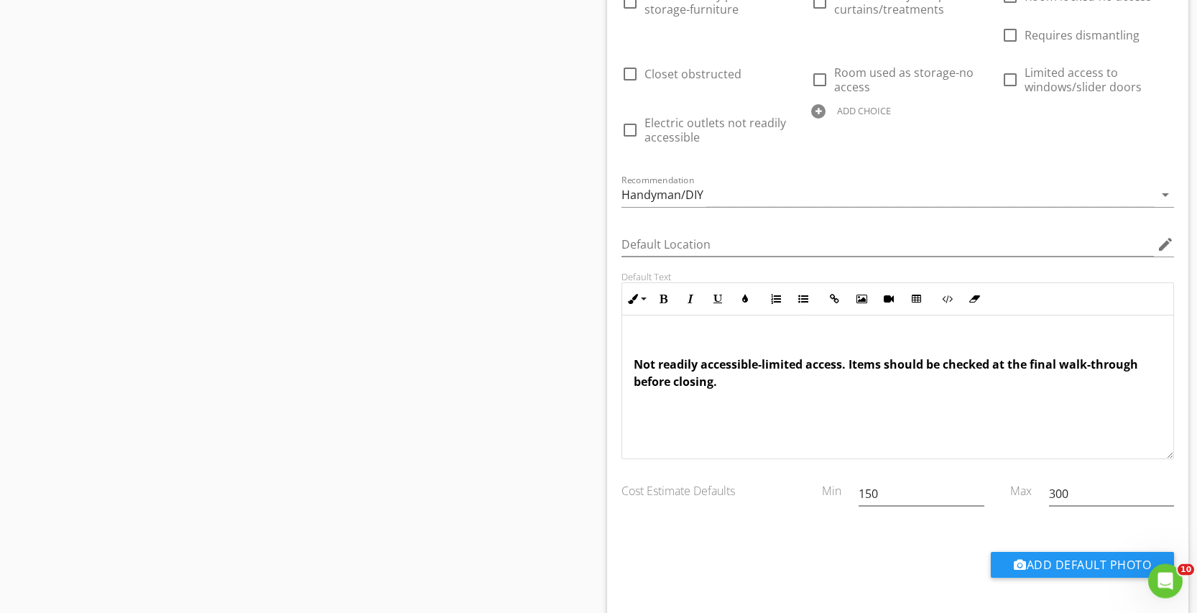
scroll to position [6302, 0]
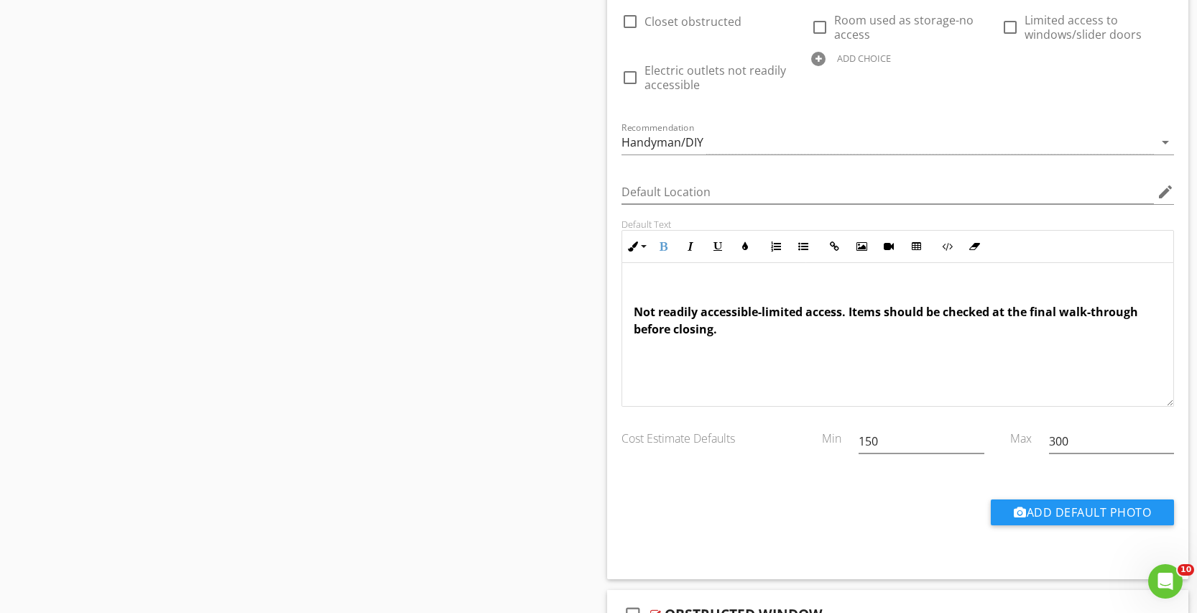
drag, startPoint x: 739, startPoint y: 344, endPoint x: 598, endPoint y: 302, distance: 146.8
click at [622, 302] on div "Not readily accessible-limited access. Items should be checked at the final wal…" at bounding box center [897, 335] width 551 height 144
click at [657, 243] on button "Bold" at bounding box center [662, 246] width 27 height 27
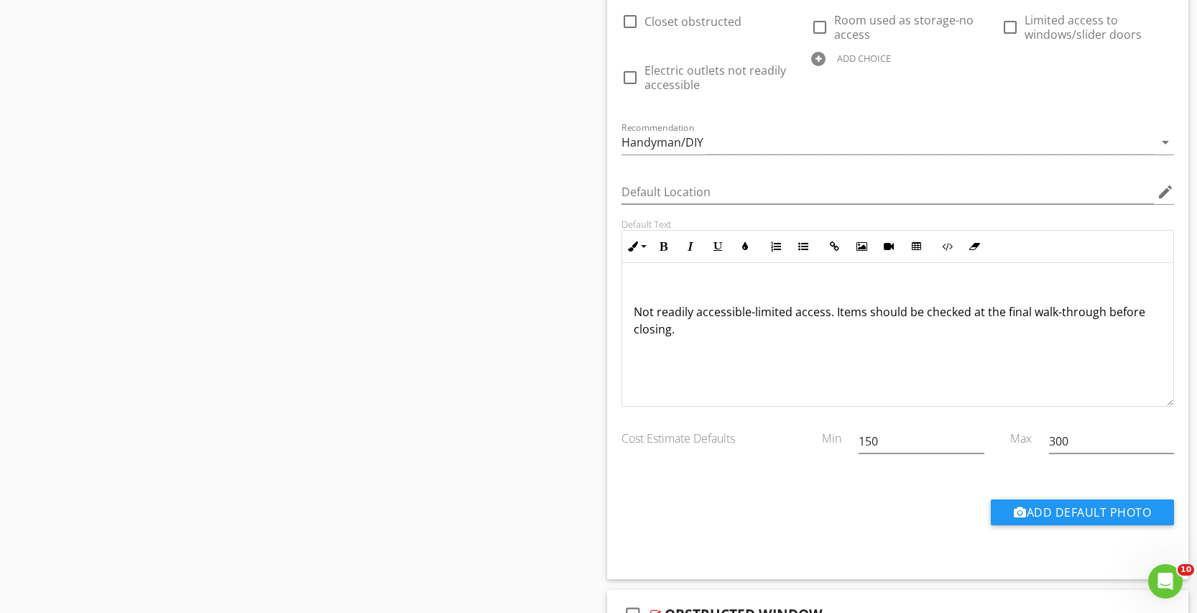
click at [826, 343] on div "Not readily accessible-limited access. Items should be checked at the final wal…" at bounding box center [897, 335] width 551 height 144
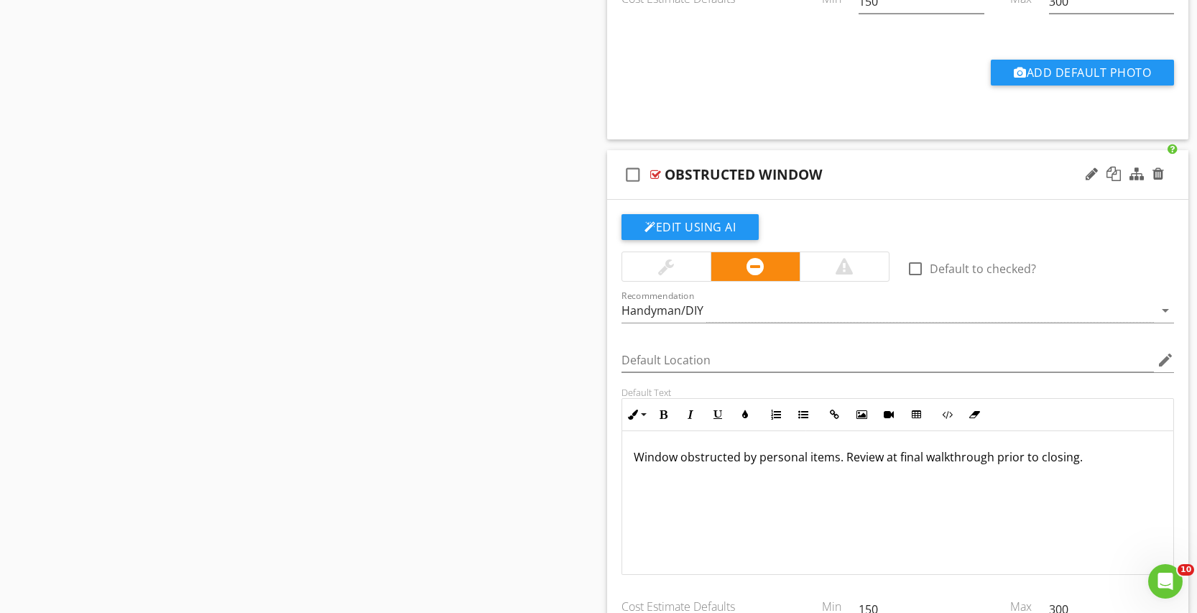
scroll to position [1, 0]
click at [632, 454] on div "Window obstructed by personal items. Review at final walkthrough prior to closi…" at bounding box center [897, 502] width 551 height 144
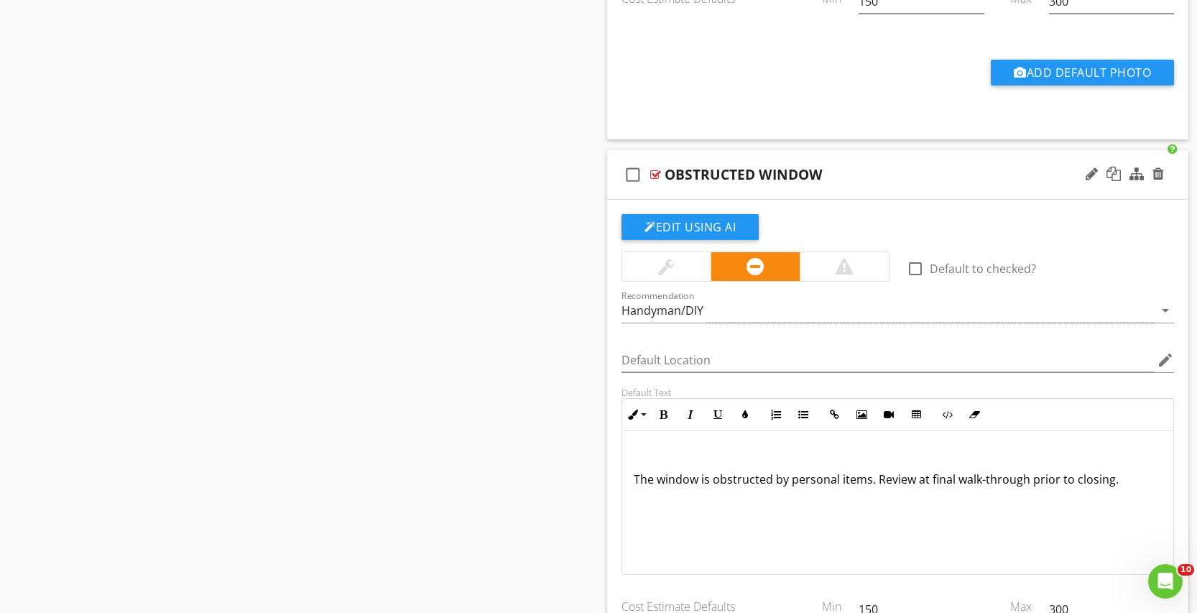
click at [910, 523] on div "The window is obstructed by personal items. Review at final walk-through prior …" at bounding box center [897, 502] width 551 height 144
click at [647, 479] on p "The window is obstructed by personal items. Review at final walk-through before…" at bounding box center [898, 479] width 528 height 17
drag, startPoint x: 650, startPoint y: 478, endPoint x: 664, endPoint y: 507, distance: 31.8
click at [651, 483] on p "The window is obstructed by personal items. Review at final walk-through before…" at bounding box center [898, 479] width 528 height 17
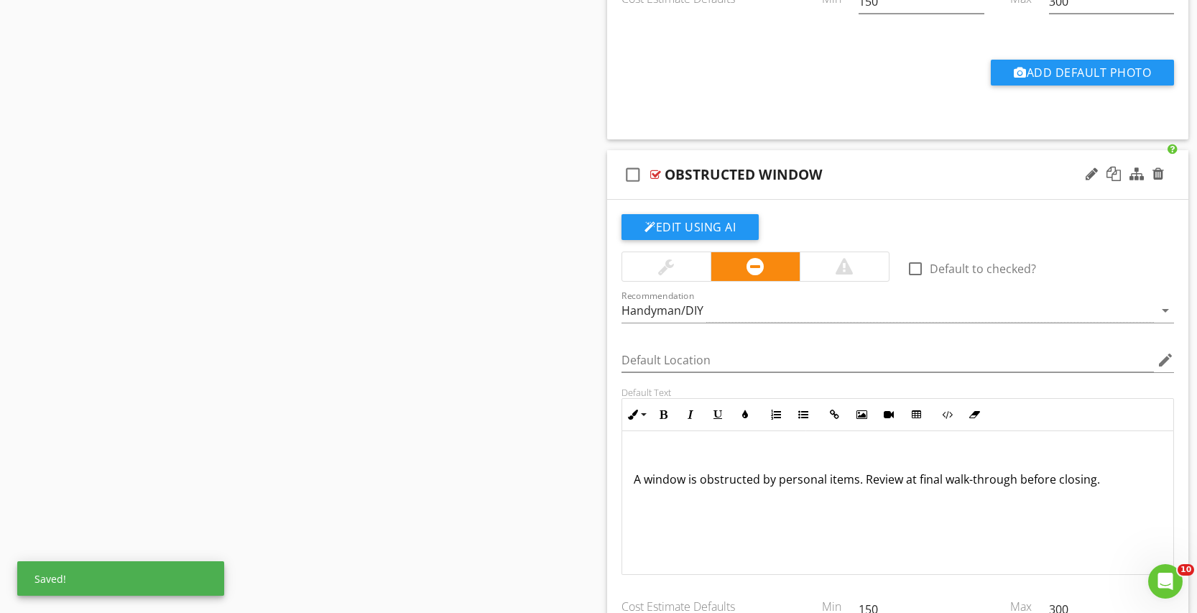
click at [950, 511] on div "A window is obstructed by personal items. Review at final walk-through before c…" at bounding box center [897, 502] width 551 height 144
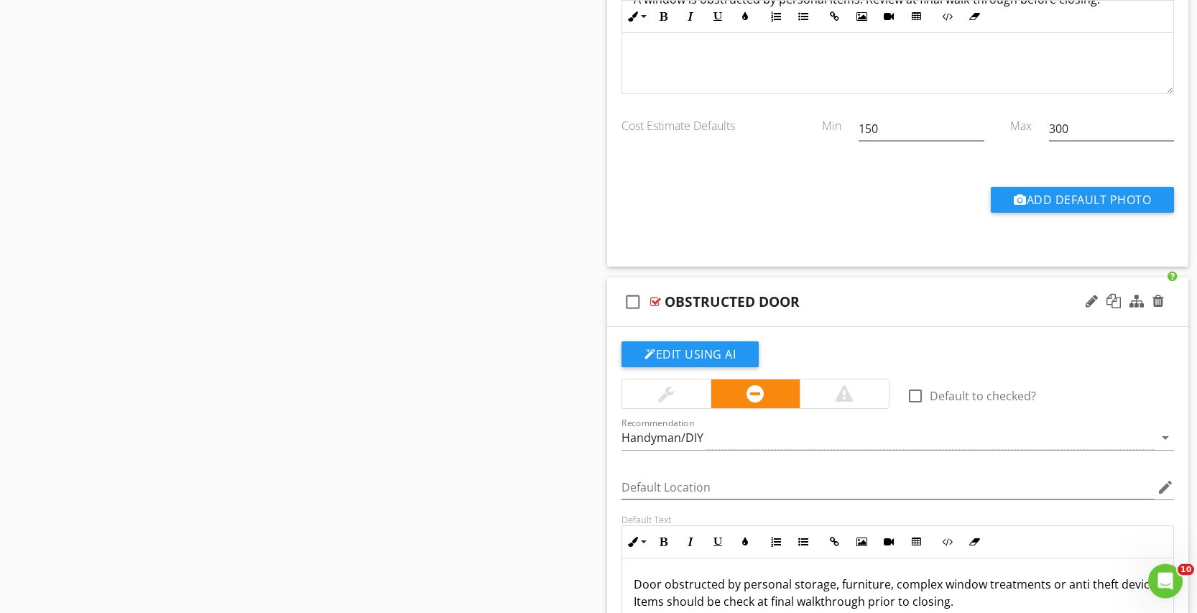
scroll to position [7328, 0]
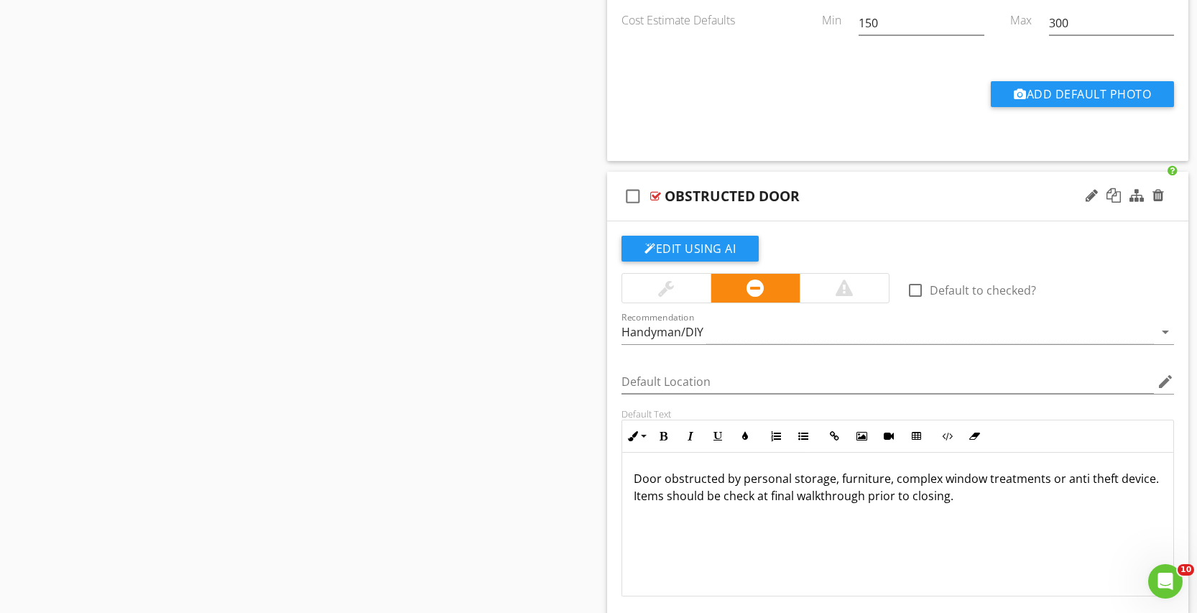
drag, startPoint x: 634, startPoint y: 478, endPoint x: 645, endPoint y: 491, distance: 16.3
click at [635, 478] on p "Door obstructed by personal storage, furniture, complex window treatments or an…" at bounding box center [898, 487] width 528 height 34
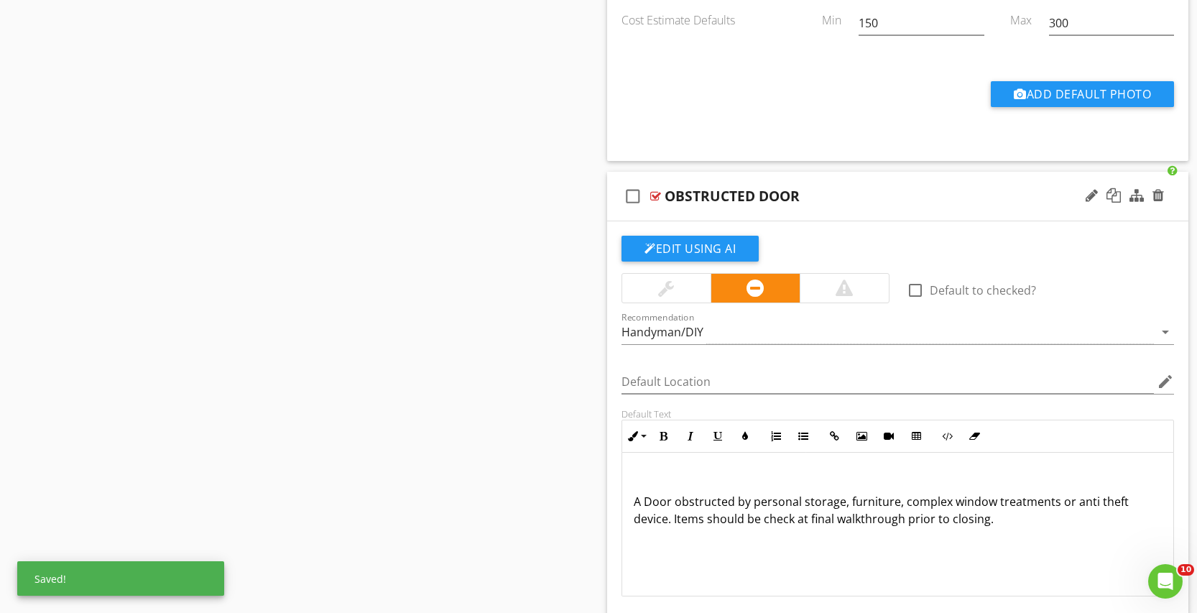
click at [649, 502] on p "A Door obstructed by personal storage, furniture, complex window treatments or …" at bounding box center [898, 510] width 528 height 34
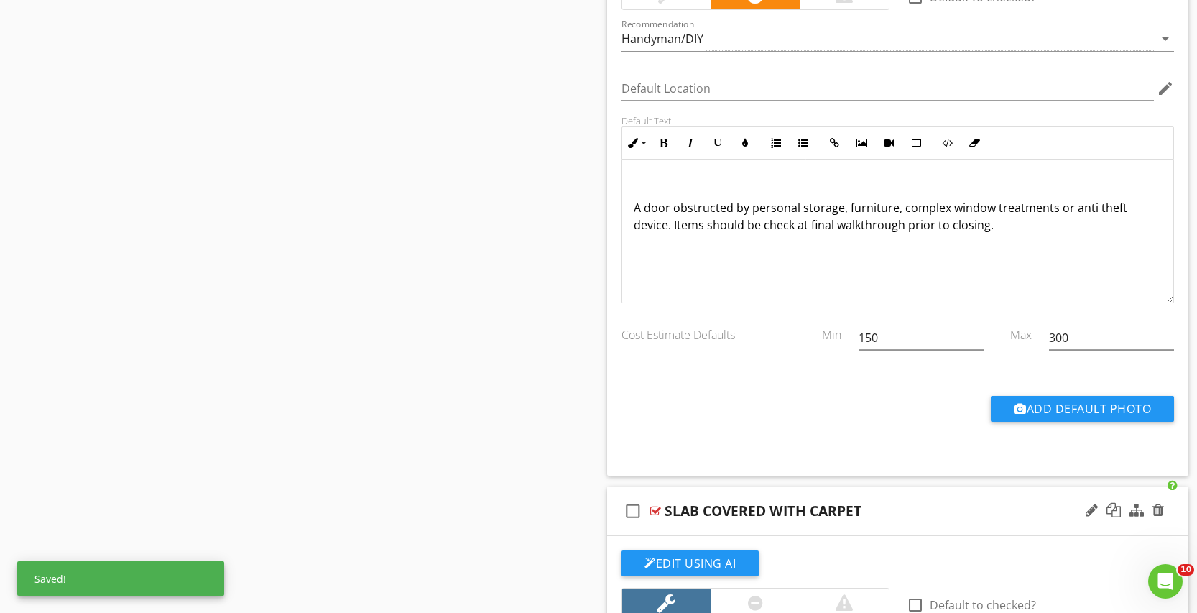
scroll to position [7401, 0]
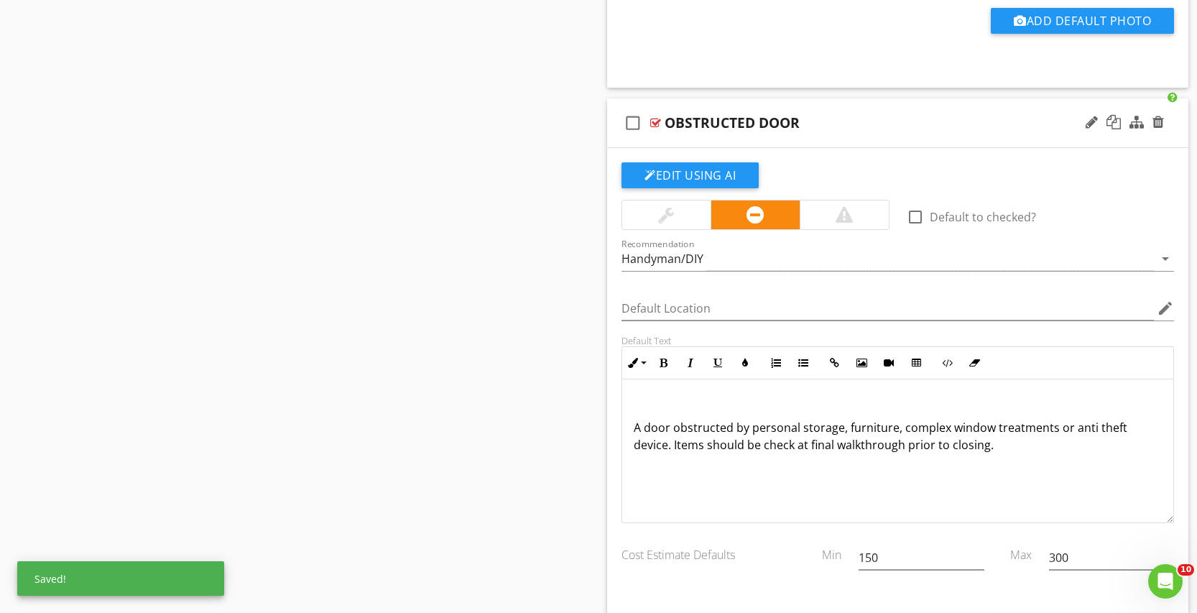
click at [718, 483] on div "A door obstructed by personal storage, furniture, complex window treatments or …" at bounding box center [897, 451] width 551 height 144
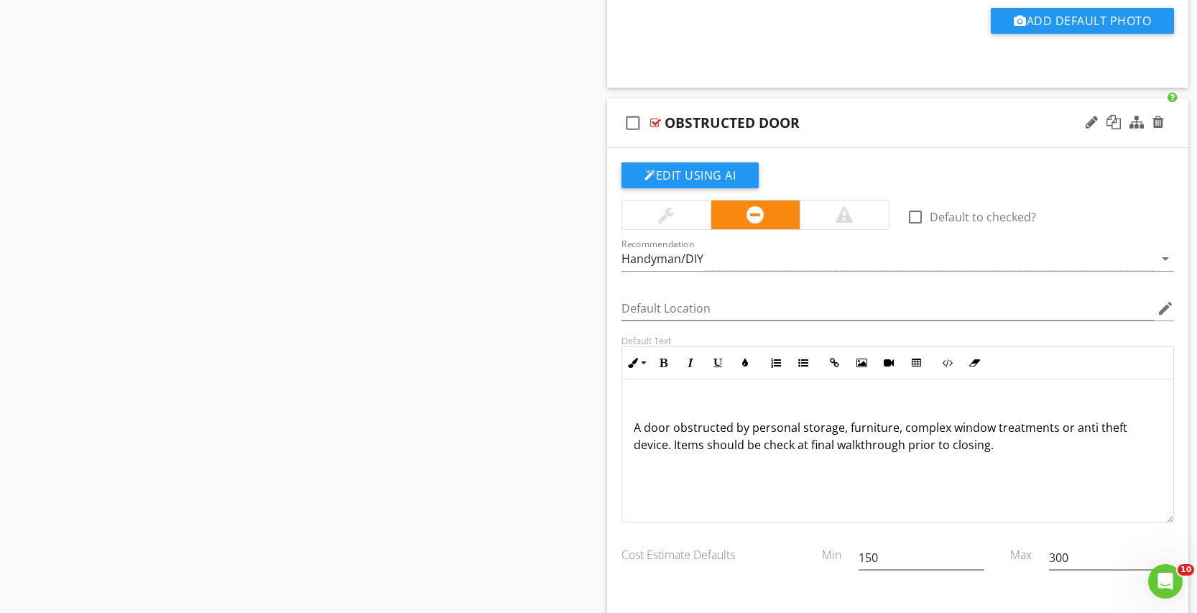
click at [839, 448] on p "A door obstructed by personal storage, furniture, complex window treatments or …" at bounding box center [898, 436] width 528 height 34
click at [833, 495] on div "A door obstructed by personal storage, furniture, complex window treatments, or…" at bounding box center [897, 451] width 551 height 144
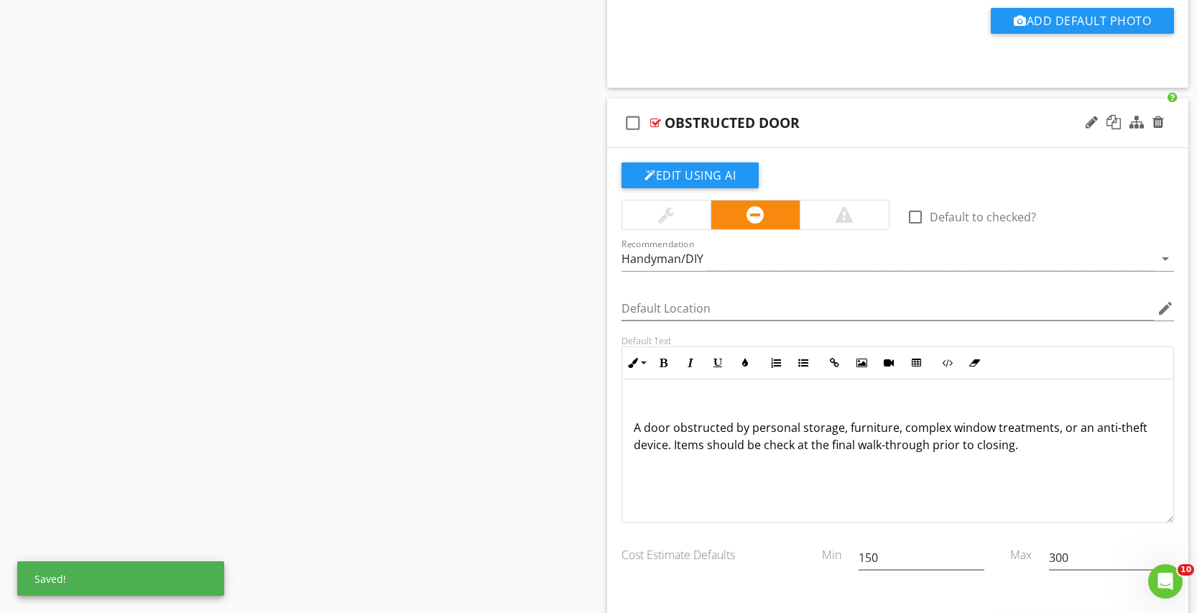
click at [796, 491] on div "A door obstructed by personal storage, furniture, complex window treatments, or…" at bounding box center [897, 451] width 551 height 144
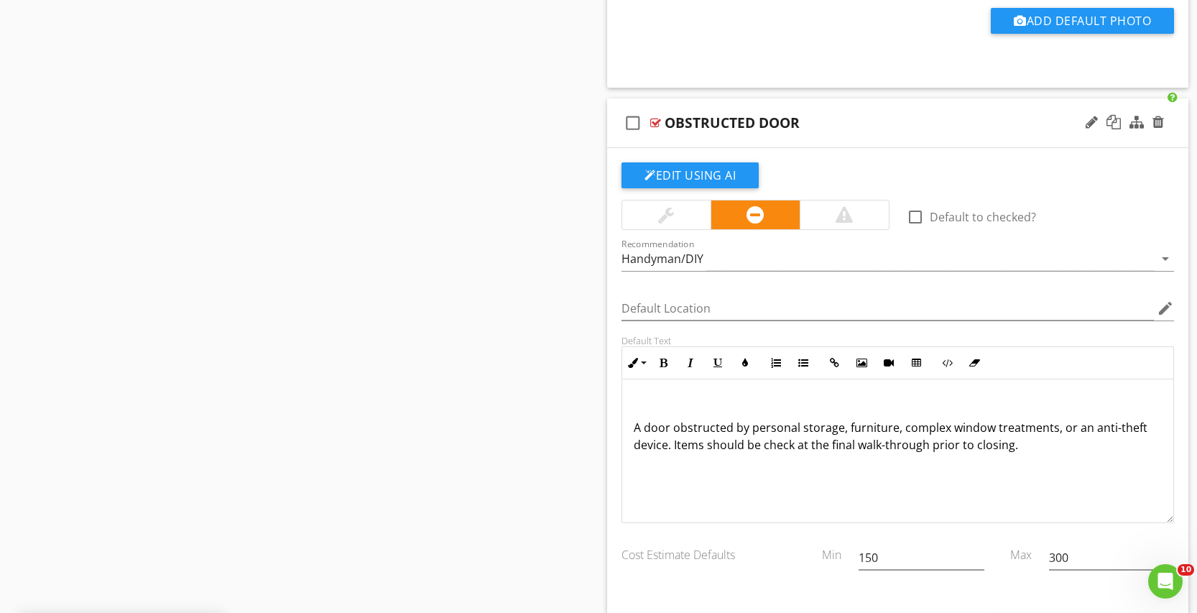
click at [793, 491] on div "A door obstructed by personal storage, furniture, complex window treatments, or…" at bounding box center [897, 451] width 551 height 144
click at [984, 486] on div "A door obstructed by personal storage, furniture, complex window treatments, or…" at bounding box center [897, 451] width 551 height 144
click at [981, 487] on div "A door obstructed by personal storage, furniture, complex window treatments, or…" at bounding box center [897, 451] width 551 height 144
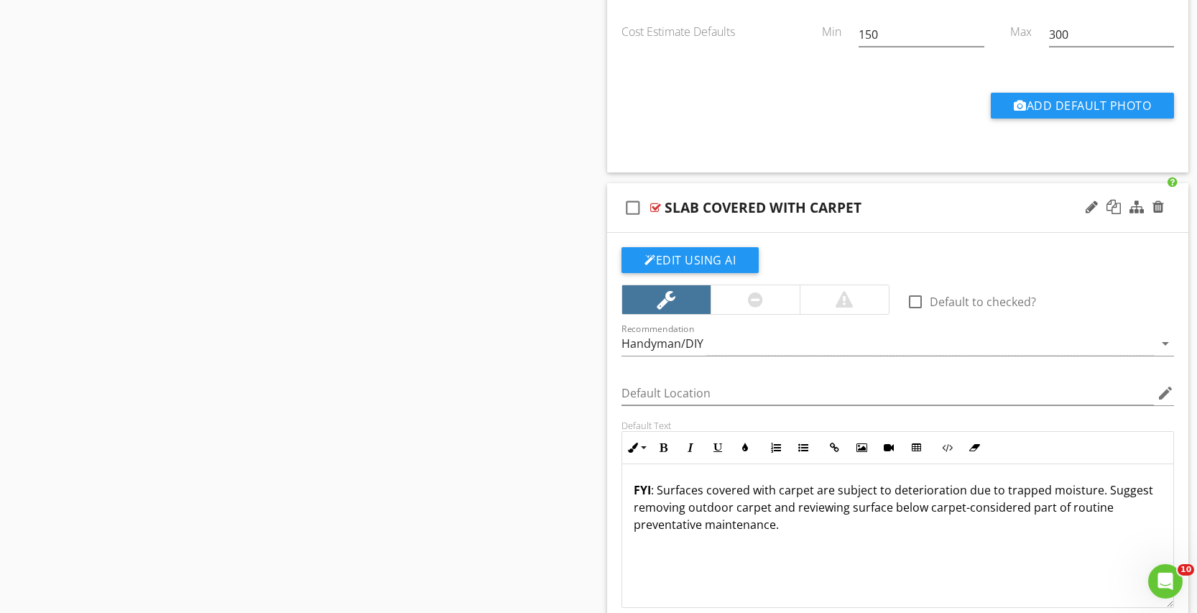
scroll to position [7988, 0]
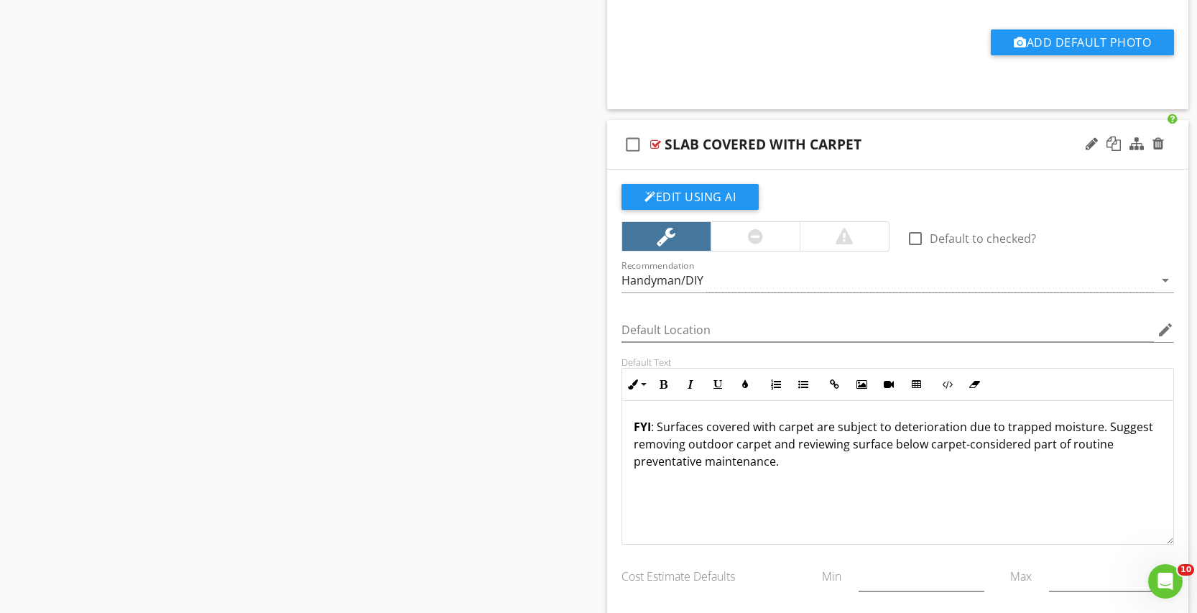
click at [631, 425] on div "FYI : Surfaces covered with carpet are subject to deterioration due to trapped …" at bounding box center [897, 473] width 551 height 144
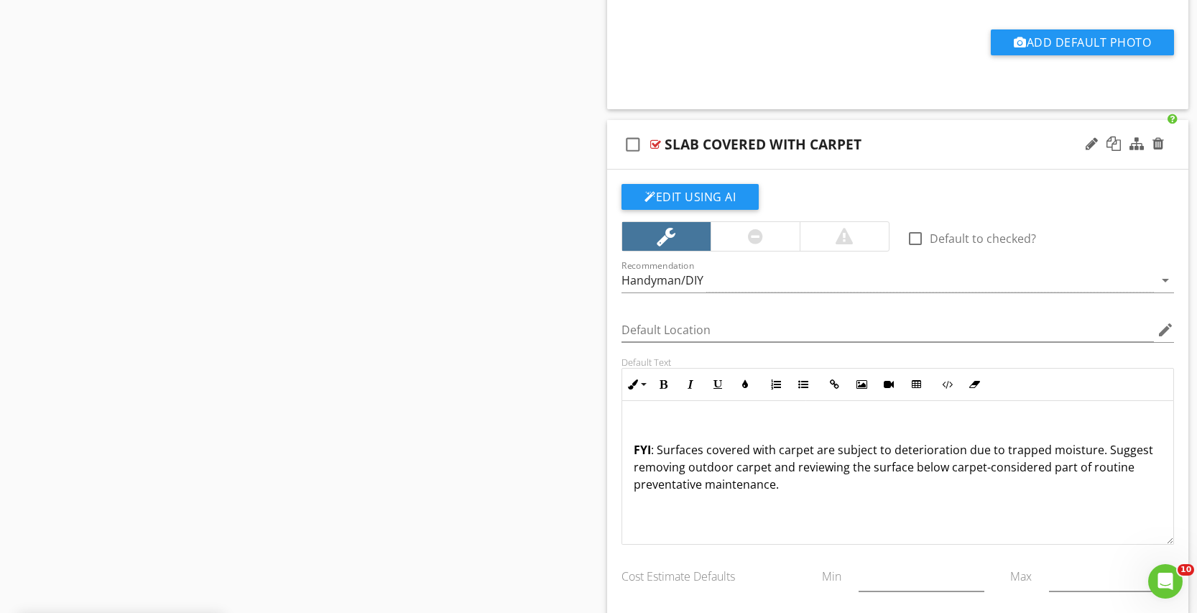
click at [1030, 504] on div "FYI : Surfaces covered with carpet are subject to deterioration due to trapped …" at bounding box center [897, 473] width 551 height 144
click at [998, 510] on div "FYI : Surfaces covered with carpet are subject to deterioration due to trapped …" at bounding box center [897, 473] width 551 height 144
drag, startPoint x: 849, startPoint y: 510, endPoint x: 833, endPoint y: 500, distance: 19.3
click at [841, 505] on div "FYI : Surfaces covered with carpet are subject to deterioration due to trapped …" at bounding box center [897, 473] width 551 height 144
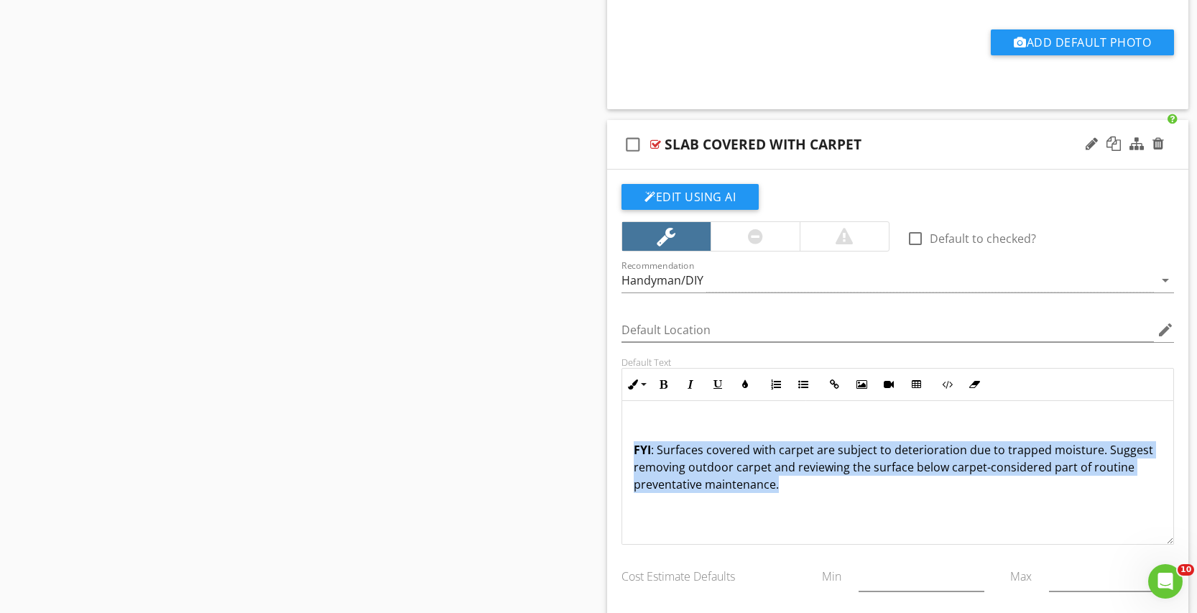
drag, startPoint x: 766, startPoint y: 479, endPoint x: 597, endPoint y: 444, distance: 172.5
click at [622, 444] on div "FYI : Surfaces covered with carpet are subject to deterioration due to trapped …" at bounding box center [897, 473] width 551 height 144
copy p "FYI : Surfaces covered with carpet are subject to deterioration due to trapped …"
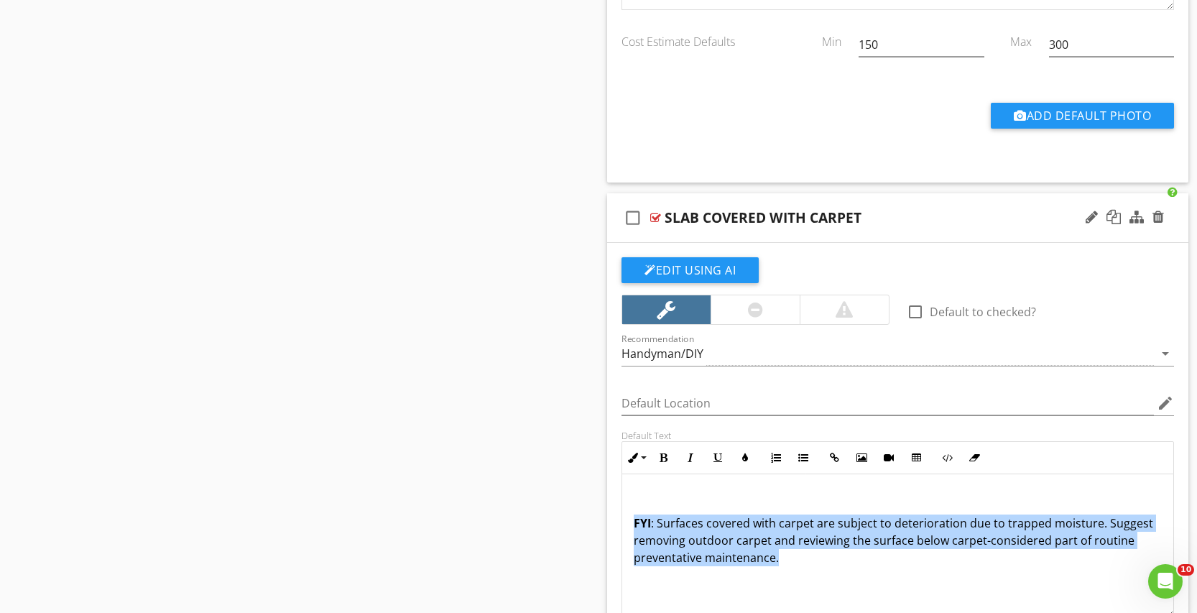
scroll to position [1, 0]
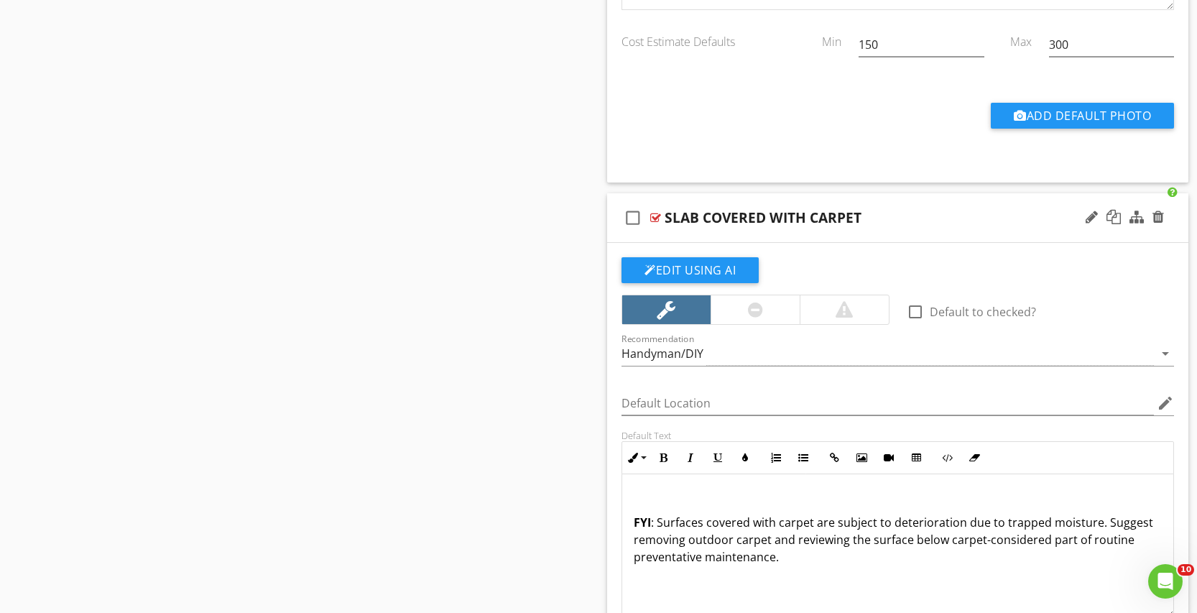
drag, startPoint x: 856, startPoint y: 569, endPoint x: 839, endPoint y: 564, distance: 18.0
click at [843, 563] on div "FYI : Surfaces covered with carpet are subject to deterioration due to trapped …" at bounding box center [897, 545] width 551 height 144
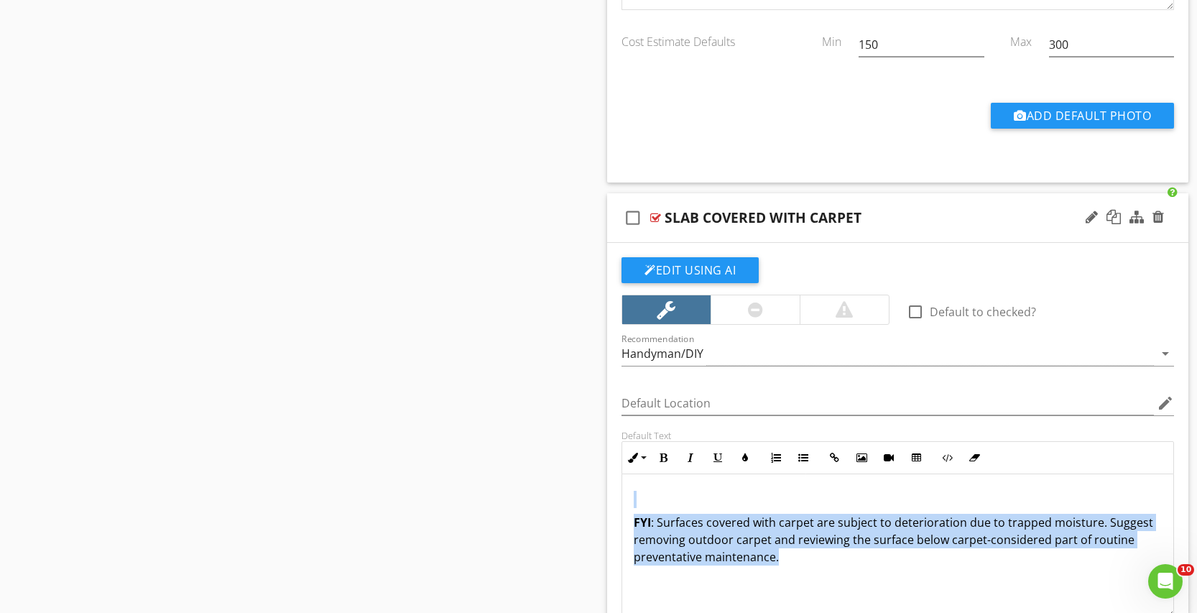
drag, startPoint x: 838, startPoint y: 566, endPoint x: 596, endPoint y: 496, distance: 251.9
click at [622, 496] on div "FYI : Surfaces covered with carpet are subject to deterioration due to trapped …" at bounding box center [897, 545] width 551 height 144
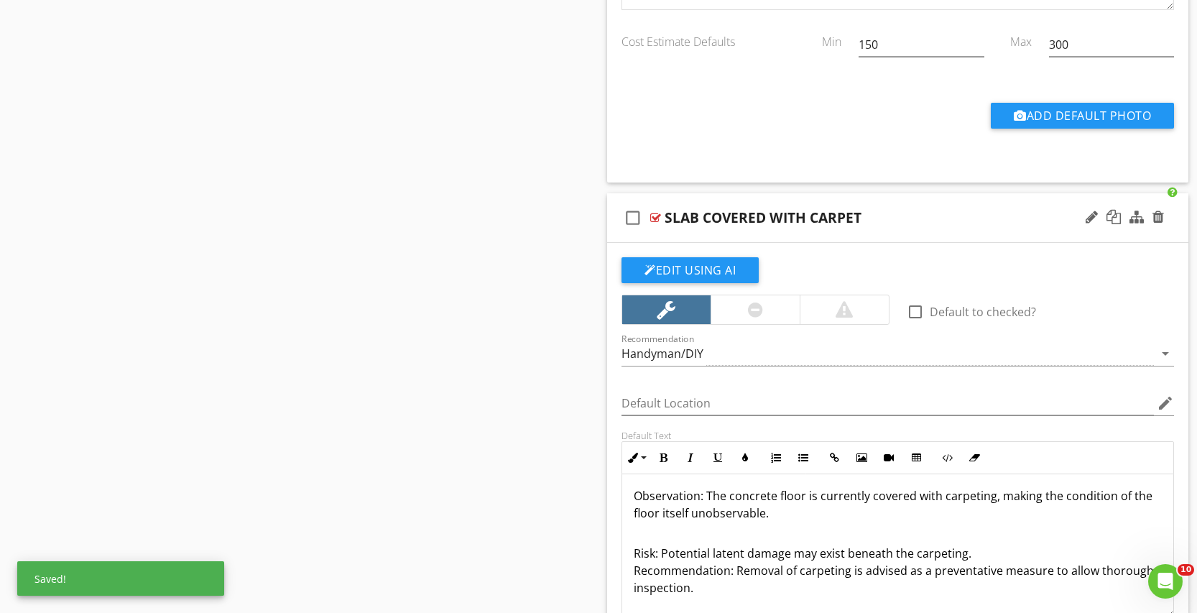
scroll to position [0, 0]
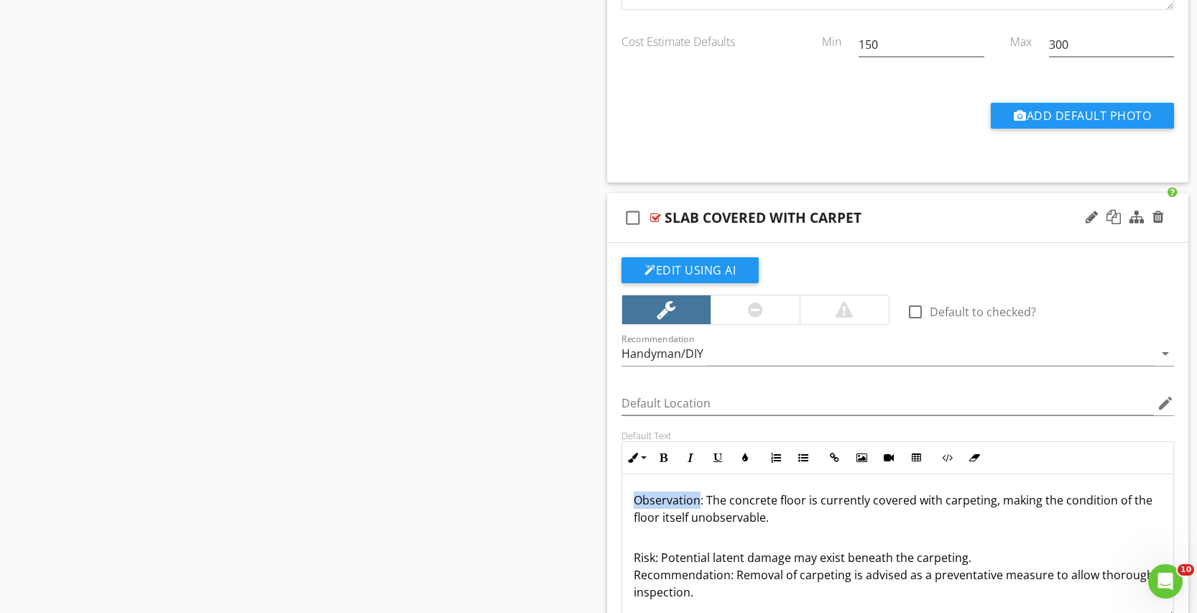
drag, startPoint x: 697, startPoint y: 501, endPoint x: 610, endPoint y: 495, distance: 87.2
click at [622, 495] on div "Observation: The concrete floor is currently covered with carpeting, making the…" at bounding box center [897, 566] width 551 height 184
click at [662, 453] on icon "button" at bounding box center [663, 458] width 10 height 10
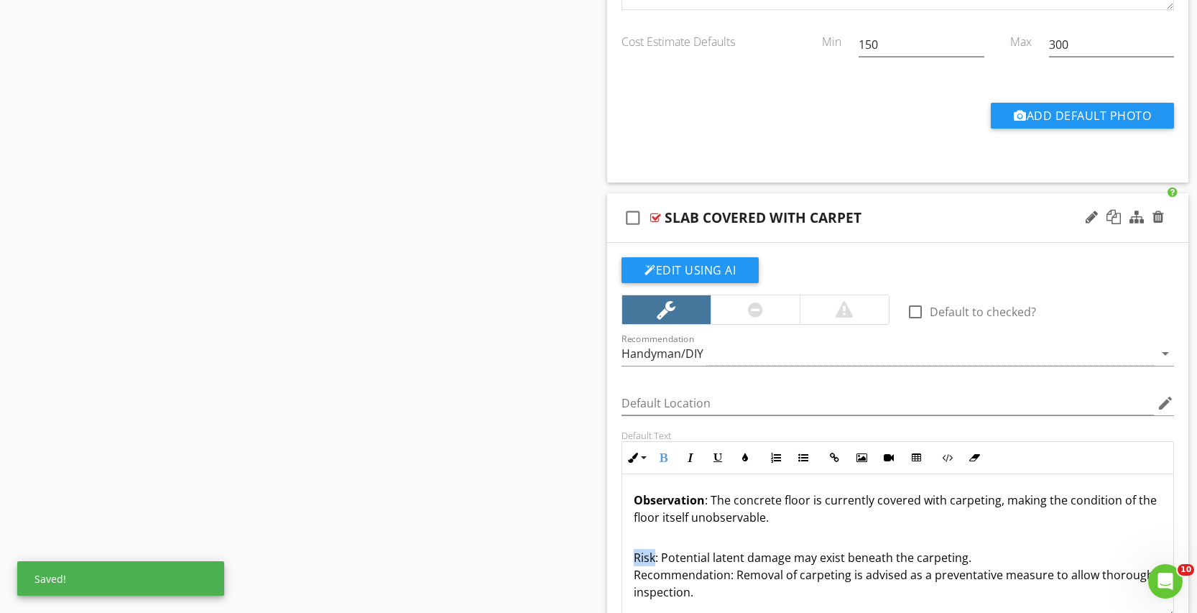
drag, startPoint x: 655, startPoint y: 562, endPoint x: 628, endPoint y: 558, distance: 27.5
click at [628, 558] on div "Observation : The concrete floor is currently covered with carpeting, making th…" at bounding box center [897, 566] width 551 height 184
click at [666, 453] on icon "button" at bounding box center [663, 458] width 10 height 10
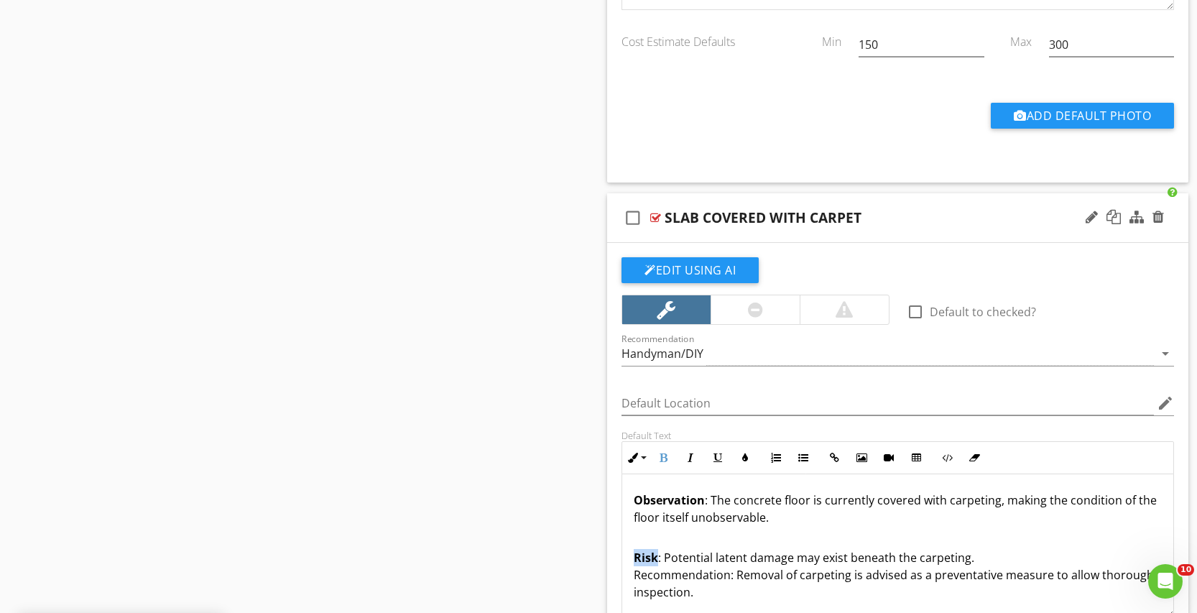
scroll to position [41, 0]
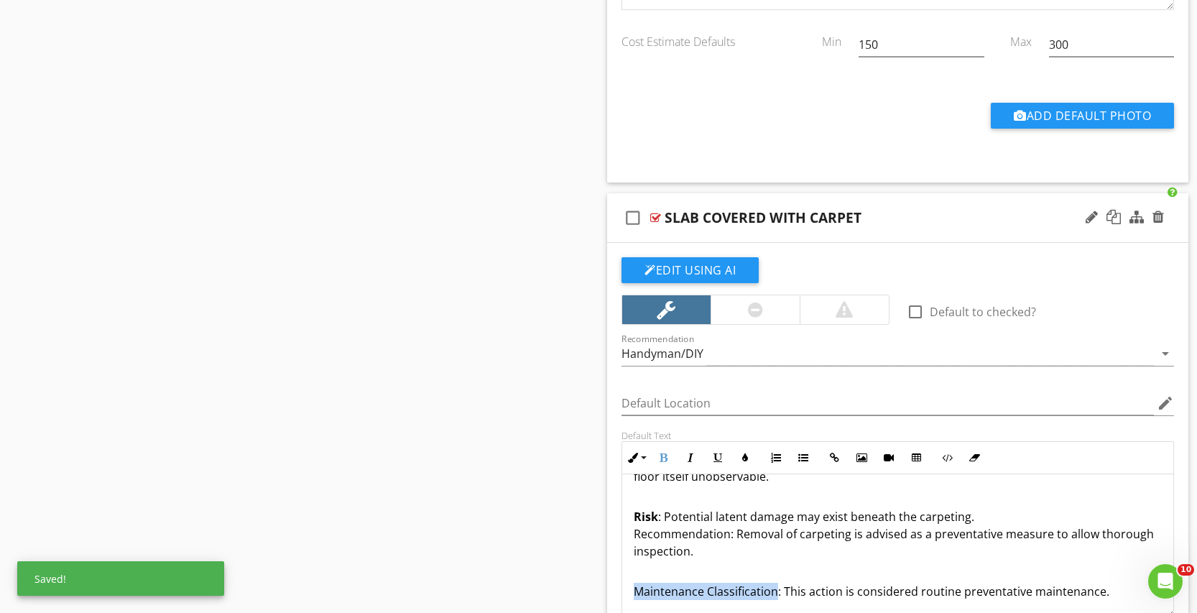
drag, startPoint x: 773, startPoint y: 593, endPoint x: 628, endPoint y: 589, distance: 145.2
click at [628, 589] on div "Observation : The concrete floor is currently covered with carpeting, making th…" at bounding box center [897, 525] width 551 height 184
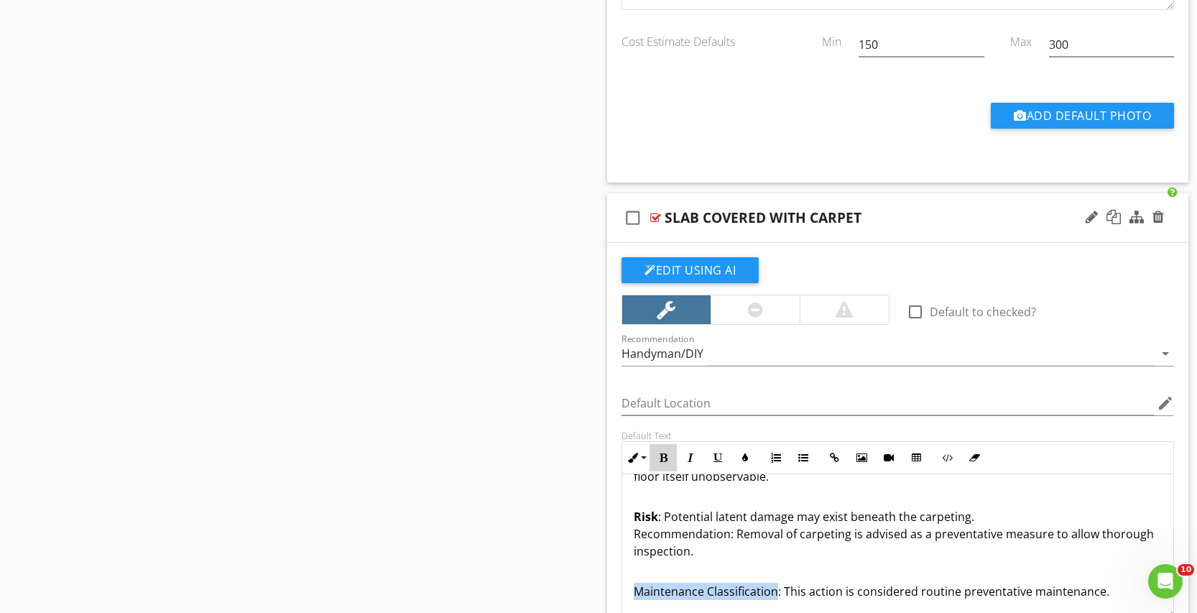
click at [667, 449] on button "Bold" at bounding box center [662, 457] width 27 height 27
click at [849, 532] on p "Risk : Potential latent damage may exist beneath the carpeting. Recommendation:…" at bounding box center [898, 525] width 528 height 69
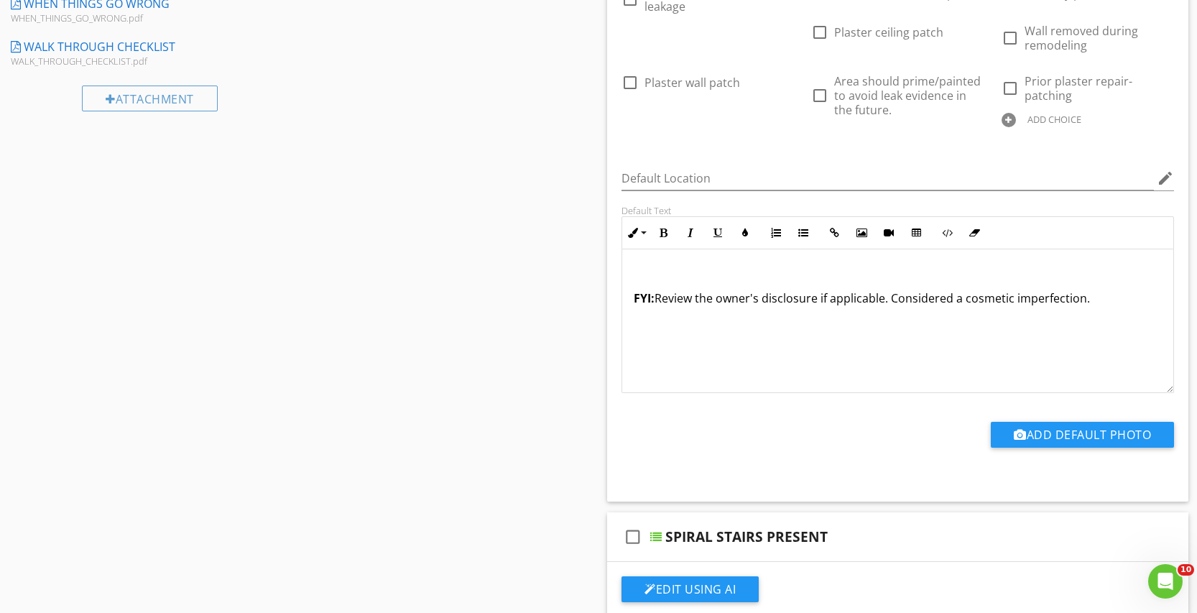
scroll to position [458, 0]
